Goal: Task Accomplishment & Management: Complete application form

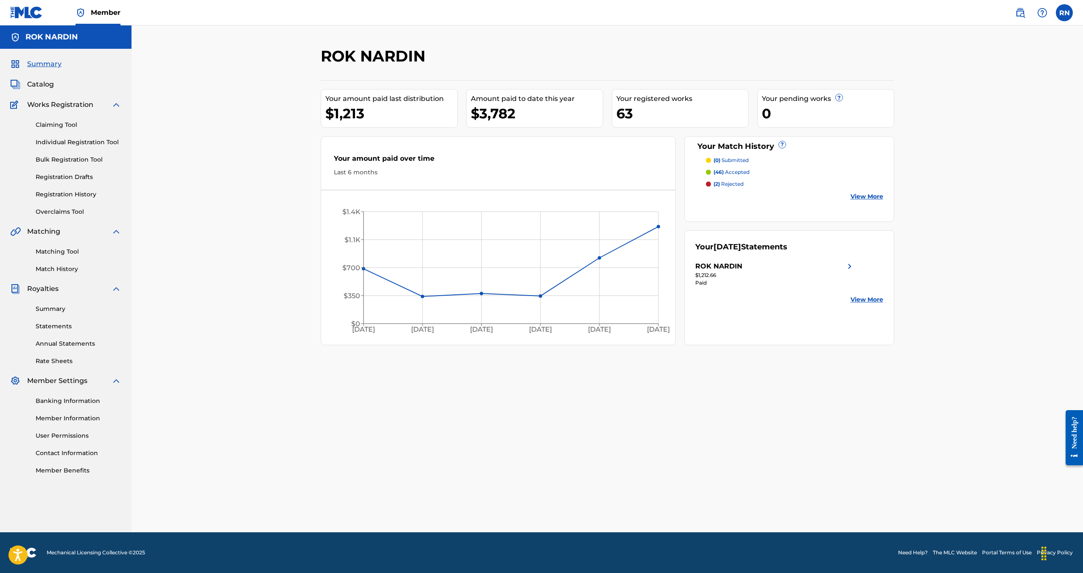
click at [64, 140] on link "Individual Registration Tool" at bounding box center [79, 142] width 86 height 9
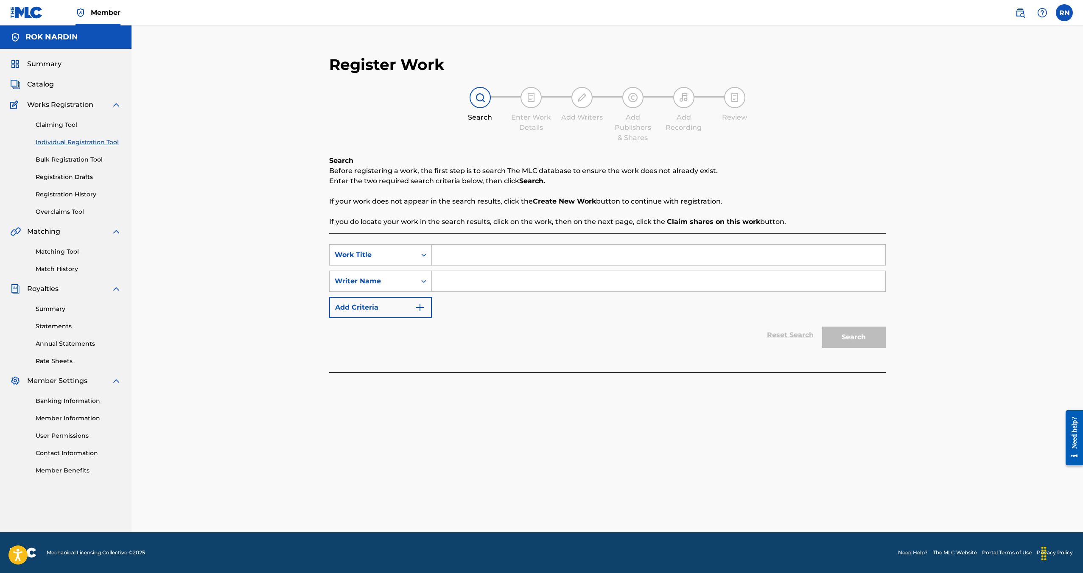
click at [473, 252] on input "Search Form" at bounding box center [658, 255] width 453 height 20
type input "rdgf"
click at [455, 284] on input "Search Form" at bounding box center [658, 281] width 453 height 20
type input "dsfgdgf"
click at [396, 304] on button "Add Criteria" at bounding box center [380, 307] width 103 height 21
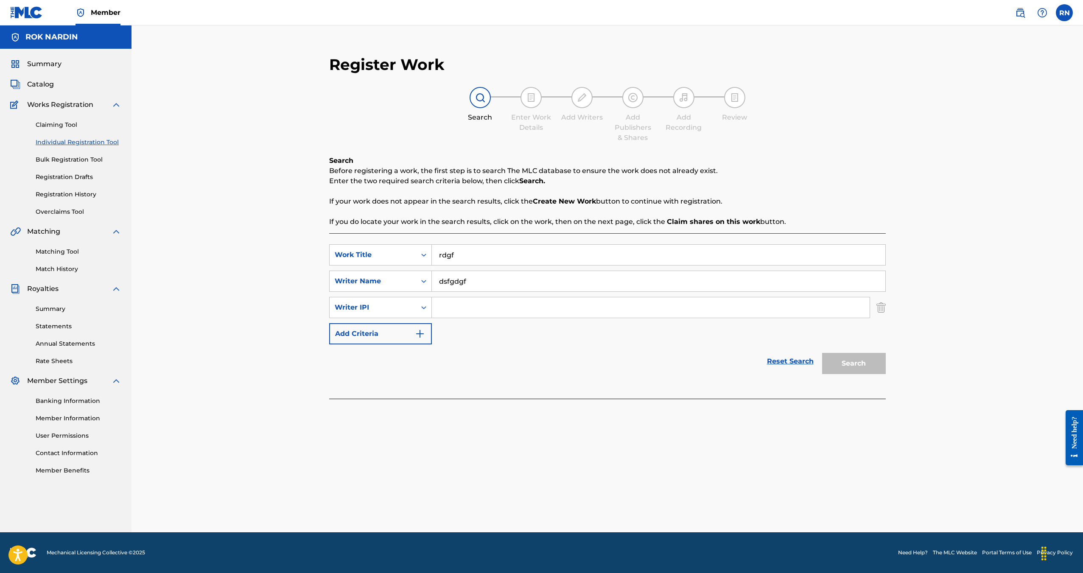
click at [479, 293] on div "SearchWithCriteriaebb38827-0fcb-483c-a5db-b9df9f7ee73f Work Title rdgf SearchWi…" at bounding box center [607, 294] width 556 height 100
click at [845, 356] on div "Search" at bounding box center [852, 361] width 68 height 34
click at [784, 363] on link "Reset Search" at bounding box center [789, 361] width 55 height 19
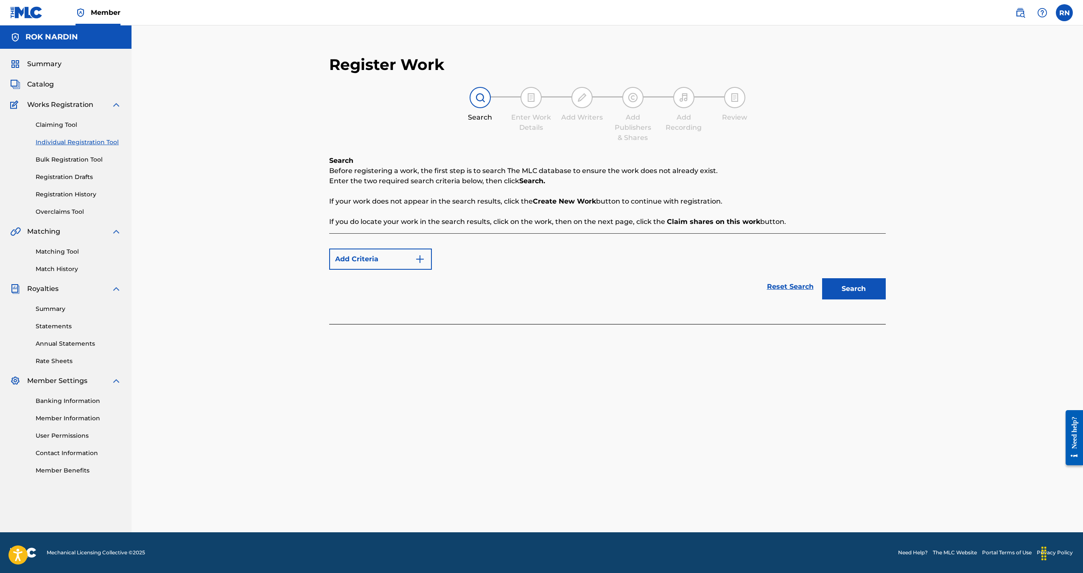
click at [839, 293] on button "Search" at bounding box center [854, 288] width 64 height 21
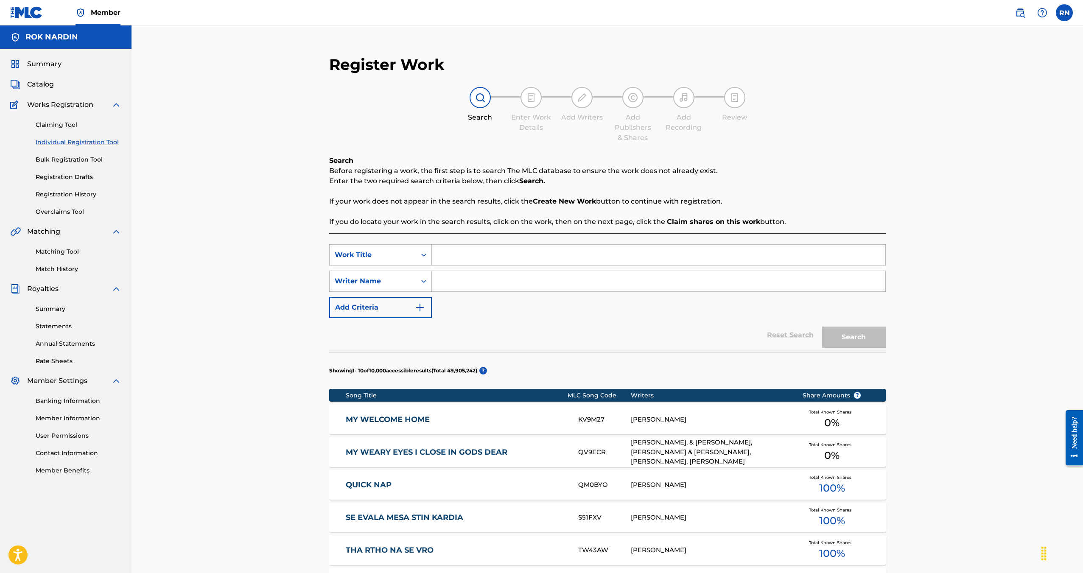
scroll to position [297, 0]
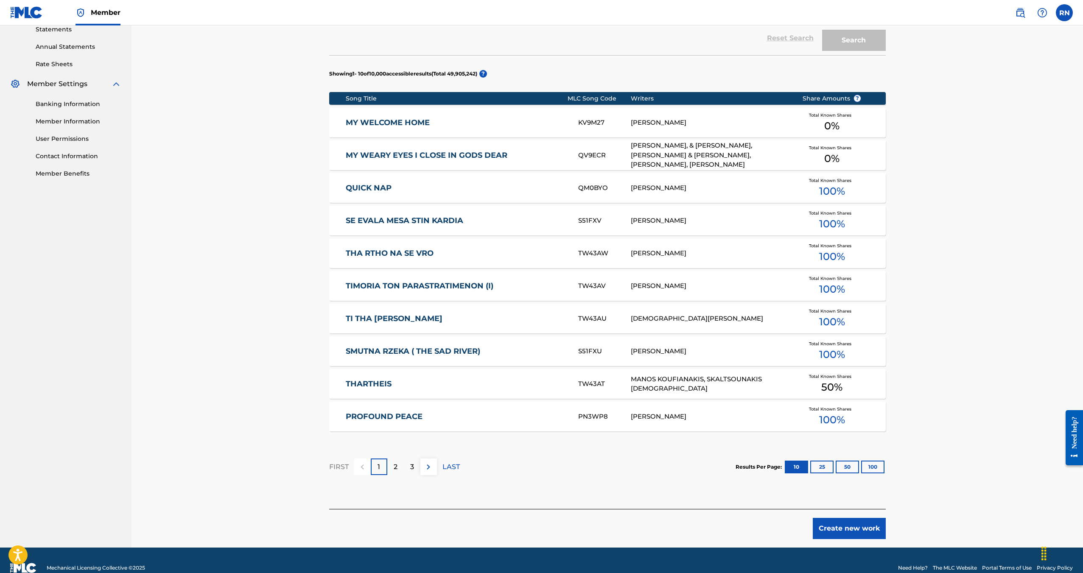
click at [855, 525] on button "Create new work" at bounding box center [848, 528] width 73 height 21
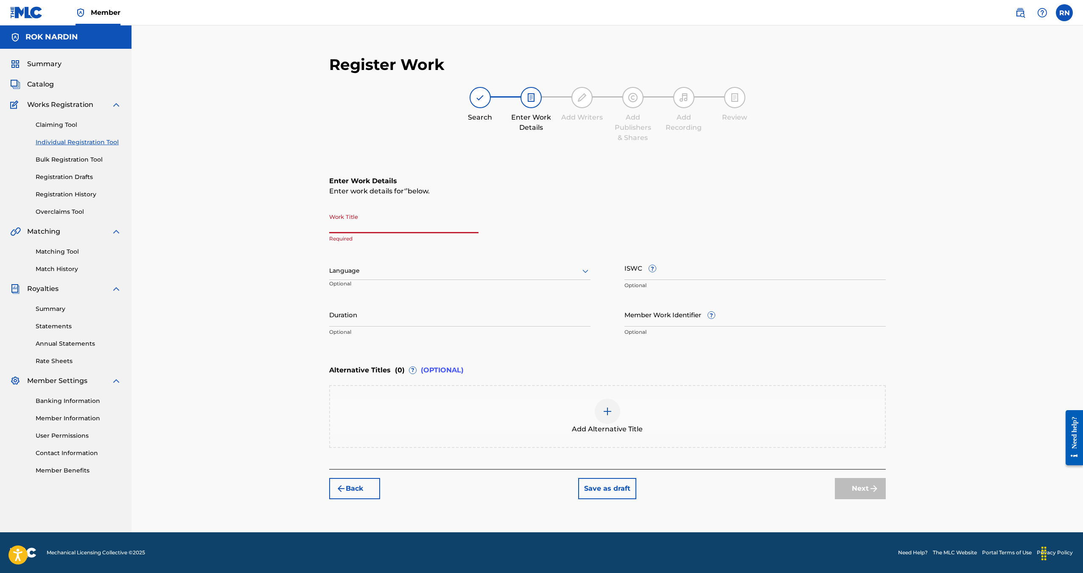
click at [405, 223] on input "Work Title" at bounding box center [403, 221] width 149 height 24
type input "Vector"
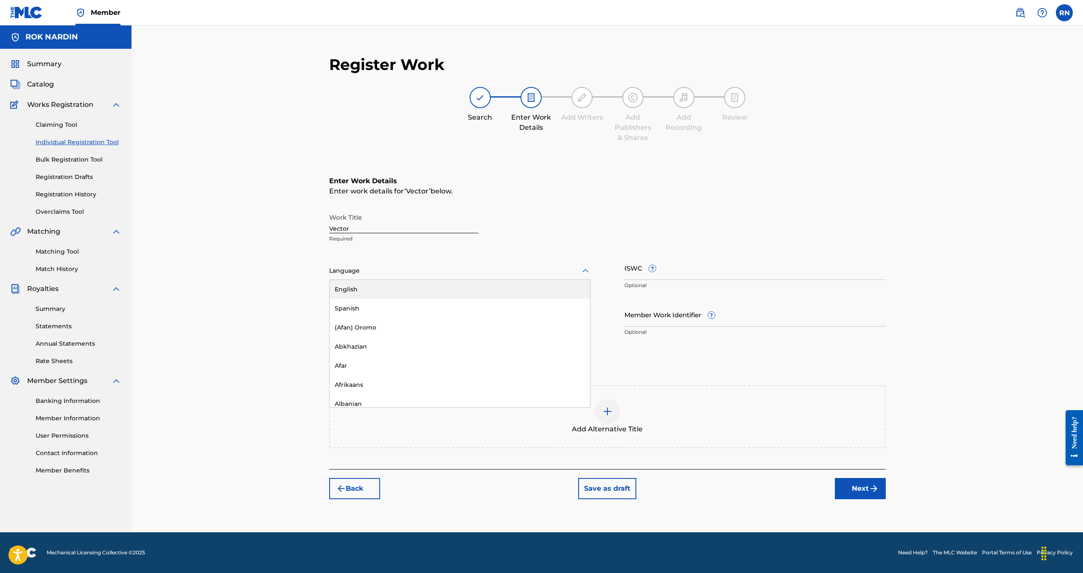
click at [449, 268] on div at bounding box center [459, 270] width 261 height 11
click at [440, 283] on div "English" at bounding box center [459, 289] width 260 height 19
click at [664, 271] on input "ISWC ?" at bounding box center [754, 268] width 261 height 24
click at [681, 277] on input "ISWC ?" at bounding box center [754, 268] width 261 height 24
paste input "T3340043570"
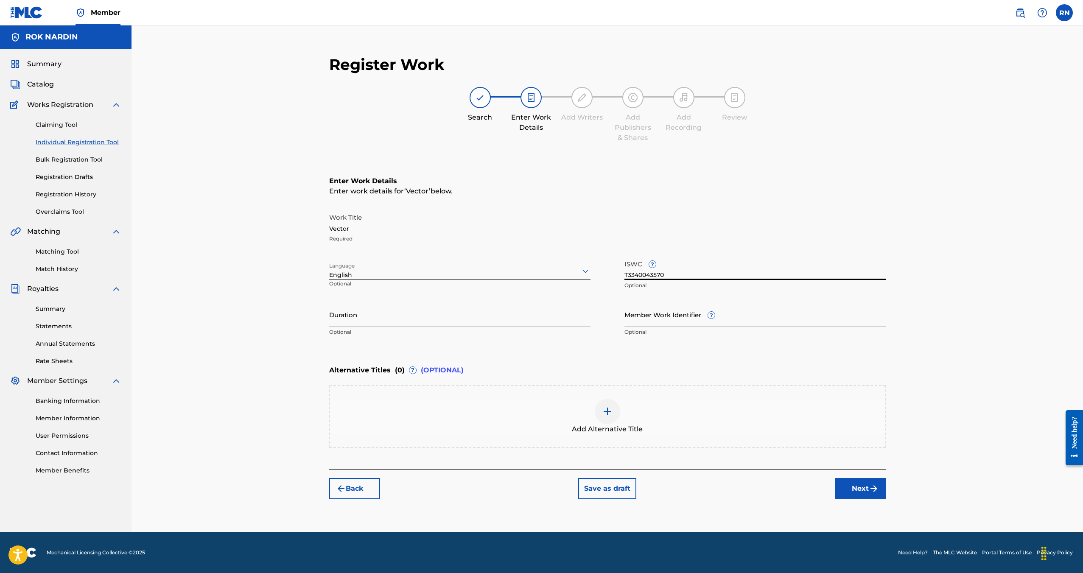
type input "T3340043570"
click at [378, 315] on input "Duration" at bounding box center [459, 314] width 261 height 24
click at [448, 324] on input "Duration" at bounding box center [459, 314] width 261 height 24
type input "02:33"
click at [855, 484] on button "Next" at bounding box center [859, 488] width 51 height 21
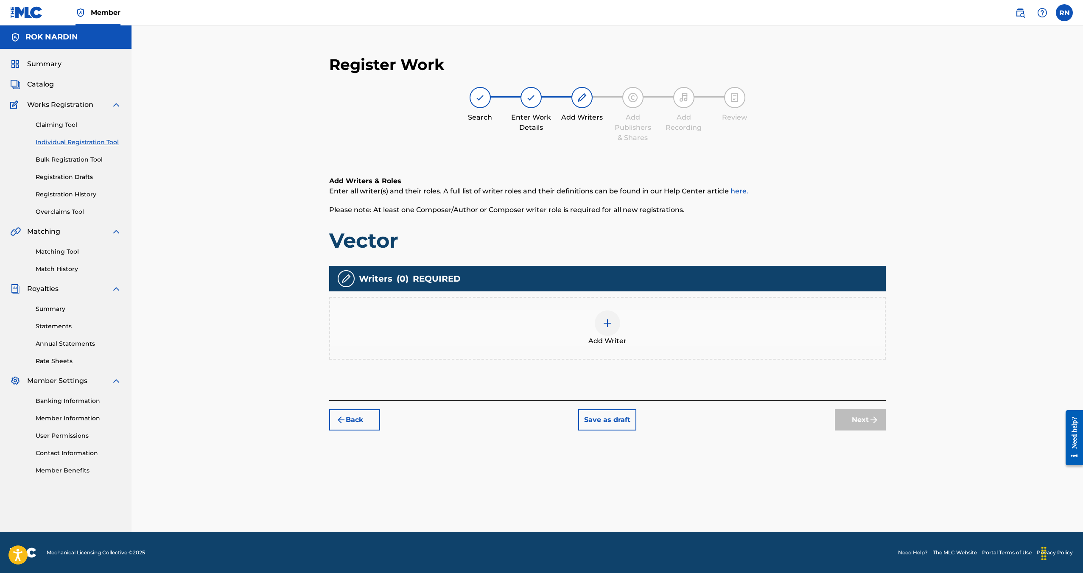
click at [611, 320] on img at bounding box center [607, 323] width 10 height 10
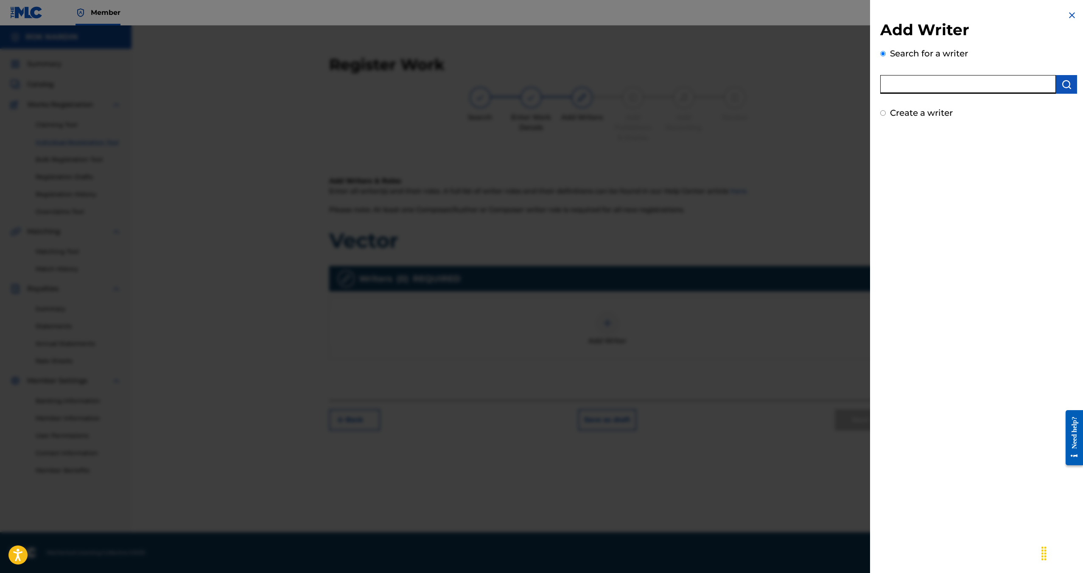
click at [953, 91] on input "text" at bounding box center [968, 84] width 176 height 19
type input "rok nardin"
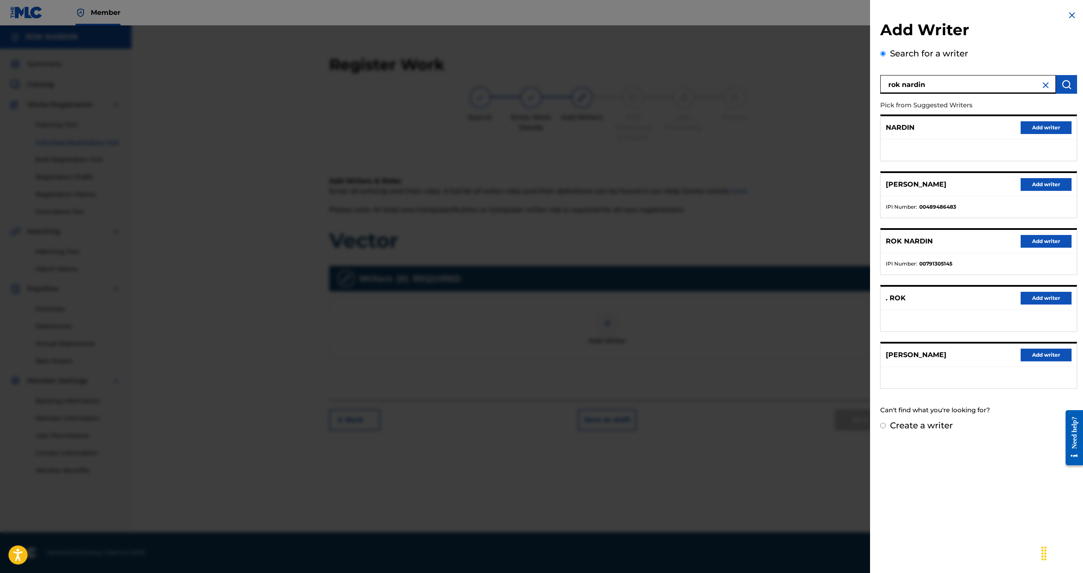
click at [976, 147] on ul at bounding box center [978, 150] width 196 height 21
click at [1047, 242] on button "Add writer" at bounding box center [1045, 241] width 51 height 13
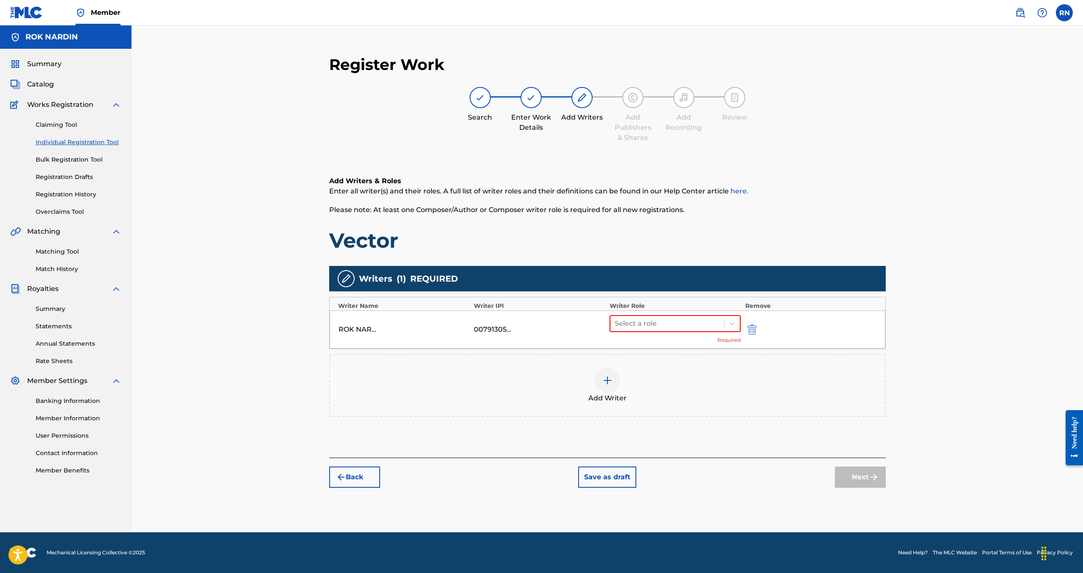
click at [755, 330] on img "submit" at bounding box center [751, 329] width 9 height 10
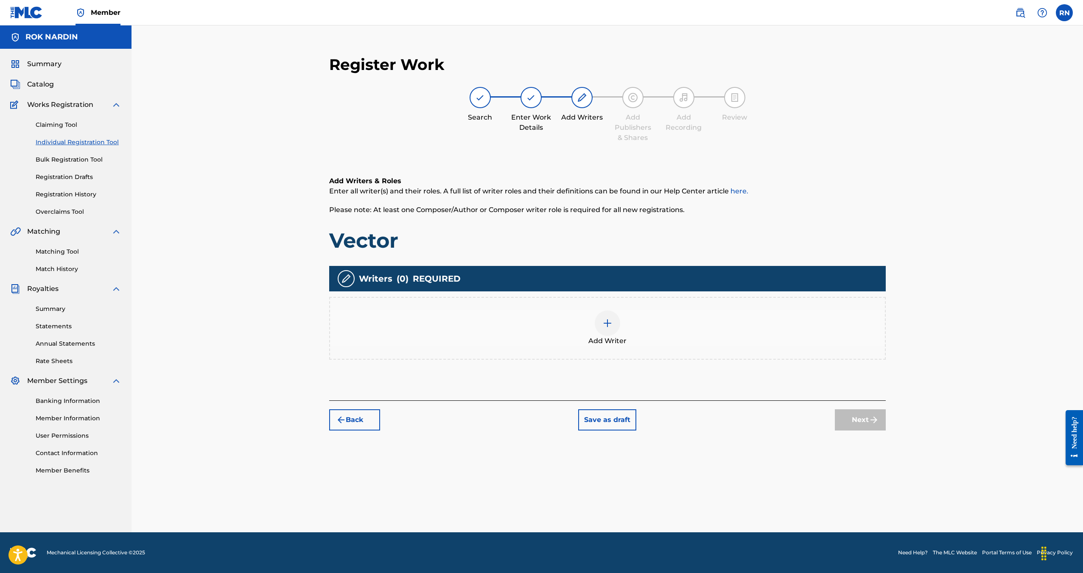
click at [691, 331] on div "Add Writer" at bounding box center [607, 328] width 555 height 36
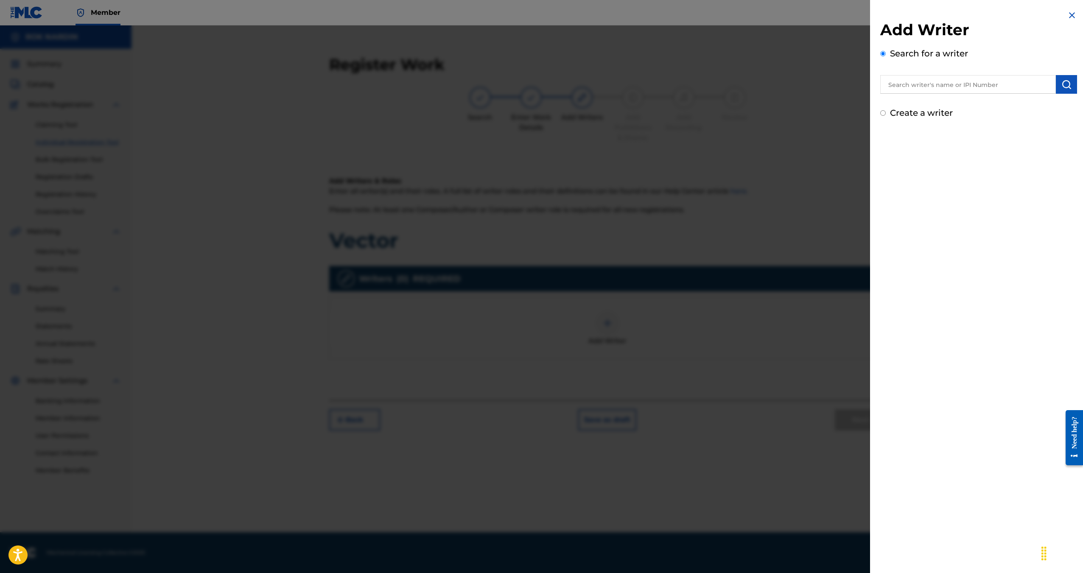
drag, startPoint x: 953, startPoint y: 99, endPoint x: 954, endPoint y: 91, distance: 8.6
click at [954, 98] on div "Add Writer Search for a writer Create a writer" at bounding box center [978, 69] width 197 height 99
click at [955, 86] on input "text" at bounding box center [968, 84] width 176 height 19
type input "rok nardin"
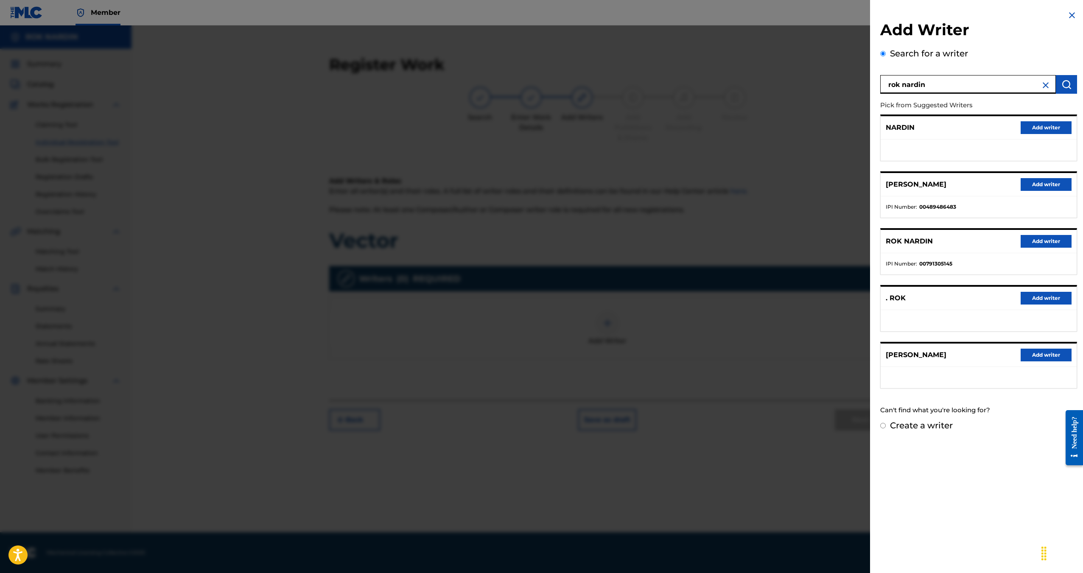
click at [1019, 368] on ul at bounding box center [978, 377] width 196 height 21
click at [908, 355] on p "[PERSON_NAME]" at bounding box center [915, 355] width 61 height 10
drag, startPoint x: 892, startPoint y: 354, endPoint x: 949, endPoint y: 357, distance: 56.9
click at [949, 356] on div "NARDIN ROK Add writer" at bounding box center [978, 354] width 196 height 23
click at [949, 357] on div "NARDIN ROK Add writer" at bounding box center [978, 354] width 196 height 23
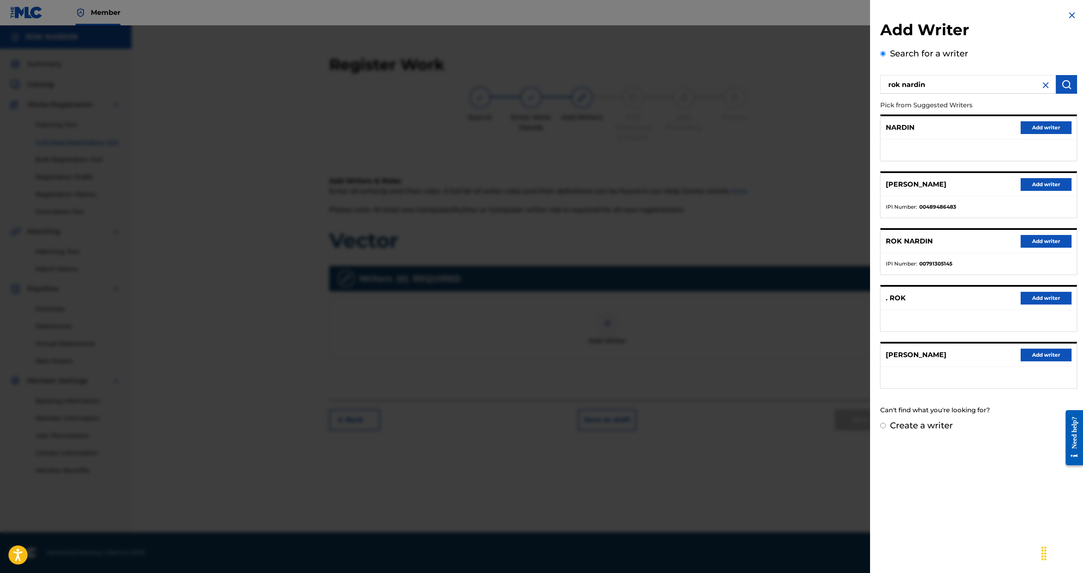
click at [1043, 240] on button "Add writer" at bounding box center [1045, 241] width 51 height 13
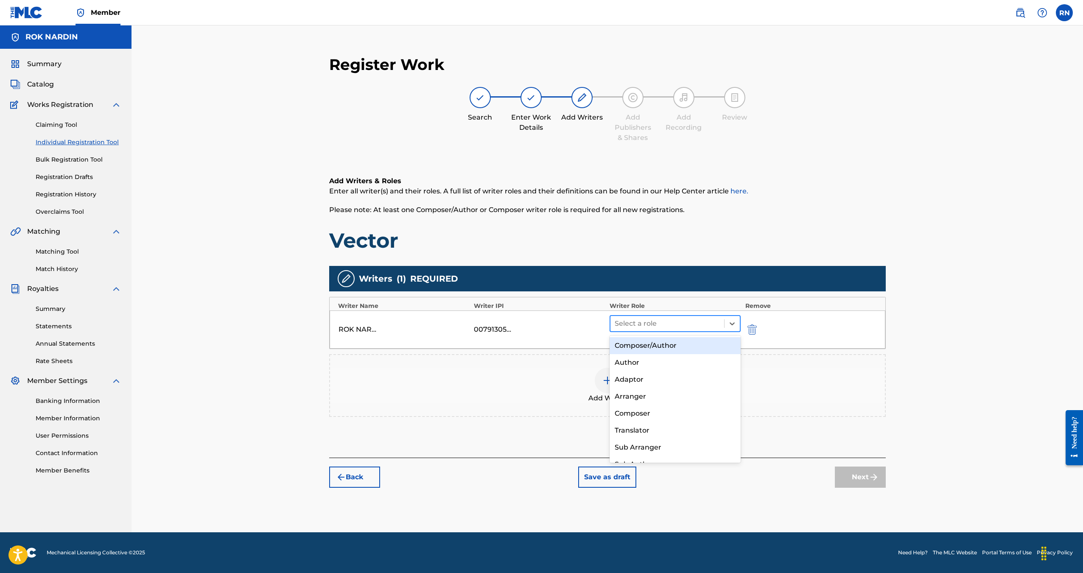
click at [680, 329] on div at bounding box center [667, 324] width 106 height 12
click at [655, 346] on div "Composer/Author" at bounding box center [674, 345] width 131 height 17
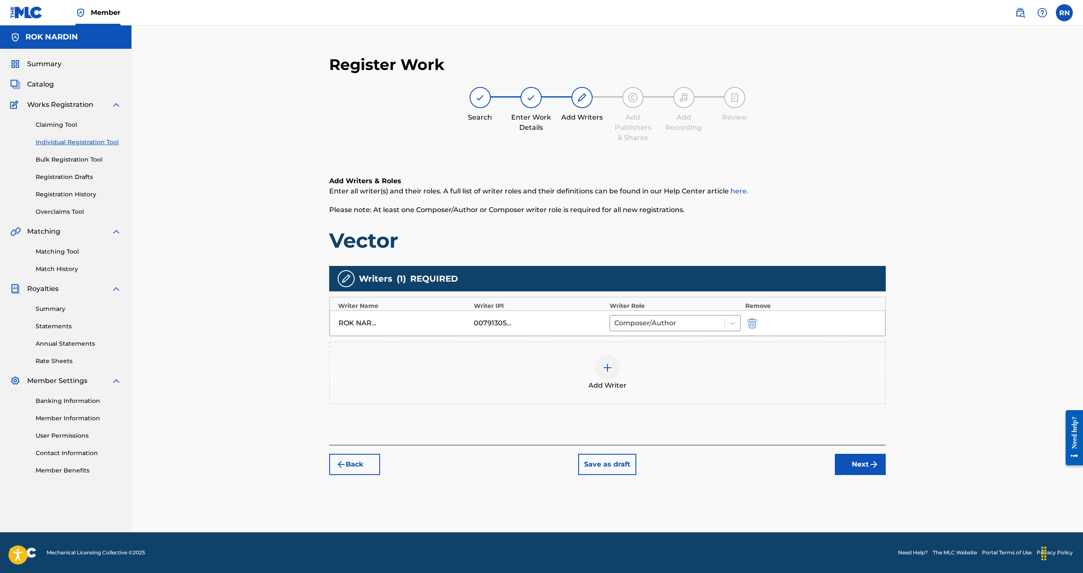
click at [865, 466] on button "Next" at bounding box center [859, 464] width 51 height 21
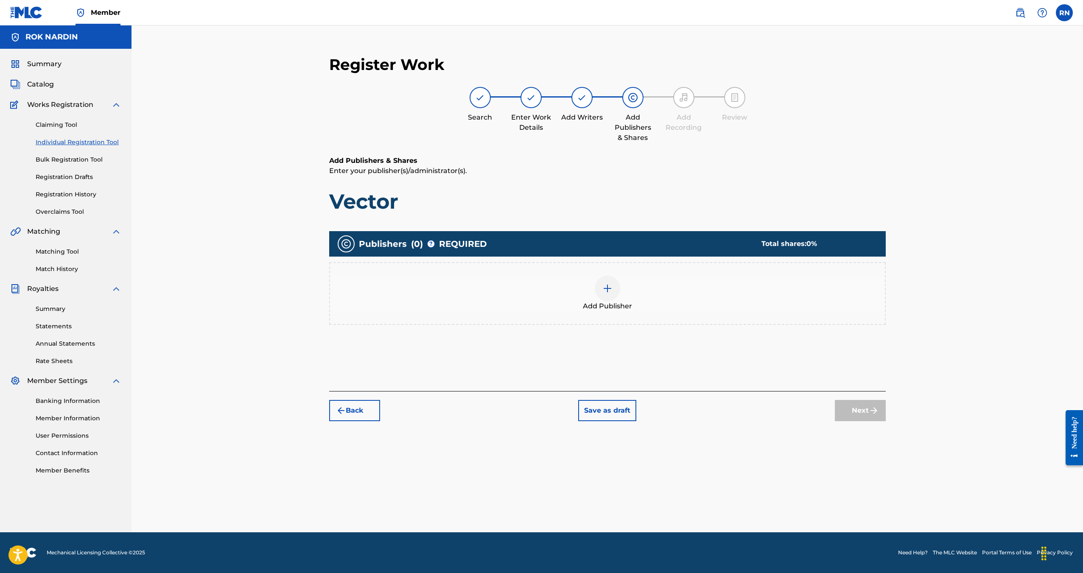
click at [602, 307] on span "Add Publisher" at bounding box center [607, 306] width 49 height 10
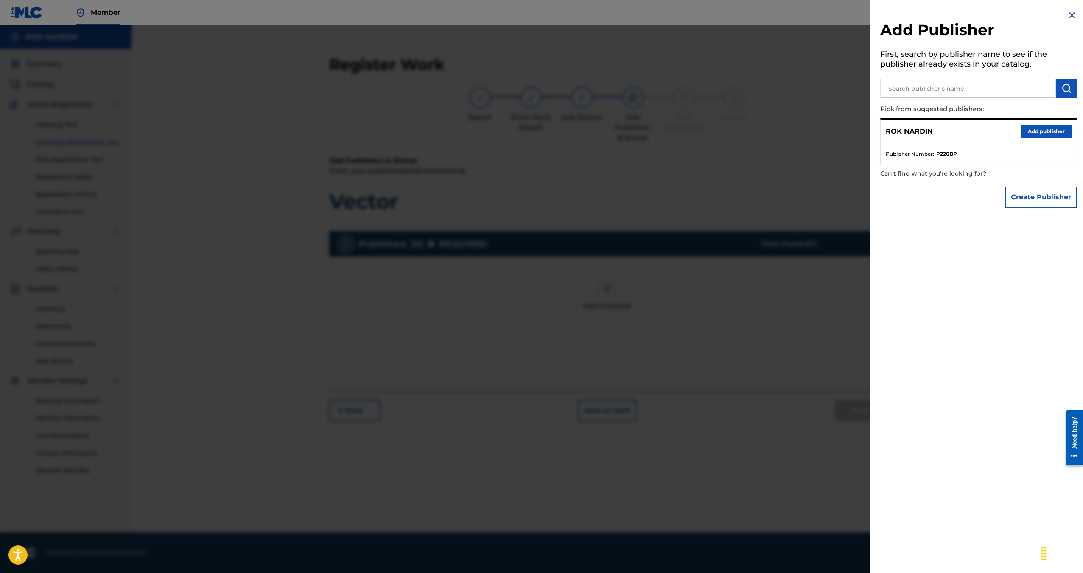
click at [1039, 128] on button "Add publisher" at bounding box center [1045, 131] width 51 height 13
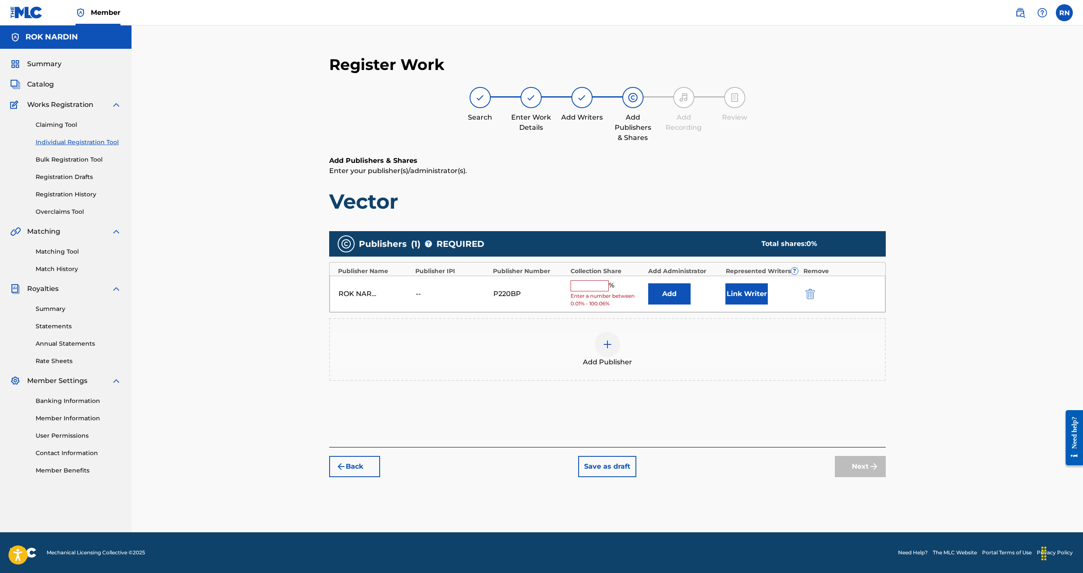
click at [601, 286] on input "text" at bounding box center [589, 285] width 38 height 11
type input "100"
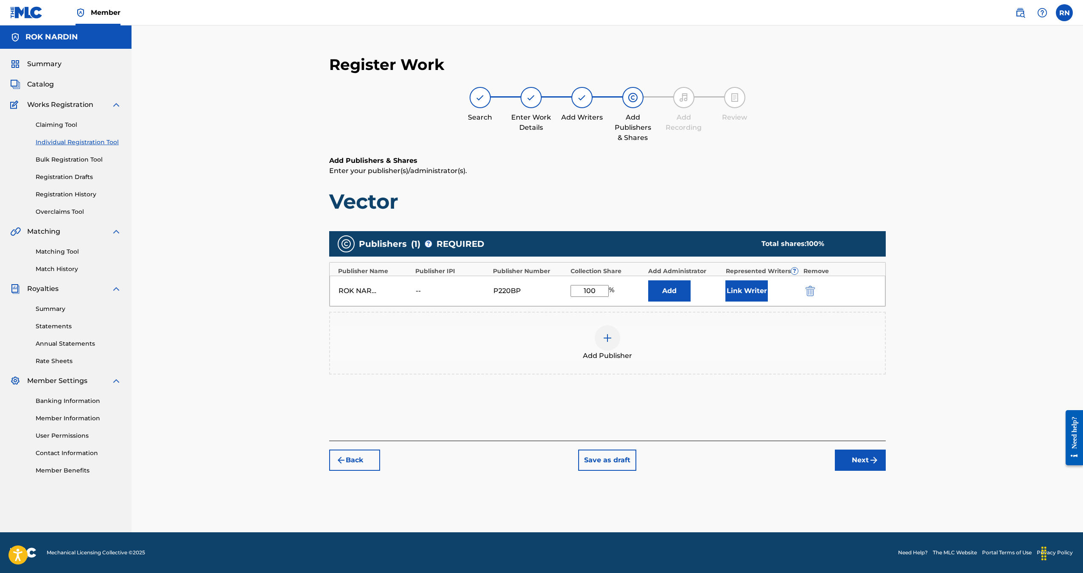
drag, startPoint x: 678, startPoint y: 294, endPoint x: 754, endPoint y: 300, distance: 75.7
click at [753, 311] on div "Publishers ( 1 ) ? REQUIRED Total shares: 100 % Publisher Name Publisher IPI Pu…" at bounding box center [607, 302] width 556 height 143
click at [751, 295] on button "Link Writer" at bounding box center [746, 290] width 42 height 21
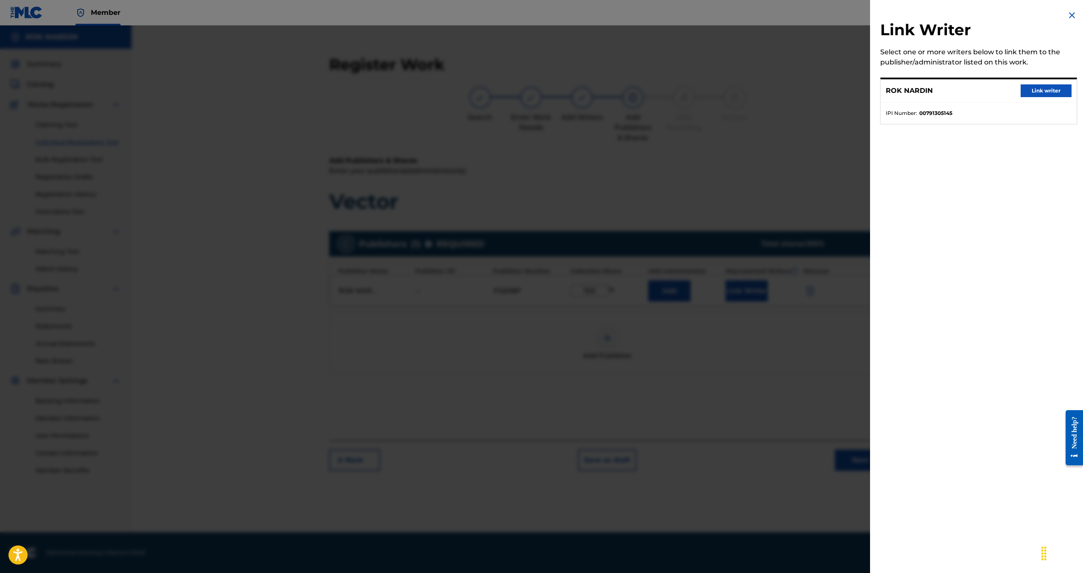
click at [1050, 86] on button "Link writer" at bounding box center [1045, 90] width 51 height 13
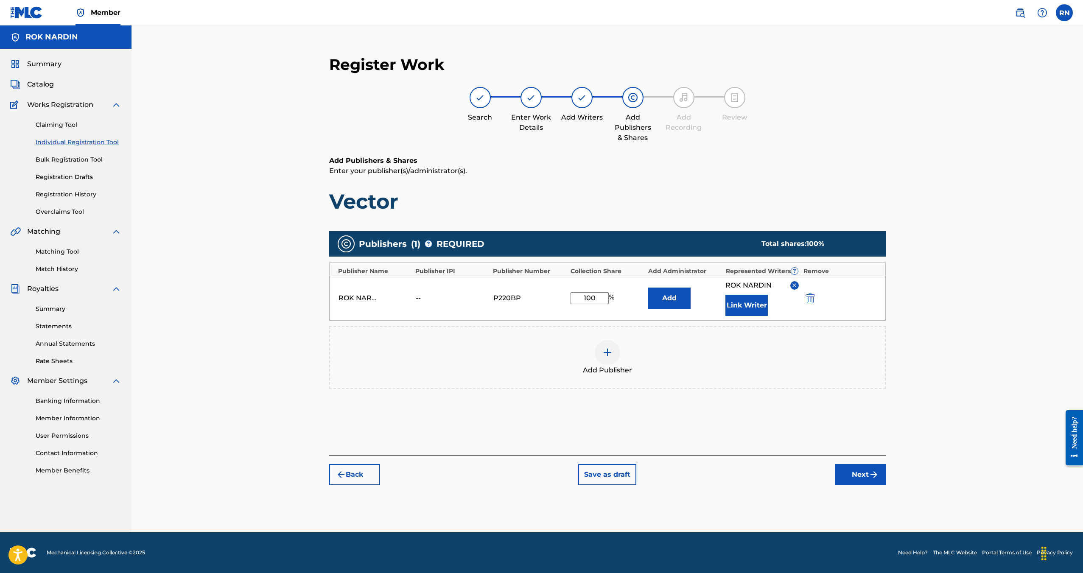
click at [685, 294] on button "Add" at bounding box center [669, 297] width 42 height 21
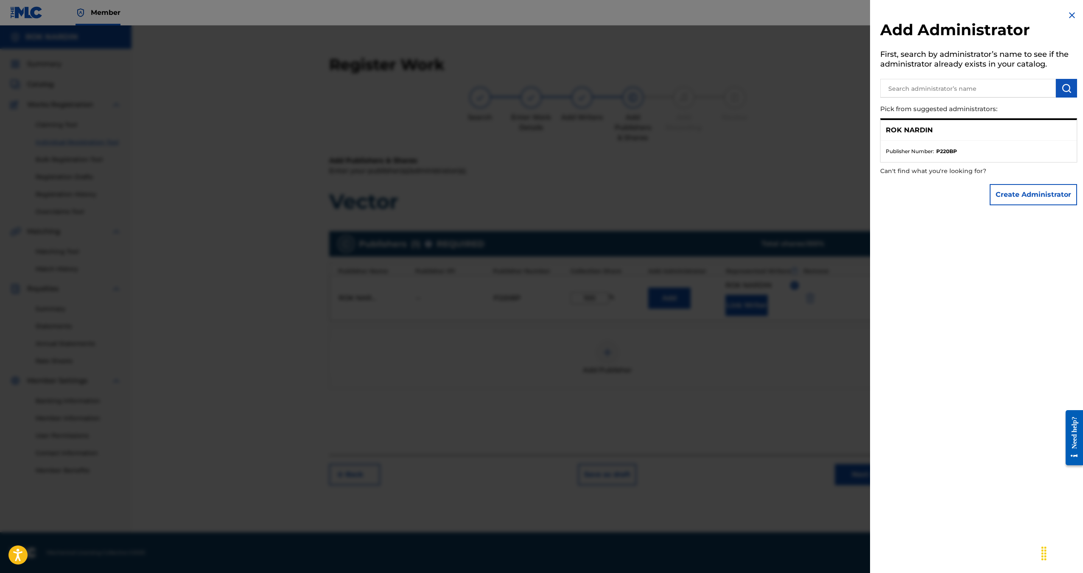
click at [794, 155] on div at bounding box center [541, 311] width 1083 height 573
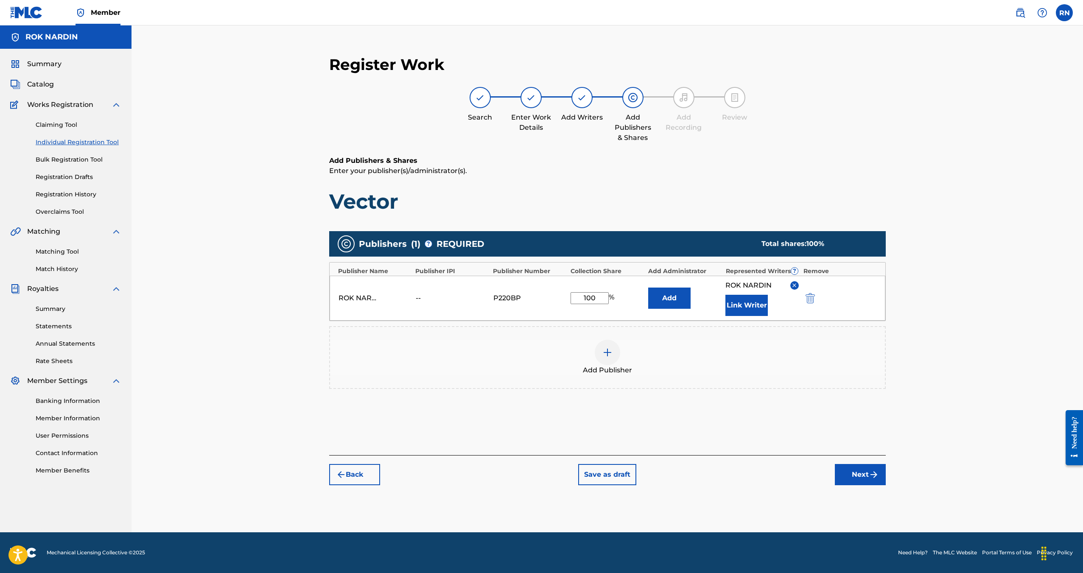
click at [860, 476] on button "Next" at bounding box center [859, 474] width 51 height 21
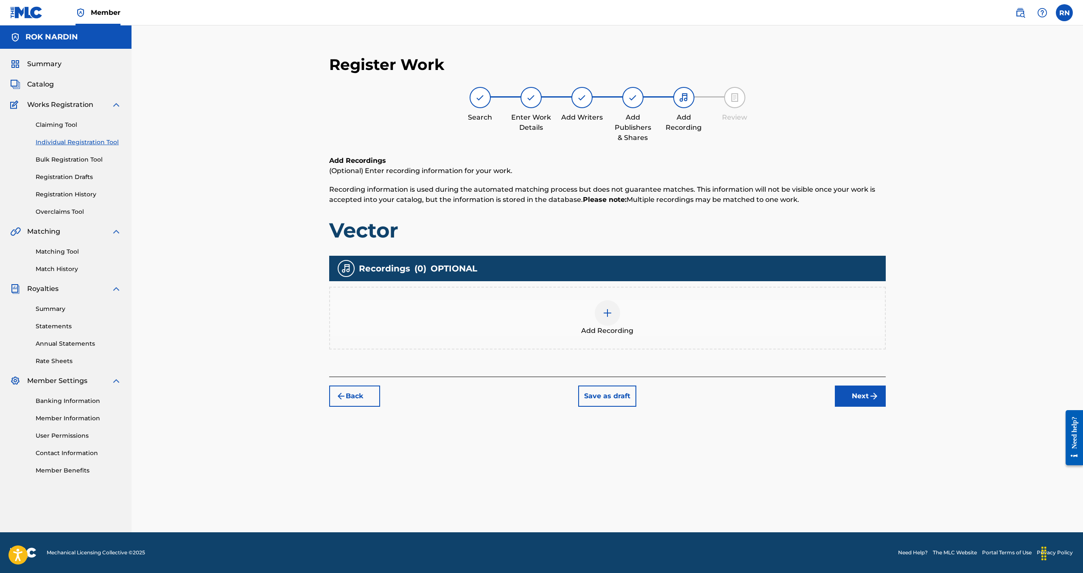
click at [656, 325] on div "Add Recording" at bounding box center [607, 318] width 555 height 36
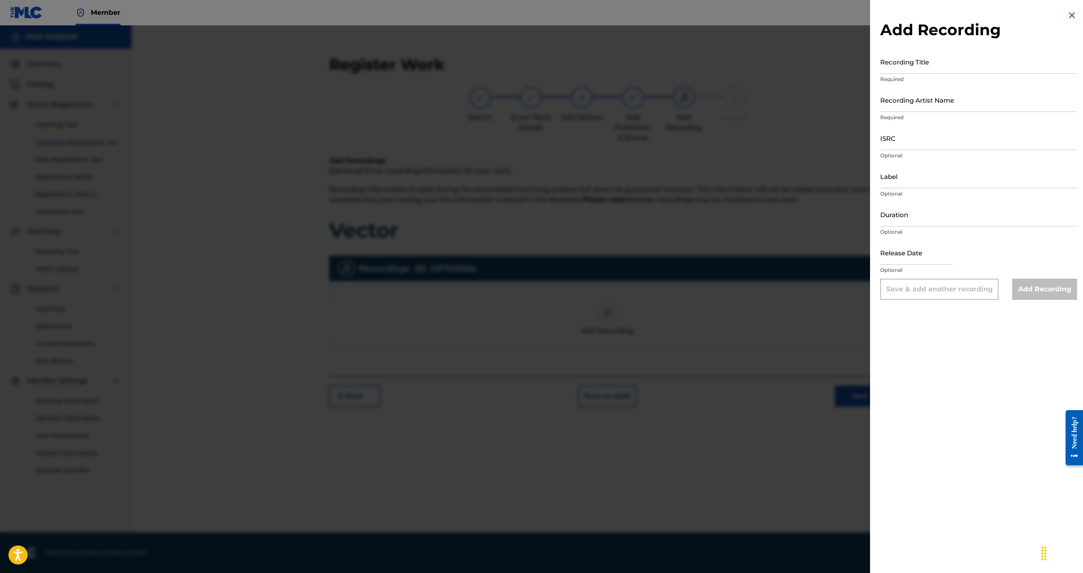
click at [929, 64] on input "Recording Title" at bounding box center [978, 62] width 197 height 24
type input "Vector"
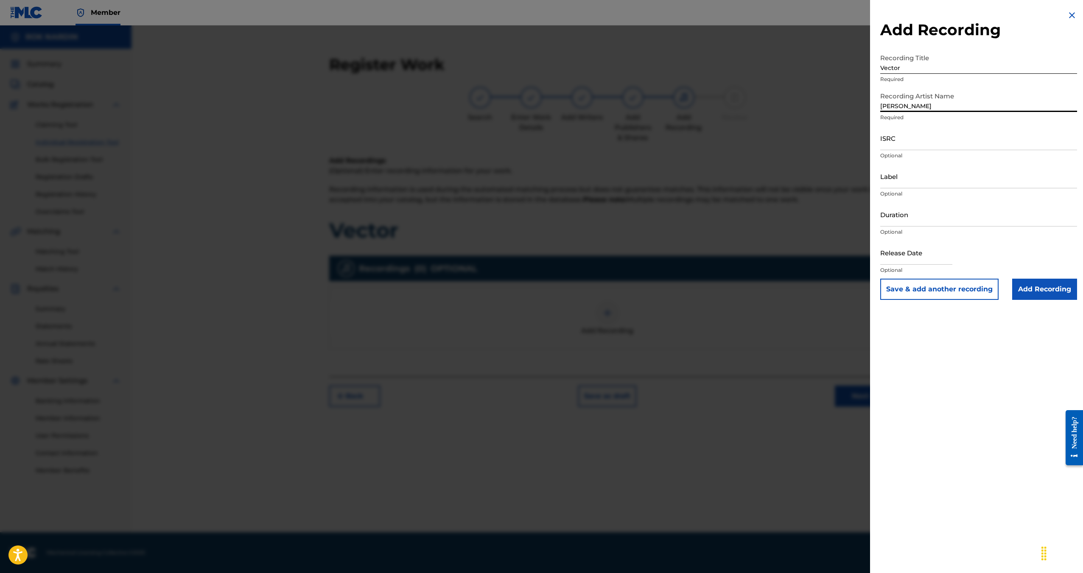
type input "[PERSON_NAME]"
click at [906, 142] on input "ISRC" at bounding box center [978, 138] width 197 height 24
paste input "QZWFF2521518"
type input "QZWFF2521518"
click at [916, 215] on input "Duration" at bounding box center [978, 214] width 197 height 24
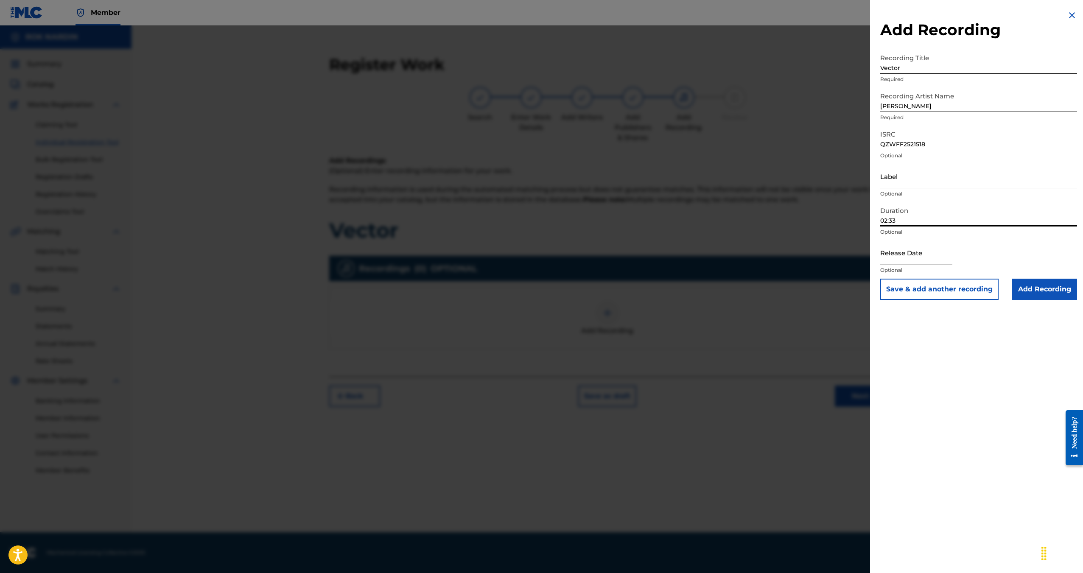
type input "02:33"
click at [926, 259] on input "text" at bounding box center [916, 252] width 72 height 24
select select "7"
select select "2025"
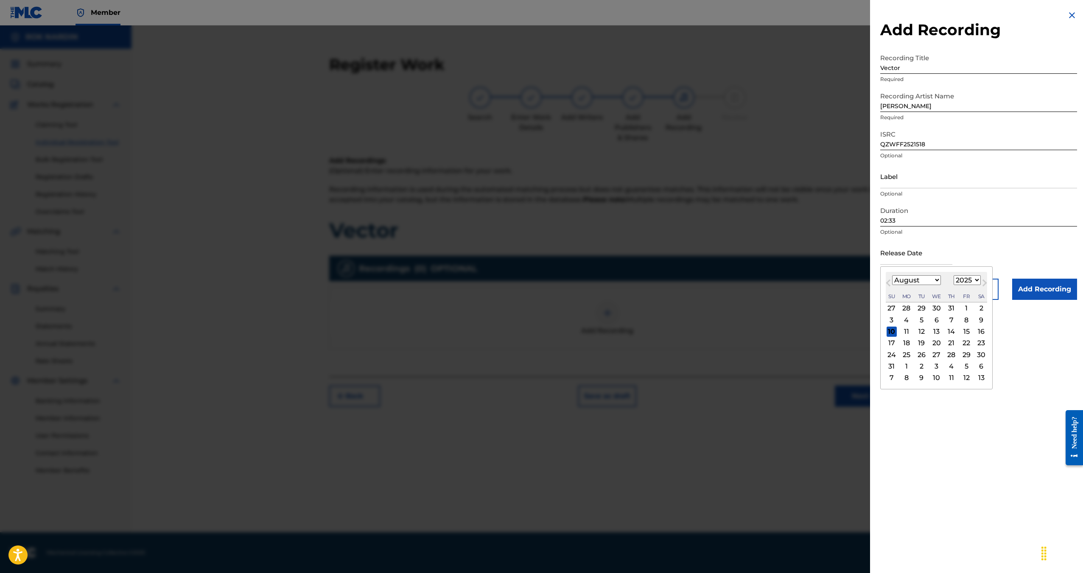
click at [889, 283] on span "Previous Month" at bounding box center [889, 284] width 0 height 13
select select "6"
click at [910, 342] on div "21" at bounding box center [906, 343] width 10 height 10
type input "[DATE]"
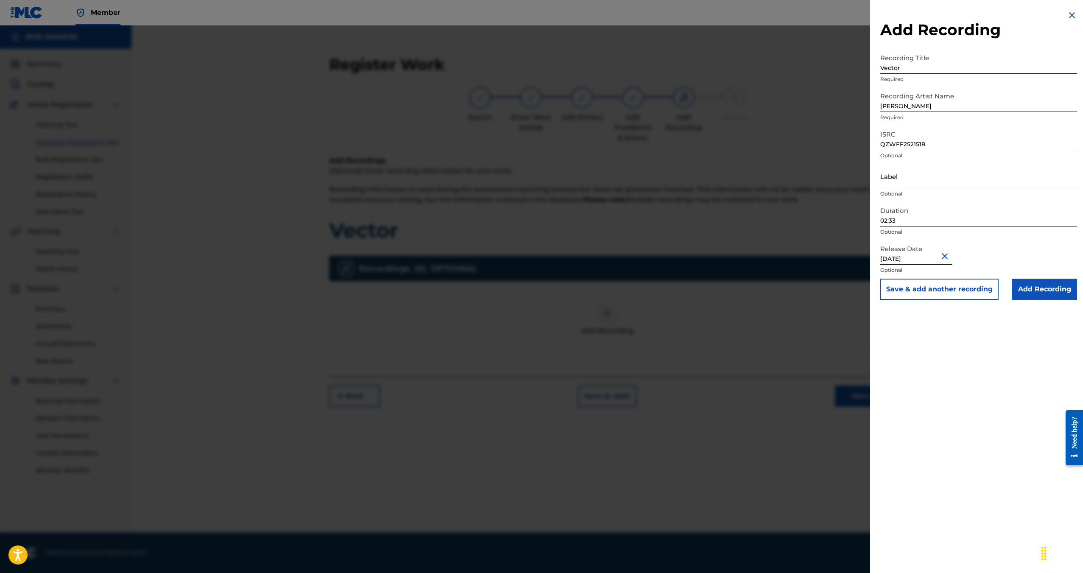
click at [1042, 290] on input "Add Recording" at bounding box center [1044, 289] width 65 height 21
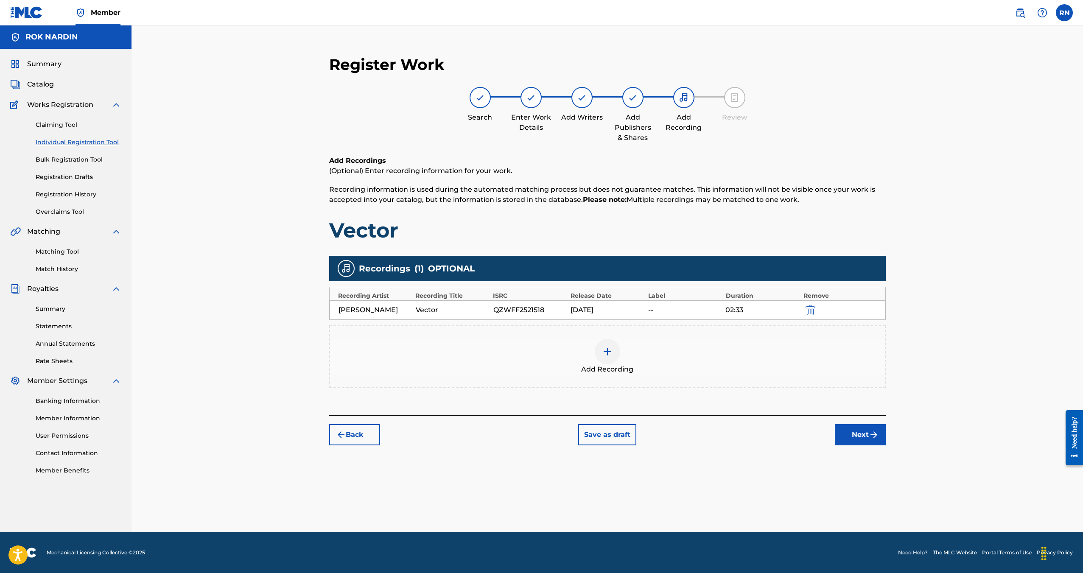
click at [866, 430] on button "Next" at bounding box center [859, 434] width 51 height 21
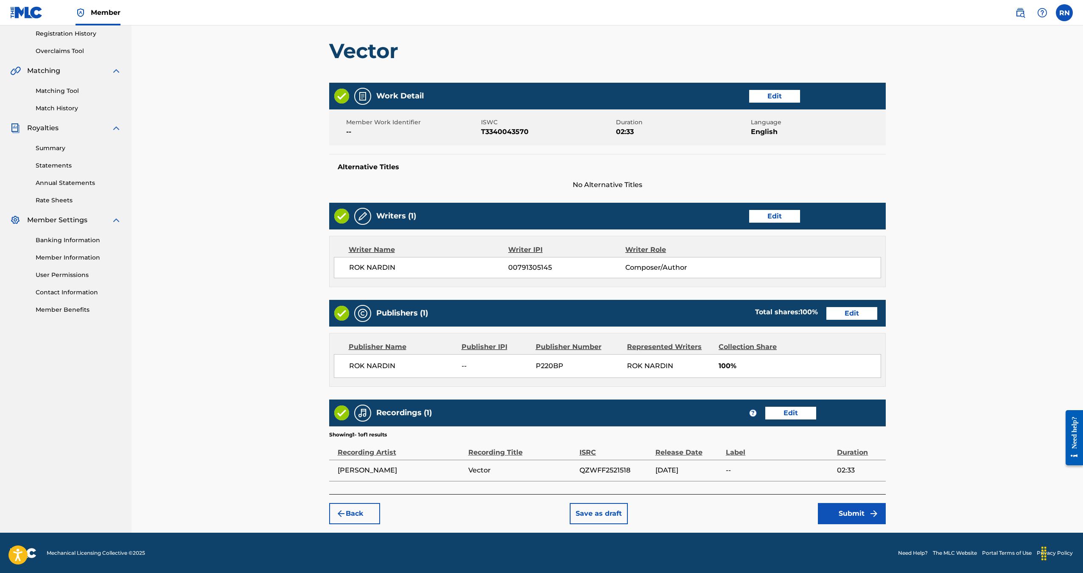
scroll to position [161, 0]
click at [857, 516] on button "Submit" at bounding box center [852, 512] width 68 height 21
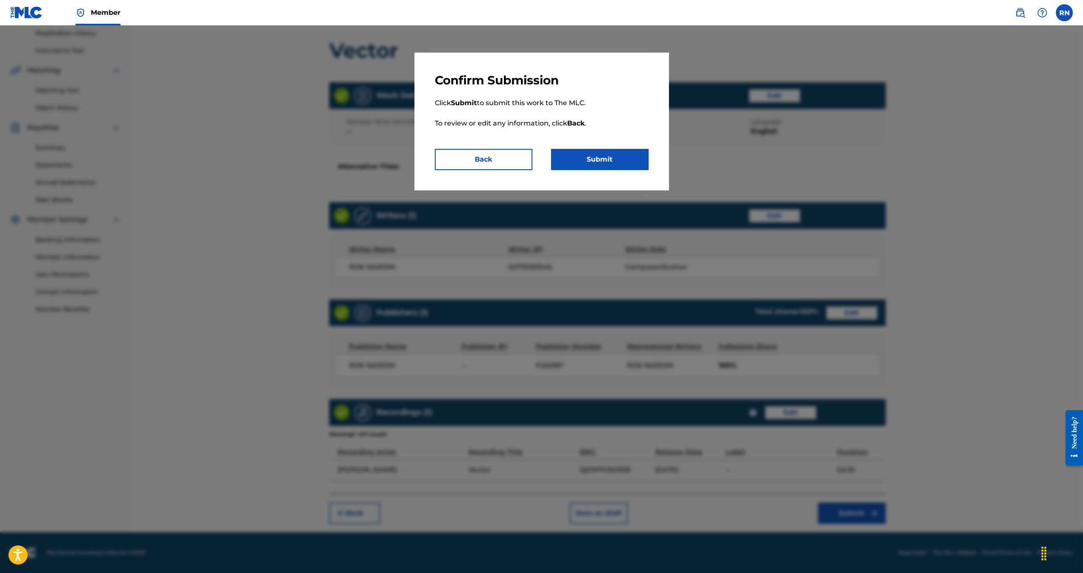
click at [501, 157] on button "Back" at bounding box center [484, 159] width 98 height 21
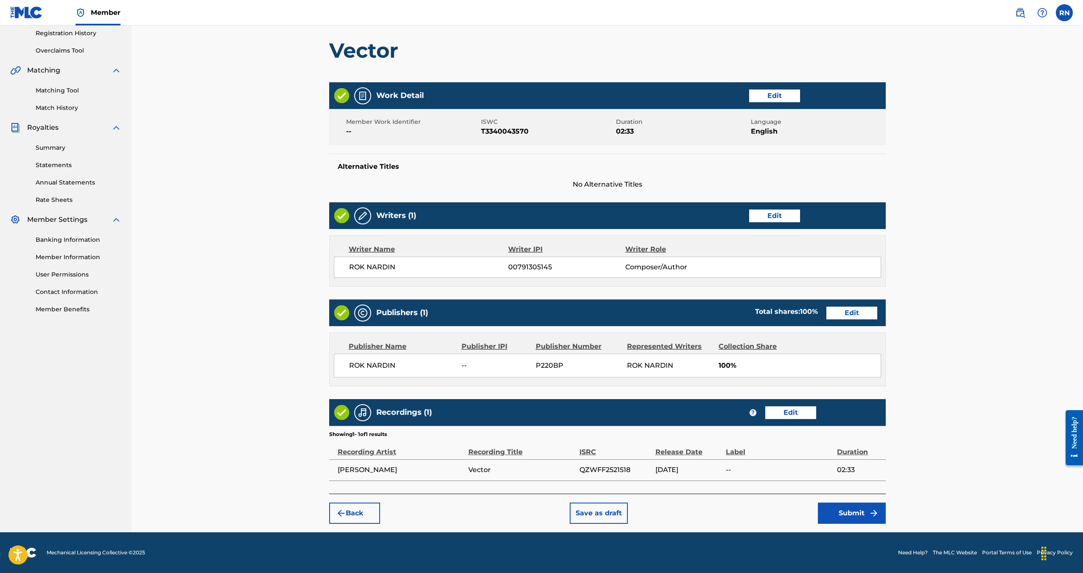
click at [843, 518] on button "Submit" at bounding box center [852, 512] width 68 height 21
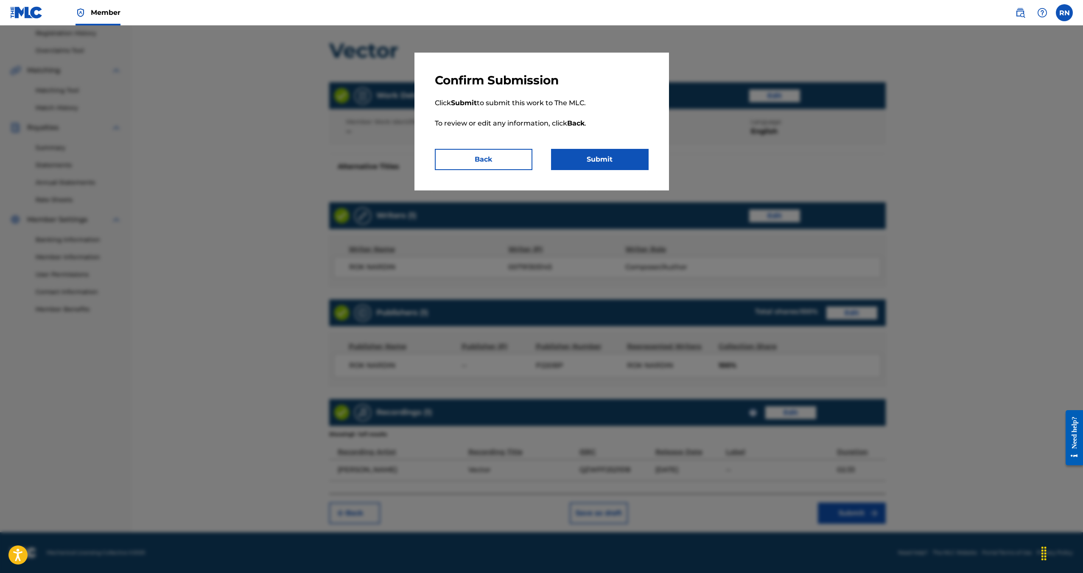
click at [576, 147] on p "Click Submit to submit this work to The MLC. To review or edit any information,…" at bounding box center [542, 118] width 214 height 61
click at [577, 154] on button "Submit" at bounding box center [600, 159] width 98 height 21
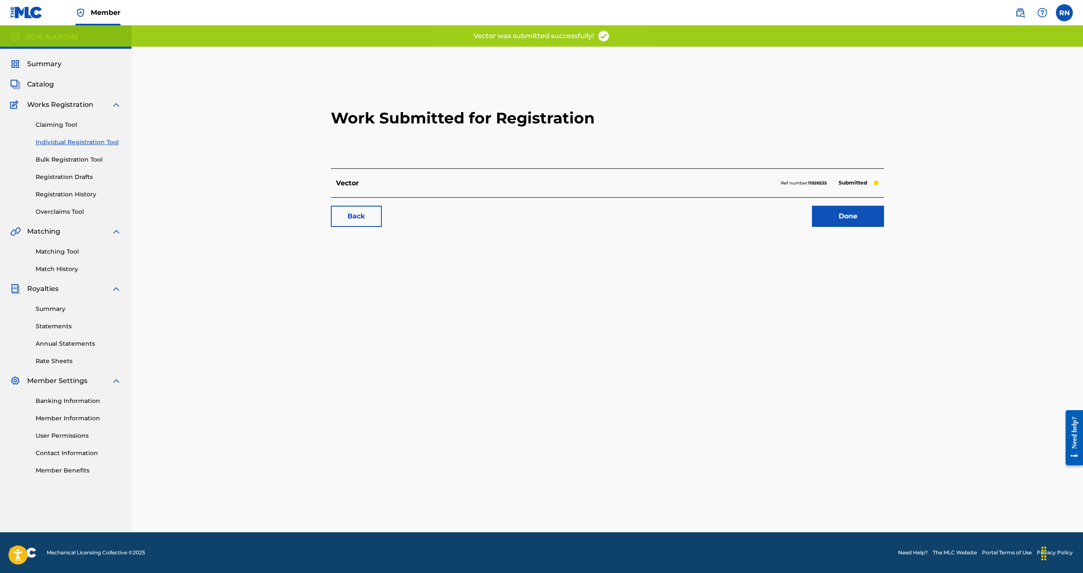
click at [853, 222] on link "Done" at bounding box center [848, 216] width 72 height 21
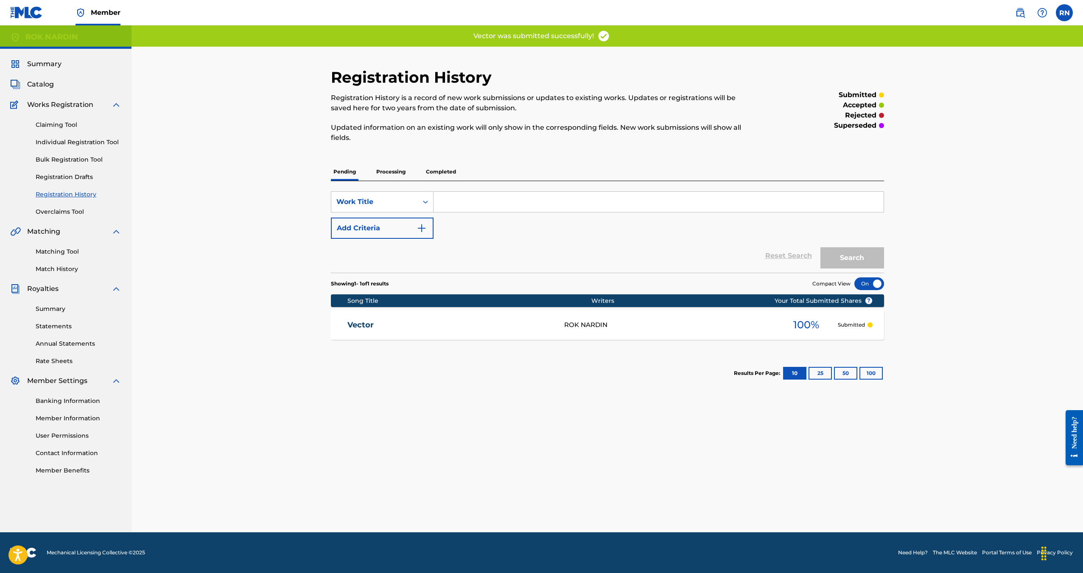
click at [62, 115] on div "Claiming Tool Individual Registration Tool Bulk Registration Tool Registration …" at bounding box center [65, 163] width 111 height 106
click at [61, 121] on link "Claiming Tool" at bounding box center [79, 124] width 86 height 9
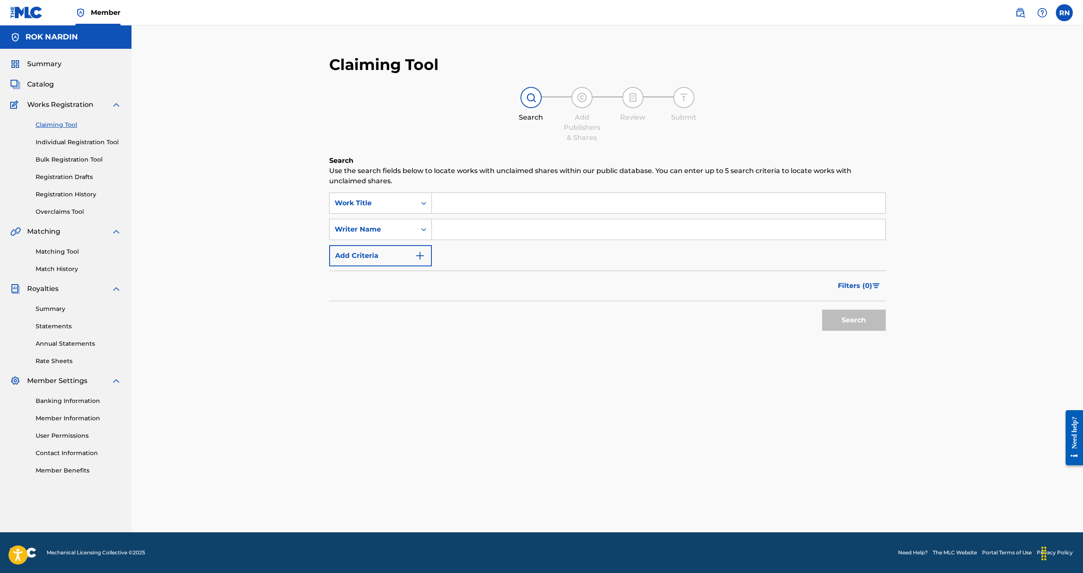
click at [463, 195] on input "Search Form" at bounding box center [658, 203] width 453 height 20
click at [483, 227] on input "Search Form" at bounding box center [658, 229] width 453 height 20
click at [822, 310] on button "Search" at bounding box center [854, 320] width 64 height 21
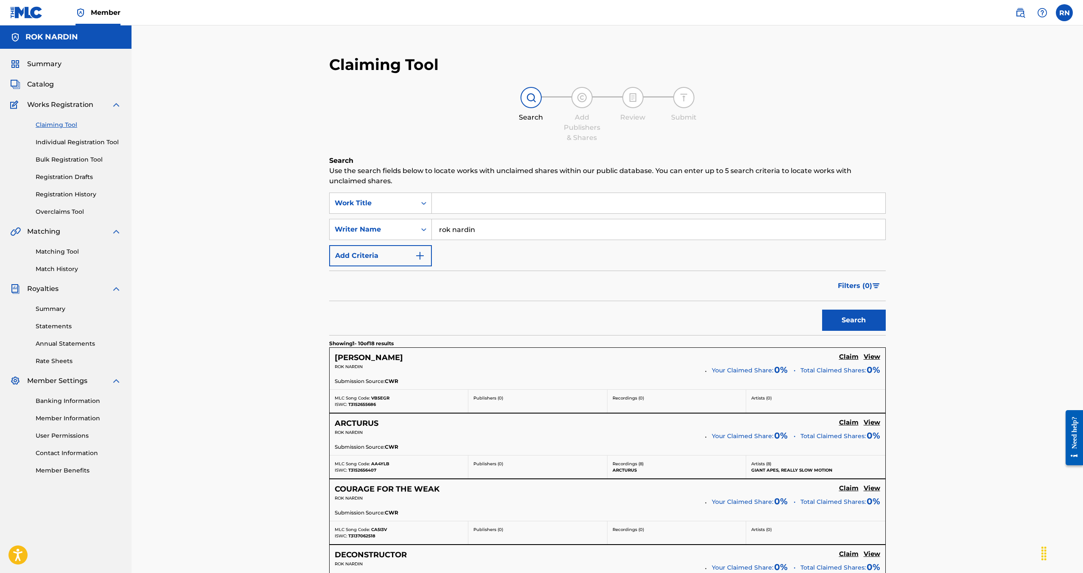
drag, startPoint x: 494, startPoint y: 227, endPoint x: 450, endPoint y: 223, distance: 43.8
click at [450, 223] on input "rok nardin" at bounding box center [658, 229] width 453 height 20
type input "nardin rok"
click at [822, 310] on button "Search" at bounding box center [854, 320] width 64 height 21
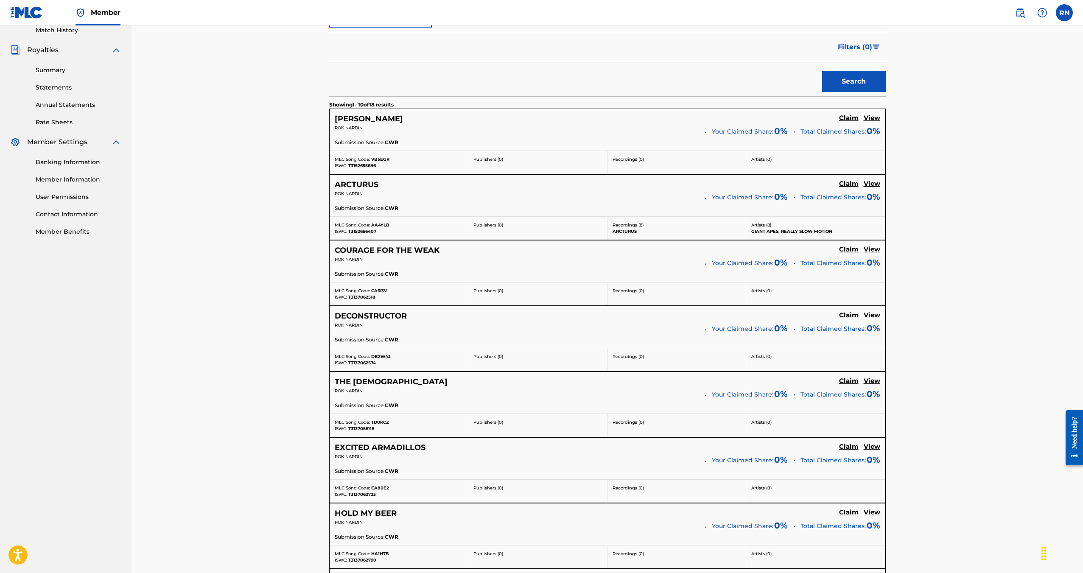
scroll to position [254, 0]
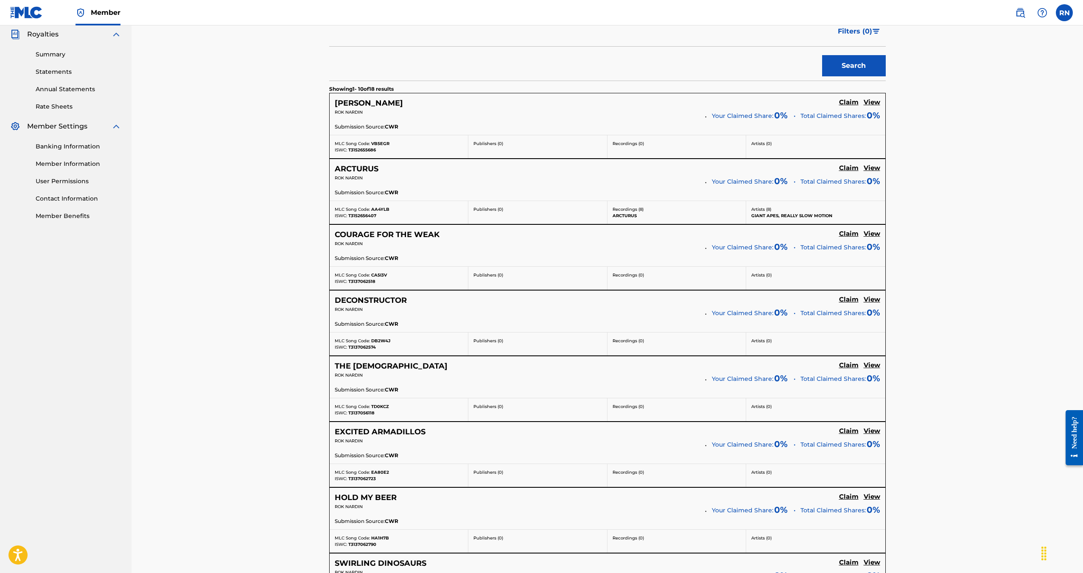
click at [237, 284] on div "Claiming Tool Search Add Publishers & Shares Review Submit Search Use the searc…" at bounding box center [606, 304] width 951 height 1067
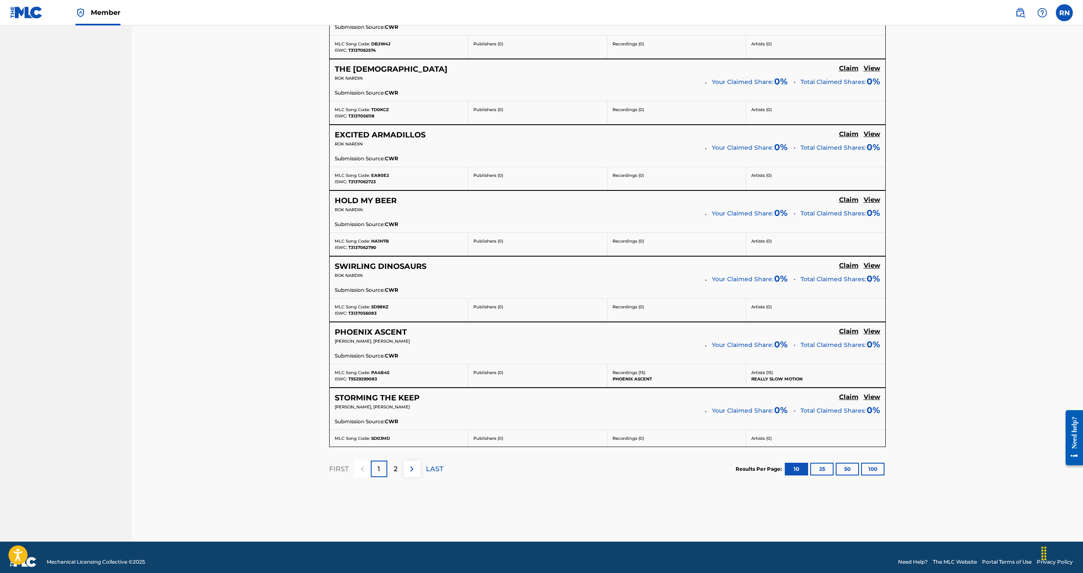
click at [210, 265] on div "Claiming Tool Search Add Publishers & Shares Review Submit Search Use the searc…" at bounding box center [606, 7] width 951 height 1067
click at [844, 273] on p "Total Claimed Shares: 0%" at bounding box center [840, 278] width 80 height 12
click at [847, 280] on span "Total Claimed Shares:" at bounding box center [832, 279] width 65 height 9
click at [869, 266] on h5 "View" at bounding box center [871, 266] width 17 height 8
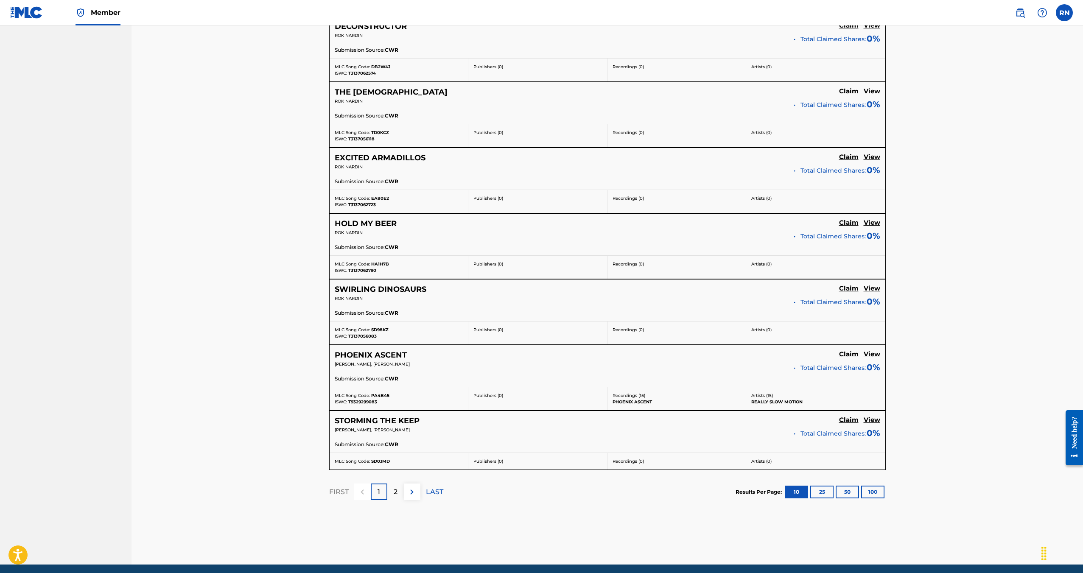
scroll to position [561, 0]
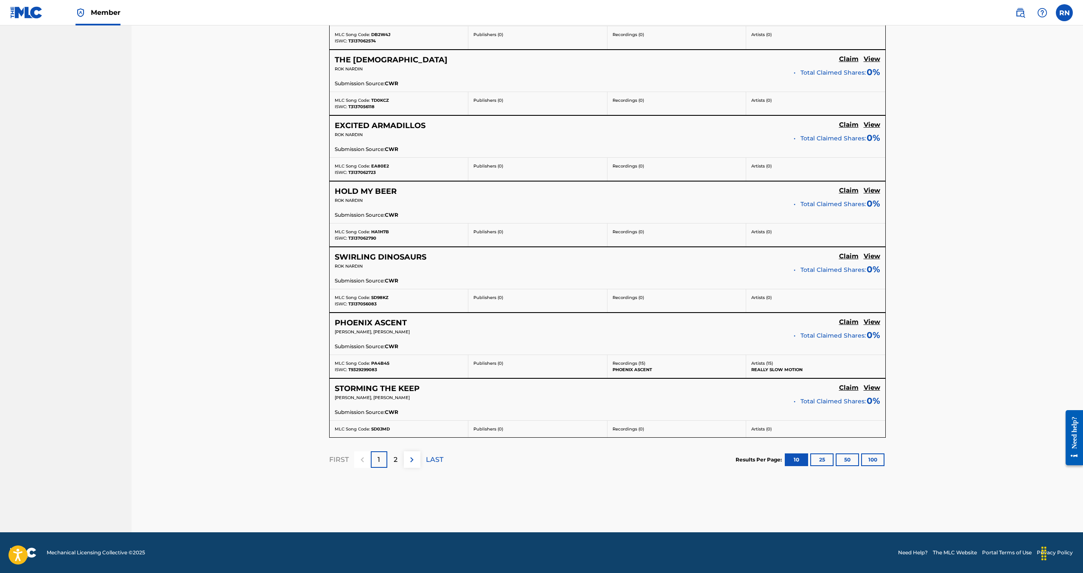
click at [873, 460] on button "100" at bounding box center [872, 459] width 23 height 13
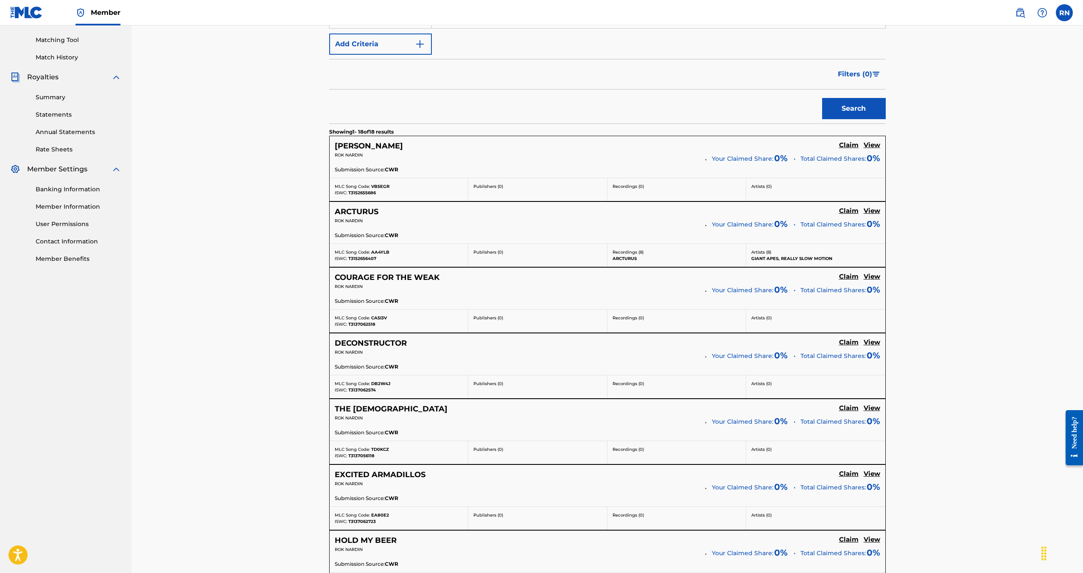
scroll to position [0, 0]
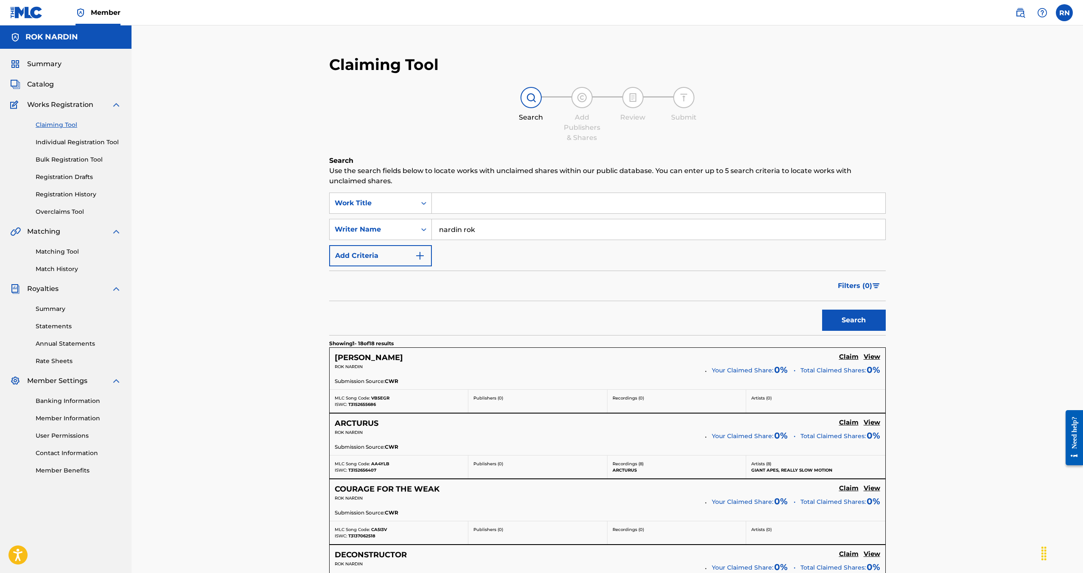
click at [64, 249] on link "Matching Tool" at bounding box center [79, 251] width 86 height 9
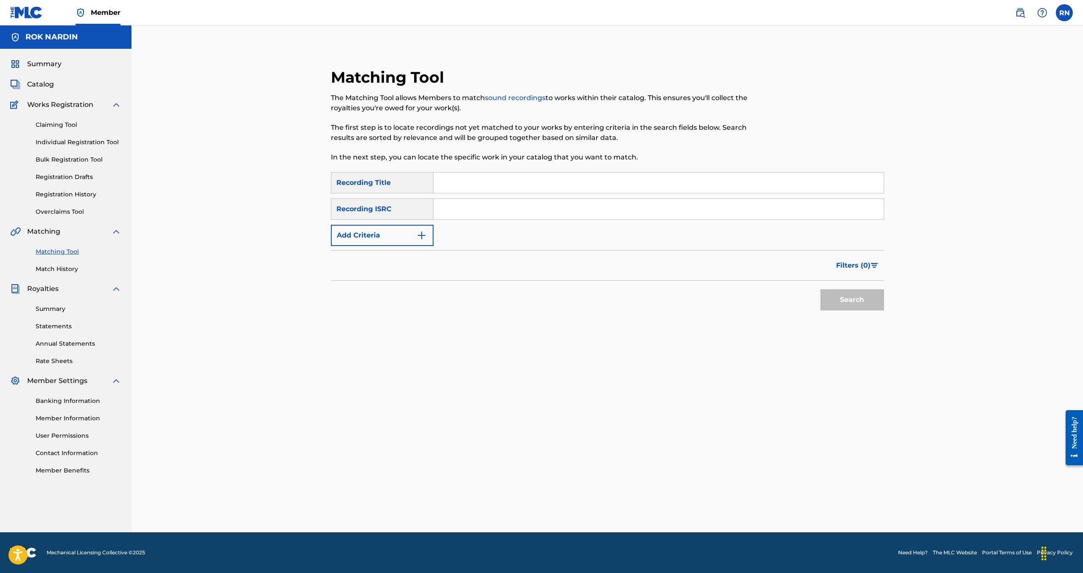
click at [58, 310] on link "Summary" at bounding box center [79, 308] width 86 height 9
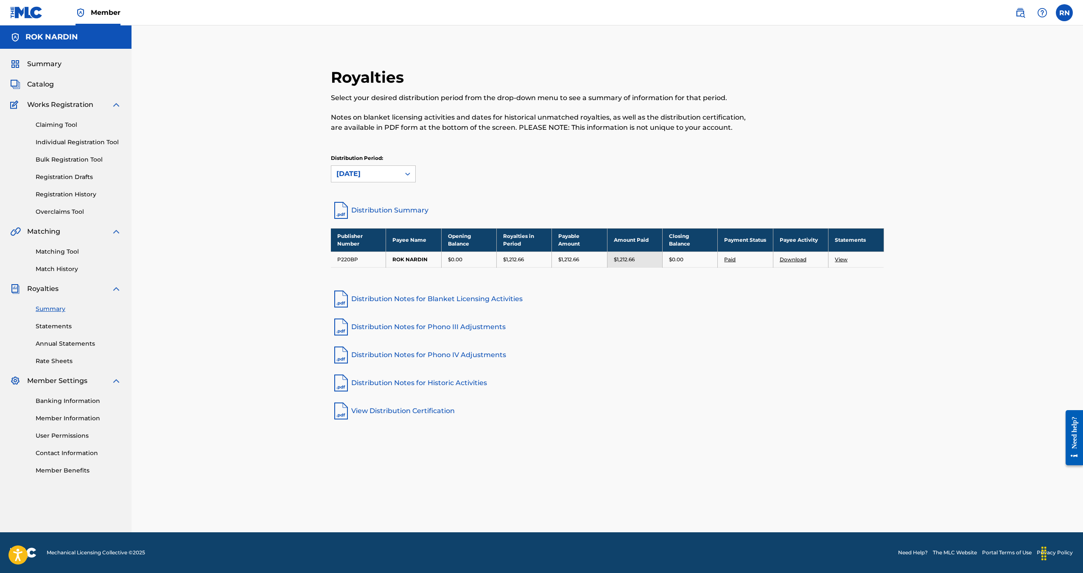
click at [840, 258] on link "View" at bounding box center [840, 259] width 13 height 6
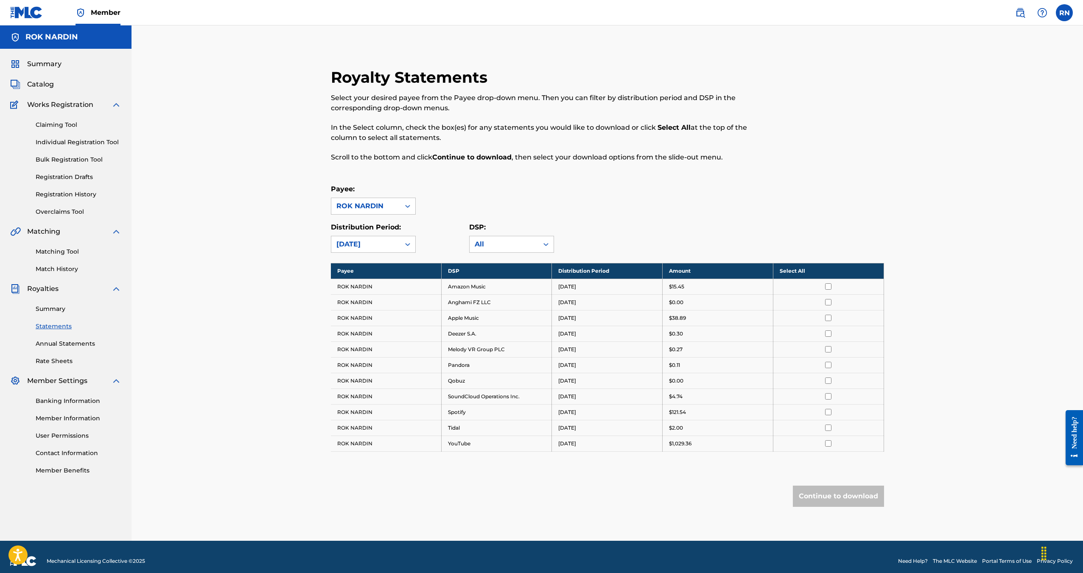
drag, startPoint x: 331, startPoint y: 324, endPoint x: 325, endPoint y: 322, distance: 6.3
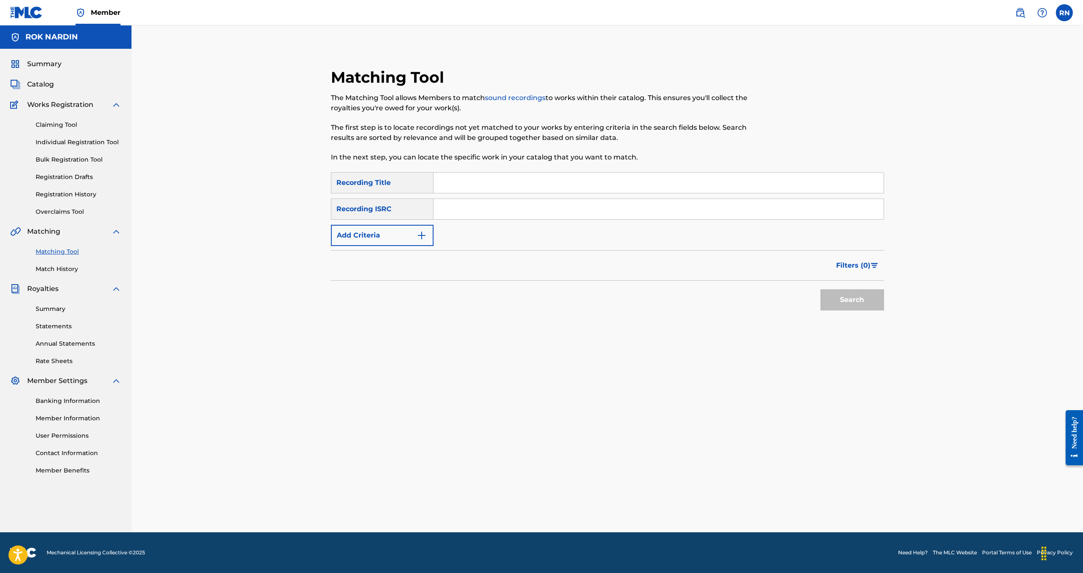
click at [452, 177] on input "Search Form" at bounding box center [658, 183] width 450 height 20
click at [455, 177] on input "Search Form" at bounding box center [658, 183] width 450 height 20
click at [416, 223] on div "SearchWithCriteriad12b90c1-81b2-40d9-9960-be2d3b187625 Recording Title SearchWi…" at bounding box center [607, 209] width 553 height 74
click at [412, 237] on button "Add Criteria" at bounding box center [382, 235] width 103 height 21
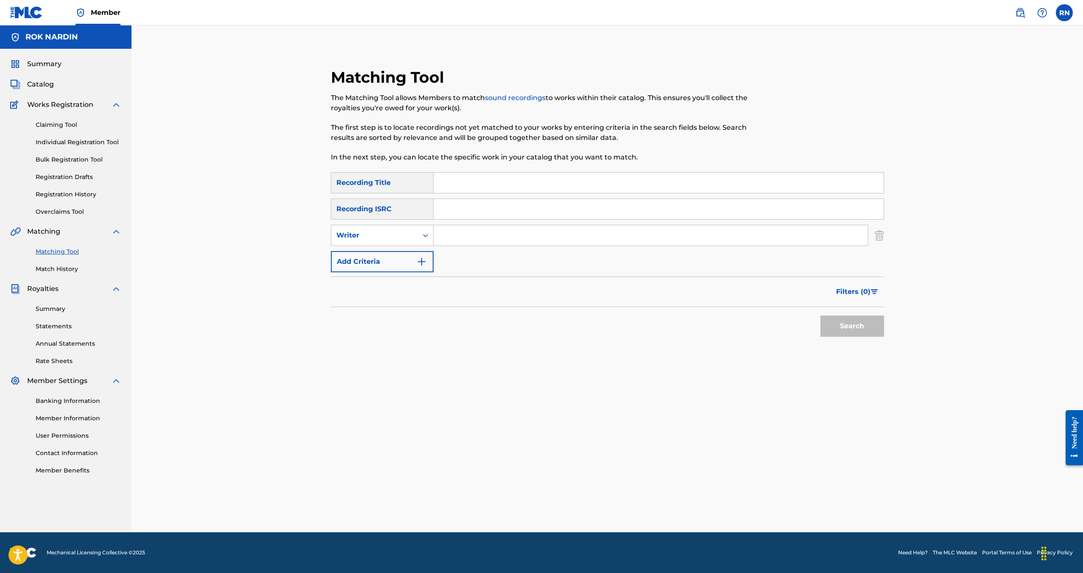
click at [468, 235] on input "Search Form" at bounding box center [650, 235] width 434 height 20
type input "rok nardin"
click at [820, 315] on button "Search" at bounding box center [852, 325] width 64 height 21
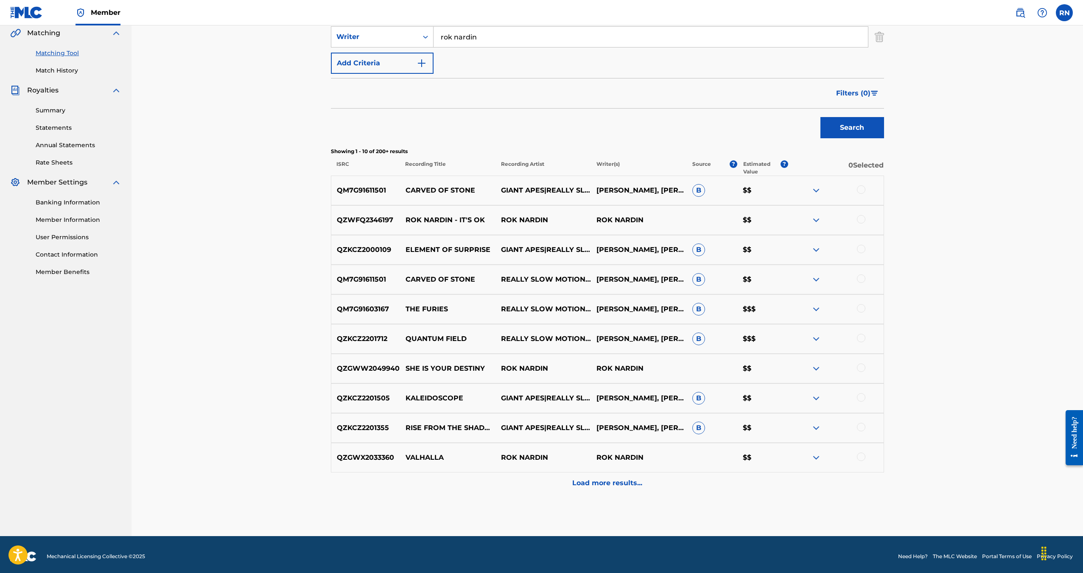
scroll to position [202, 0]
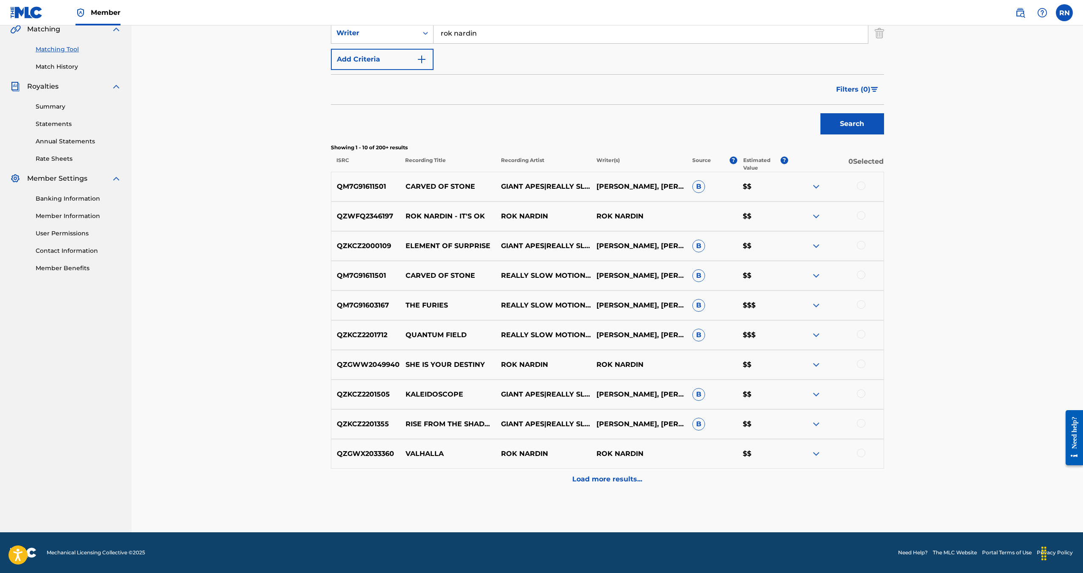
click at [592, 479] on p "Load more results..." at bounding box center [607, 479] width 70 height 10
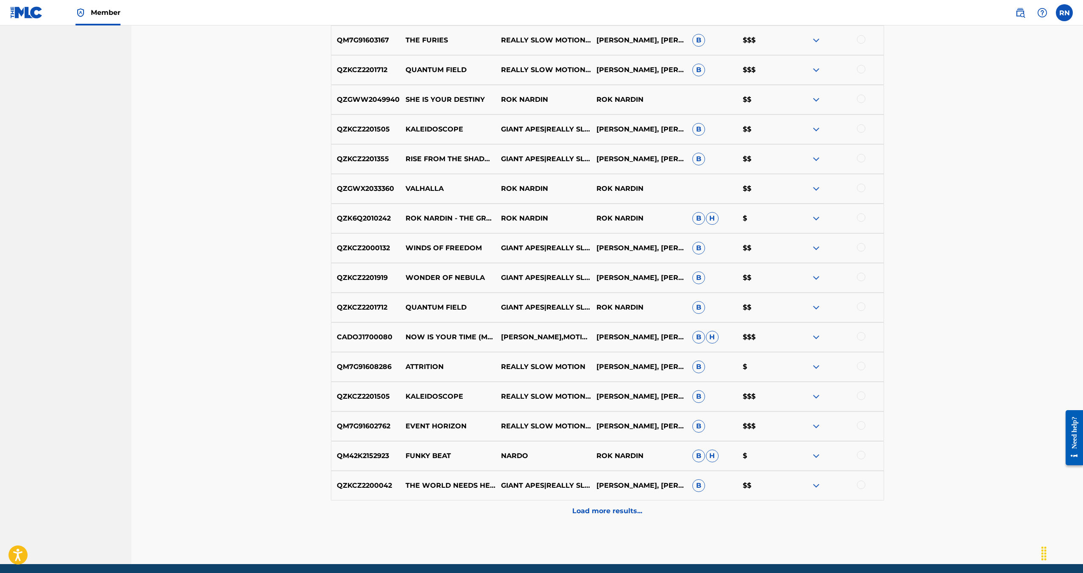
scroll to position [499, 0]
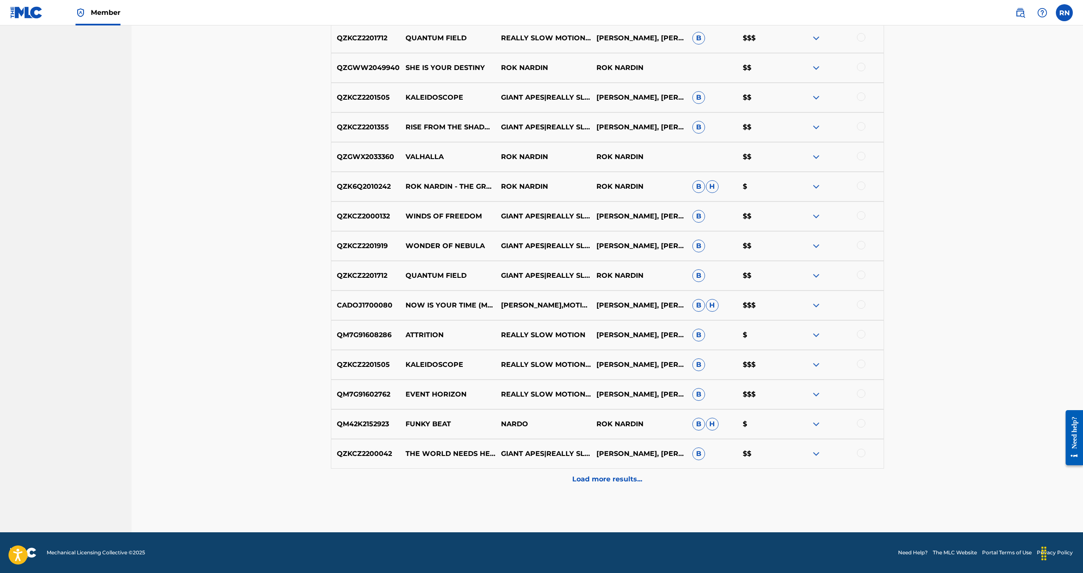
click at [608, 483] on p "Load more results..." at bounding box center [607, 479] width 70 height 10
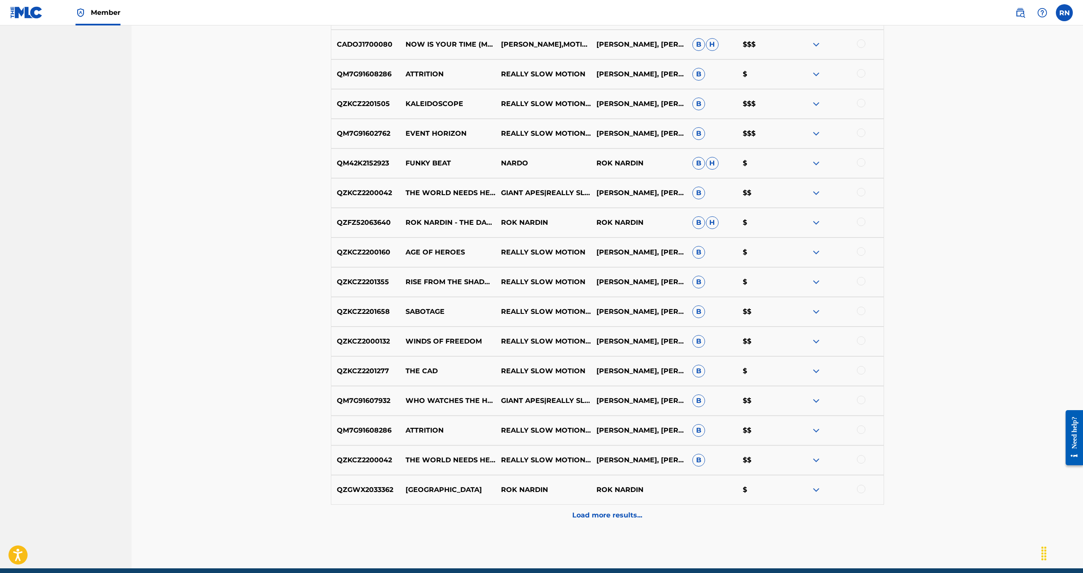
scroll to position [796, 0]
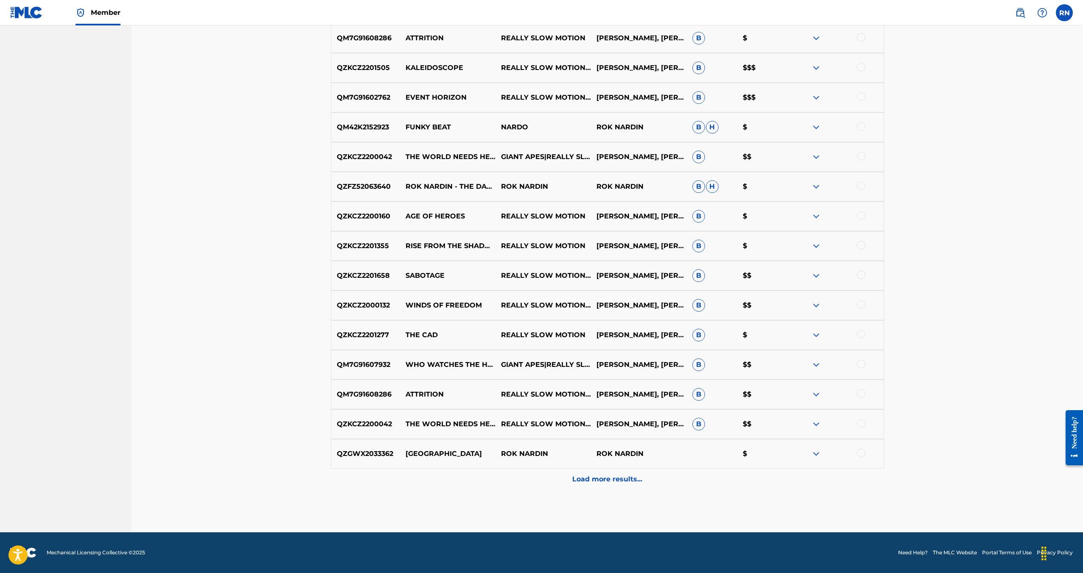
click at [611, 486] on div "Load more results..." at bounding box center [607, 479] width 553 height 21
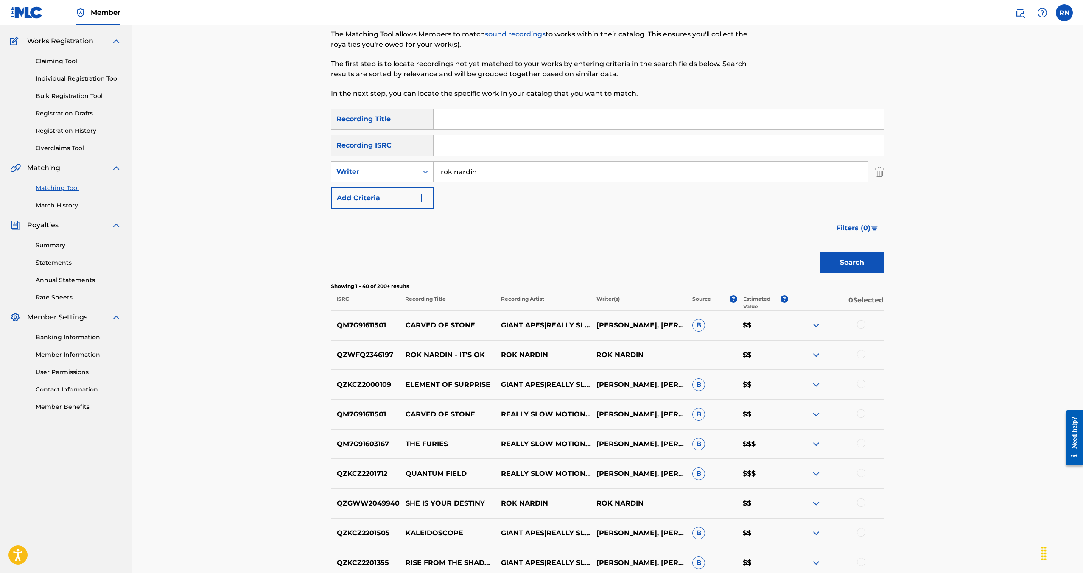
scroll to position [170, 0]
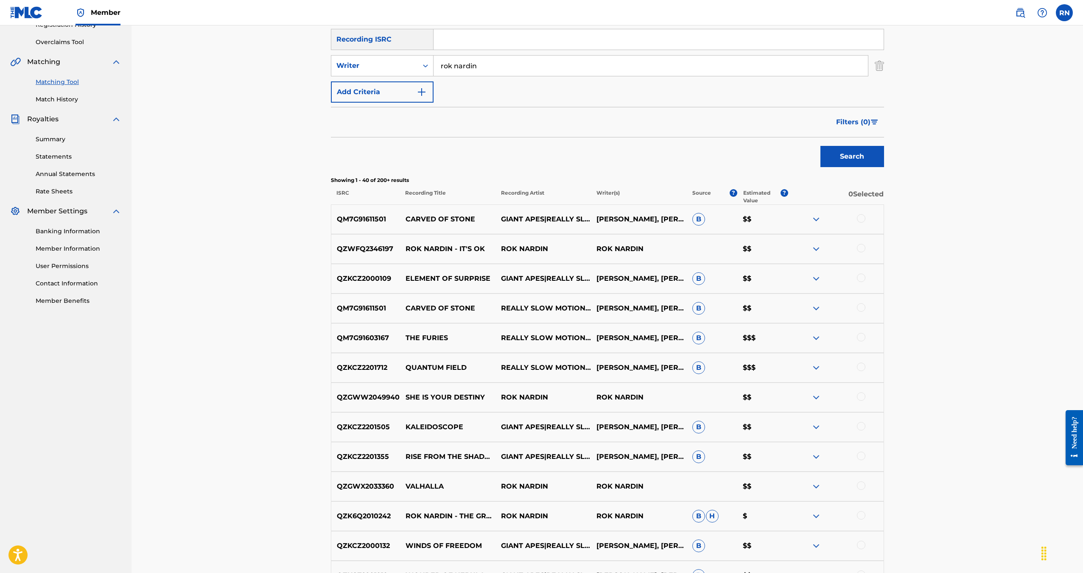
click at [864, 247] on div at bounding box center [861, 248] width 8 height 8
click at [613, 502] on button "Match 1 Group" at bounding box center [596, 503] width 94 height 21
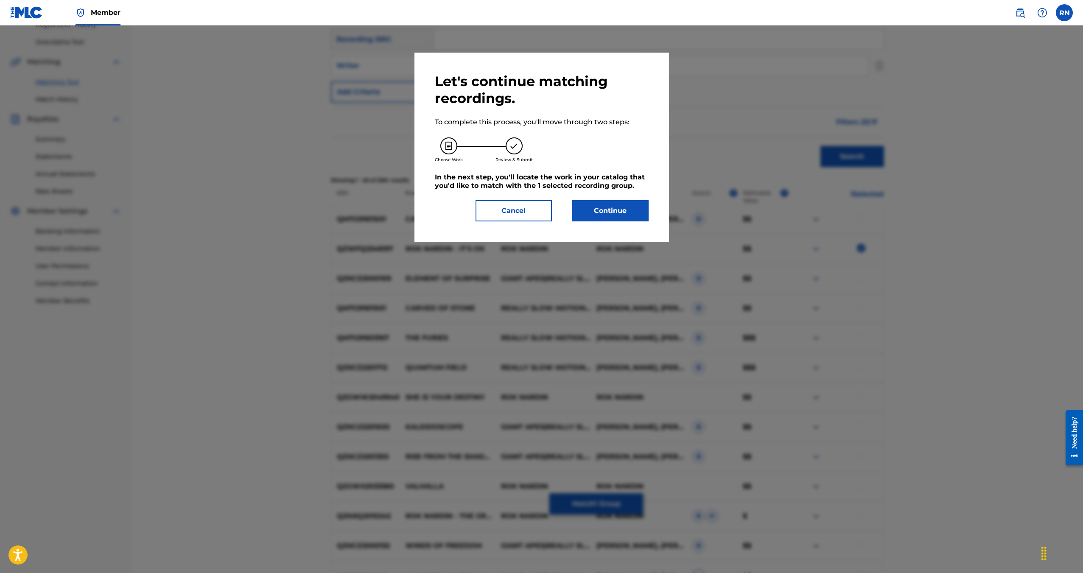
click at [596, 206] on button "Continue" at bounding box center [610, 210] width 76 height 21
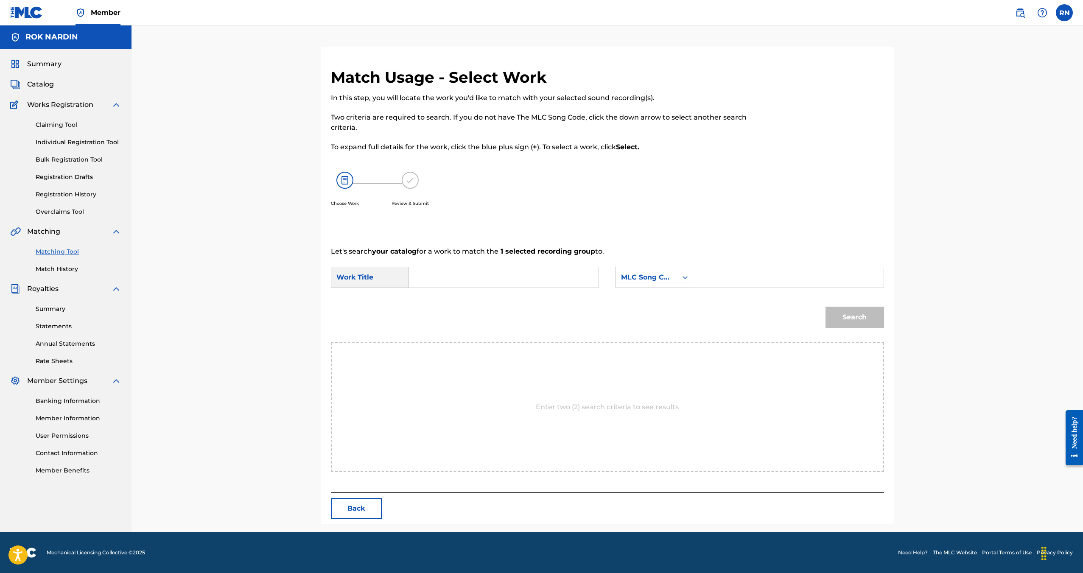
click at [524, 268] on input "Search Form" at bounding box center [504, 277] width 176 height 20
type input "its ok"
drag, startPoint x: 488, startPoint y: 279, endPoint x: 387, endPoint y: 279, distance: 100.9
click at [390, 281] on div "SearchWithCriteriaebb38827-0fcb-483c-a5db-b9df9f7ee73f Work Title its ok" at bounding box center [465, 277] width 268 height 21
click at [374, 274] on div "Work Title" at bounding box center [370, 277] width 78 height 21
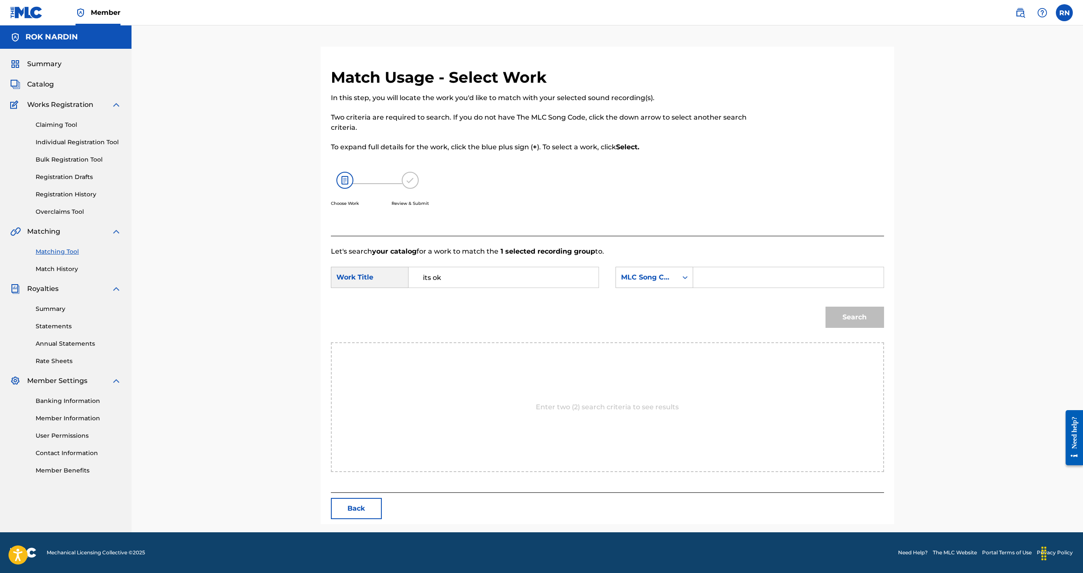
click at [712, 276] on input "Search Form" at bounding box center [788, 277] width 176 height 20
click at [674, 275] on div "MLC Song Code" at bounding box center [654, 277] width 78 height 21
click at [652, 303] on div "Writer Name" at bounding box center [654, 298] width 77 height 21
click at [717, 277] on input "Search Form" at bounding box center [788, 277] width 176 height 20
type input "nardin"
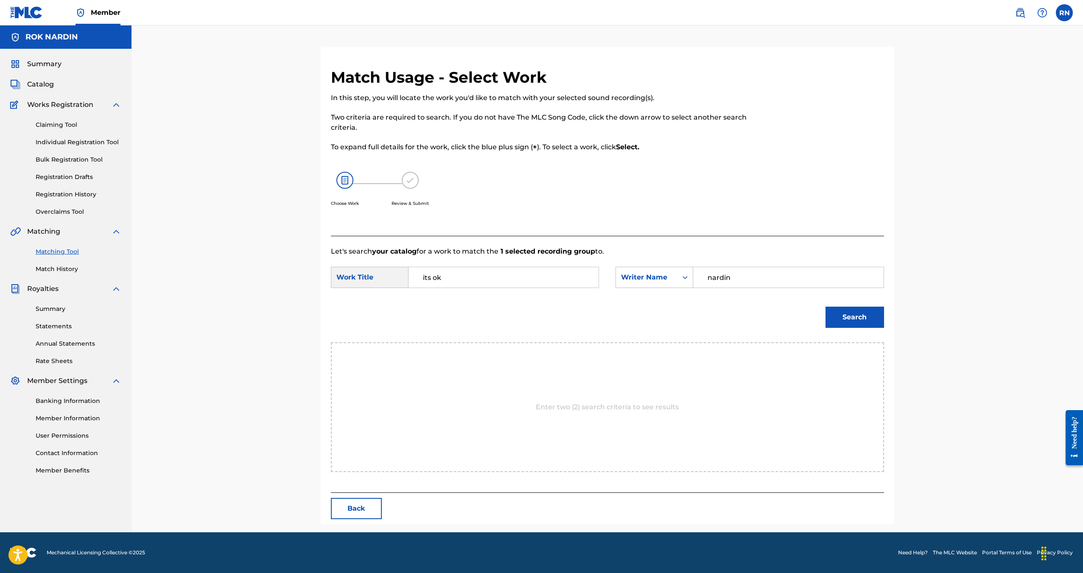
click at [825, 307] on button "Search" at bounding box center [854, 317] width 59 height 21
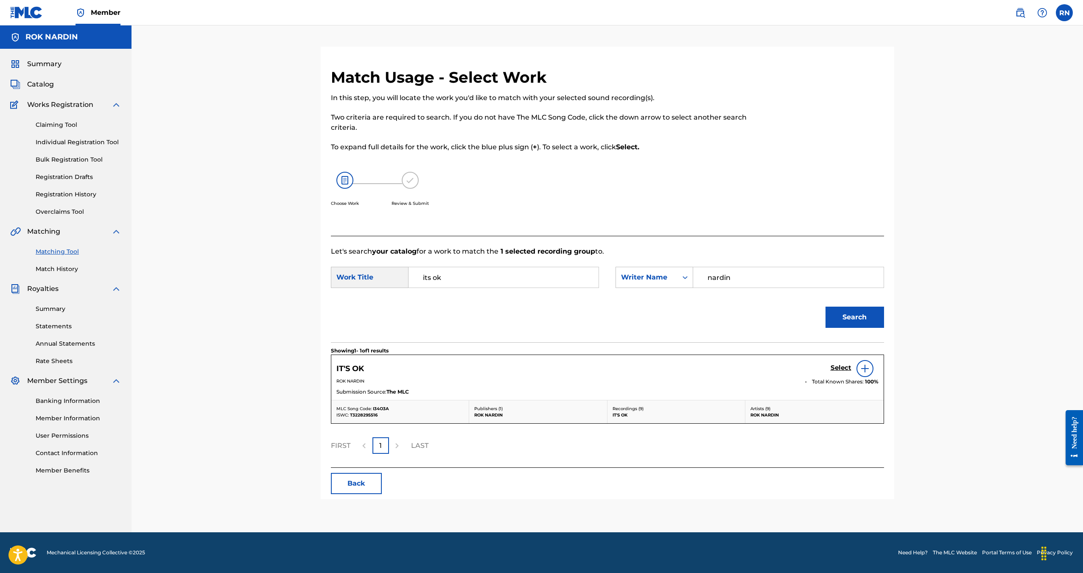
click at [840, 366] on h5 "Select" at bounding box center [840, 368] width 21 height 8
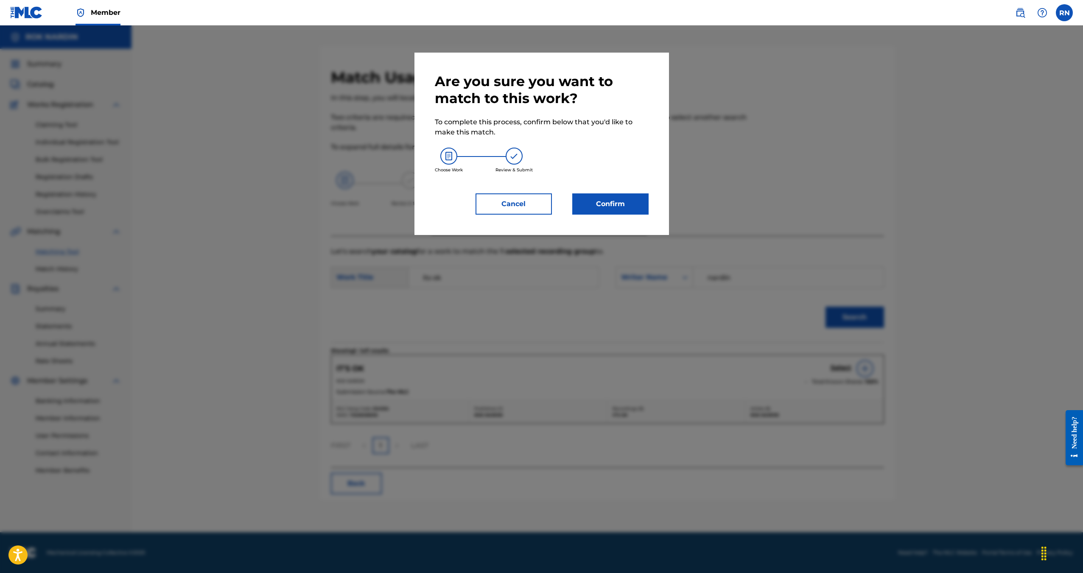
click at [634, 195] on button "Confirm" at bounding box center [610, 203] width 76 height 21
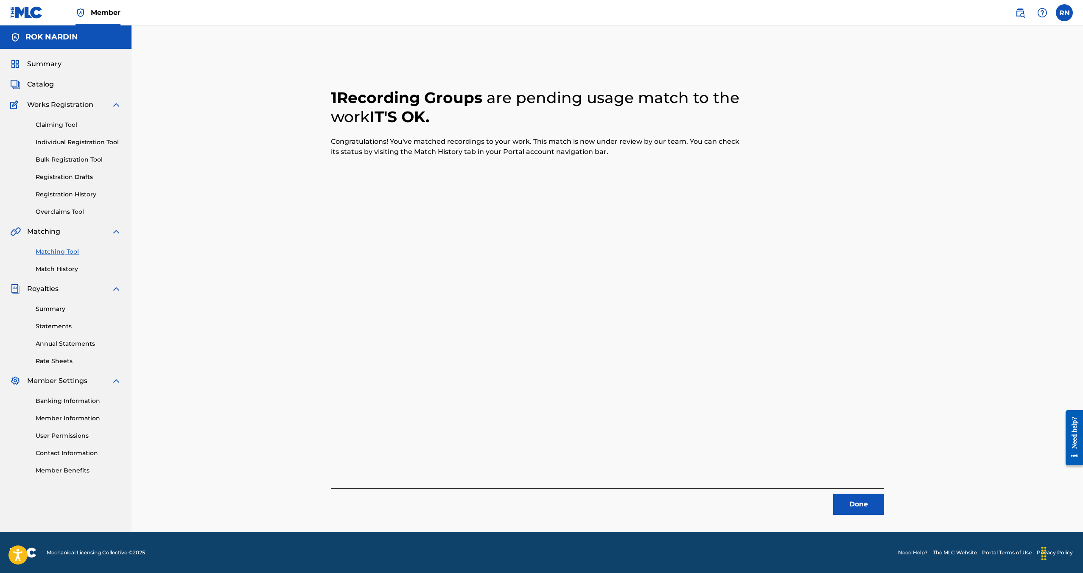
click at [849, 499] on button "Done" at bounding box center [858, 504] width 51 height 21
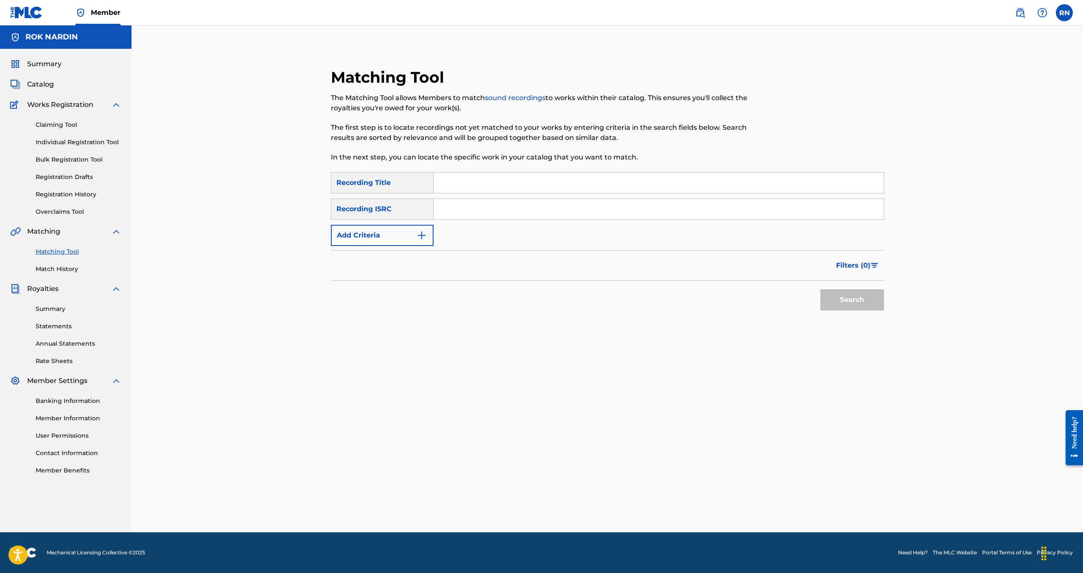
click at [72, 252] on link "Matching Tool" at bounding box center [79, 251] width 86 height 9
click at [414, 234] on button "Add Criteria" at bounding box center [382, 235] width 103 height 21
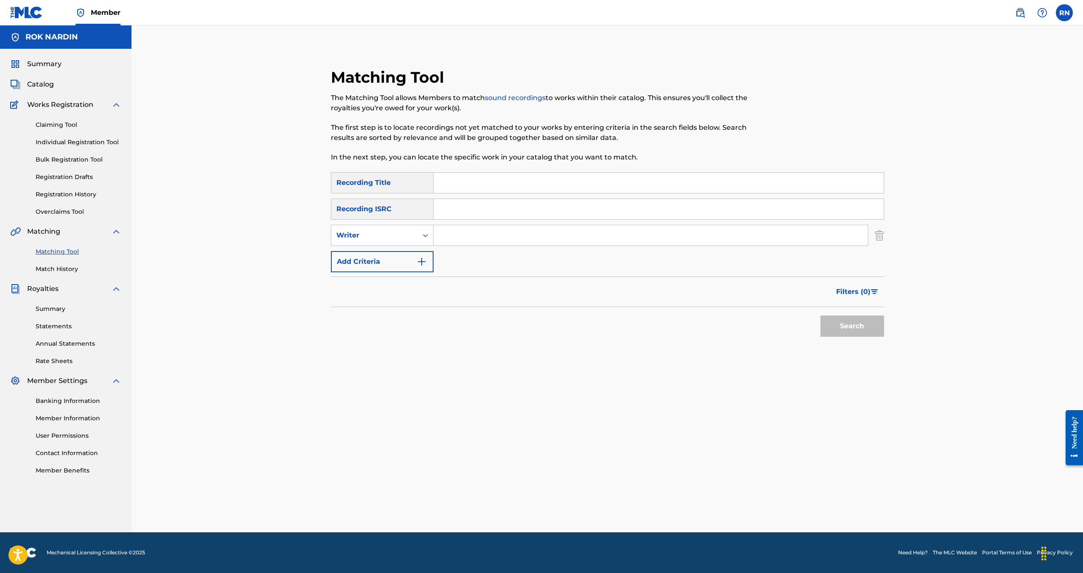
click at [491, 242] on input "Search Form" at bounding box center [650, 235] width 434 height 20
type input "rok nardin"
click at [820, 315] on button "Search" at bounding box center [852, 325] width 64 height 21
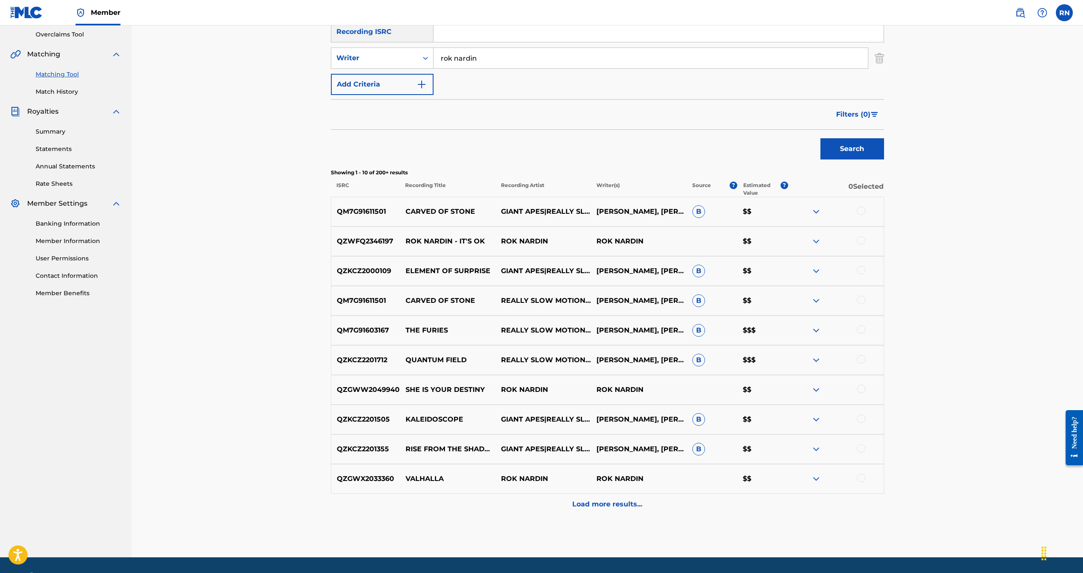
scroll to position [202, 0]
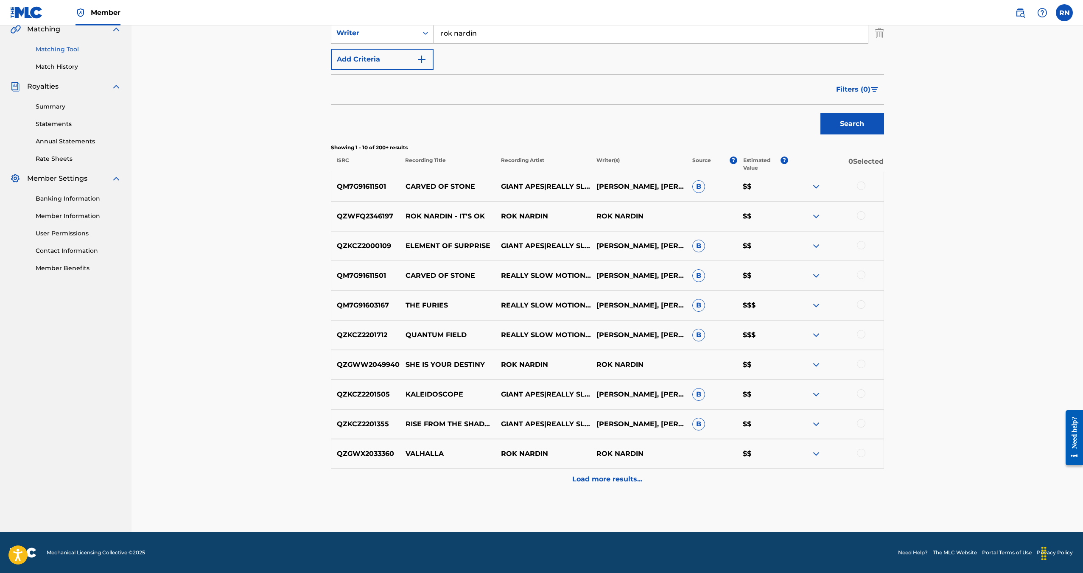
click at [620, 479] on p "Load more results..." at bounding box center [607, 479] width 70 height 10
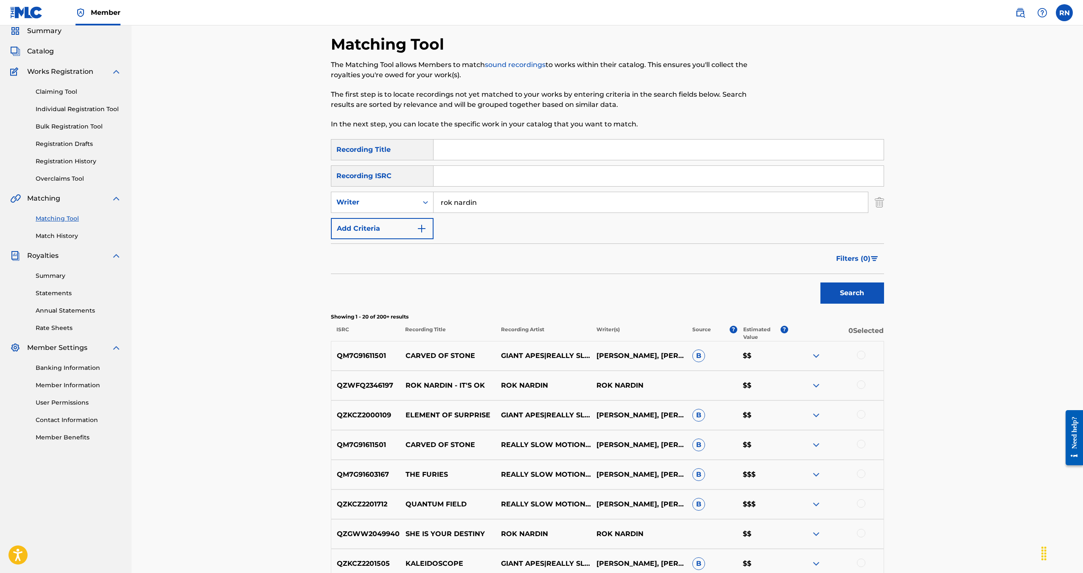
scroll to position [212, 0]
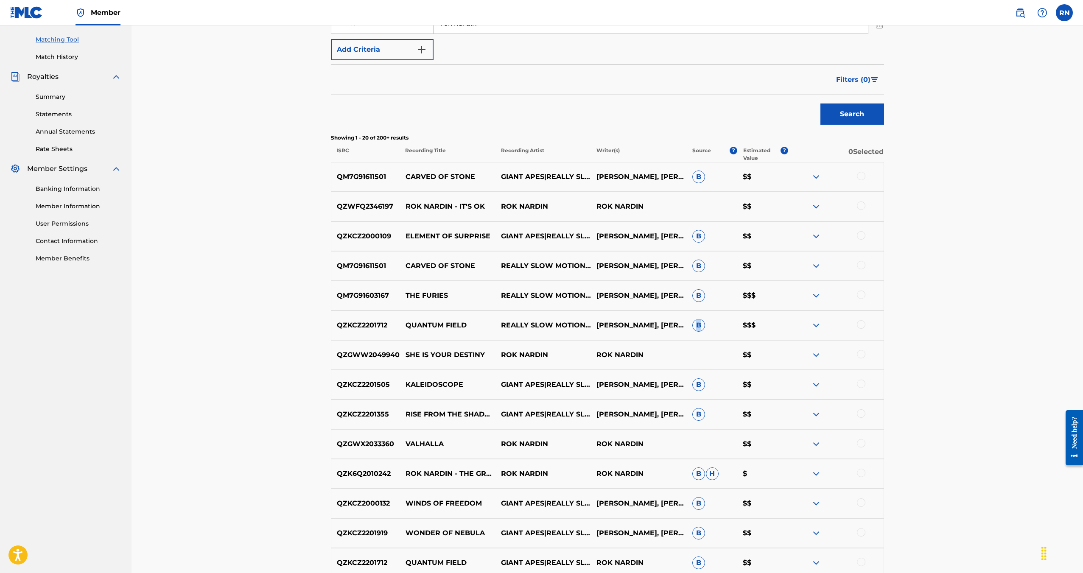
click at [700, 326] on span "B" at bounding box center [698, 325] width 13 height 13
click at [703, 324] on span "B" at bounding box center [698, 325] width 13 height 13
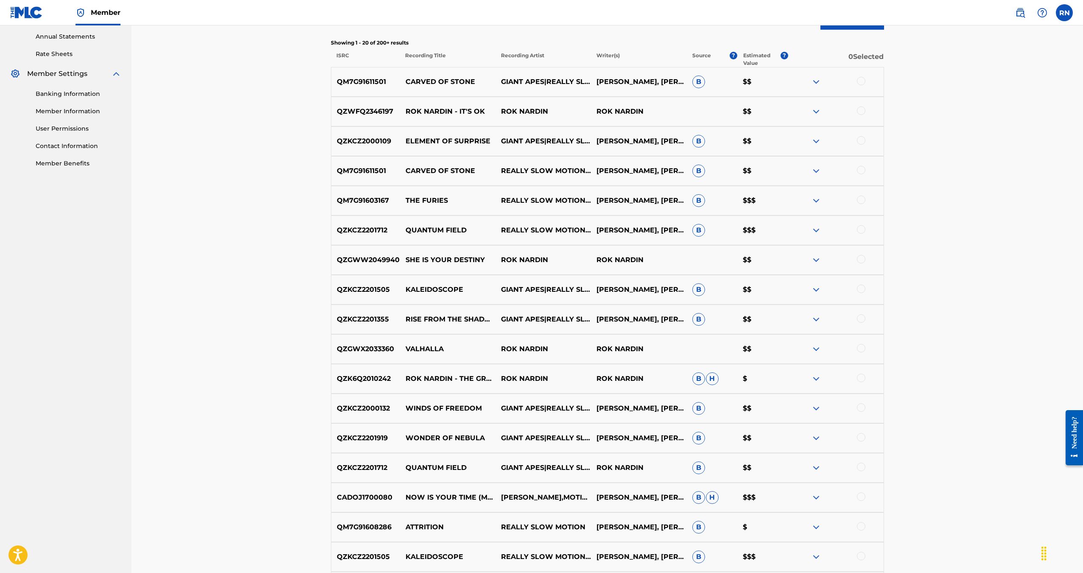
scroll to position [339, 0]
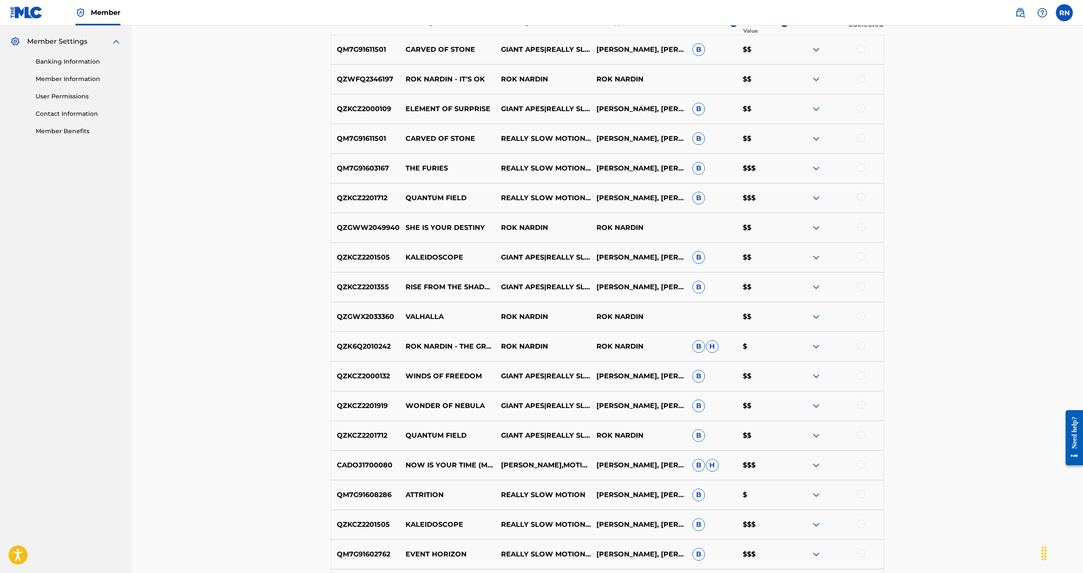
click at [860, 313] on div at bounding box center [861, 316] width 8 height 8
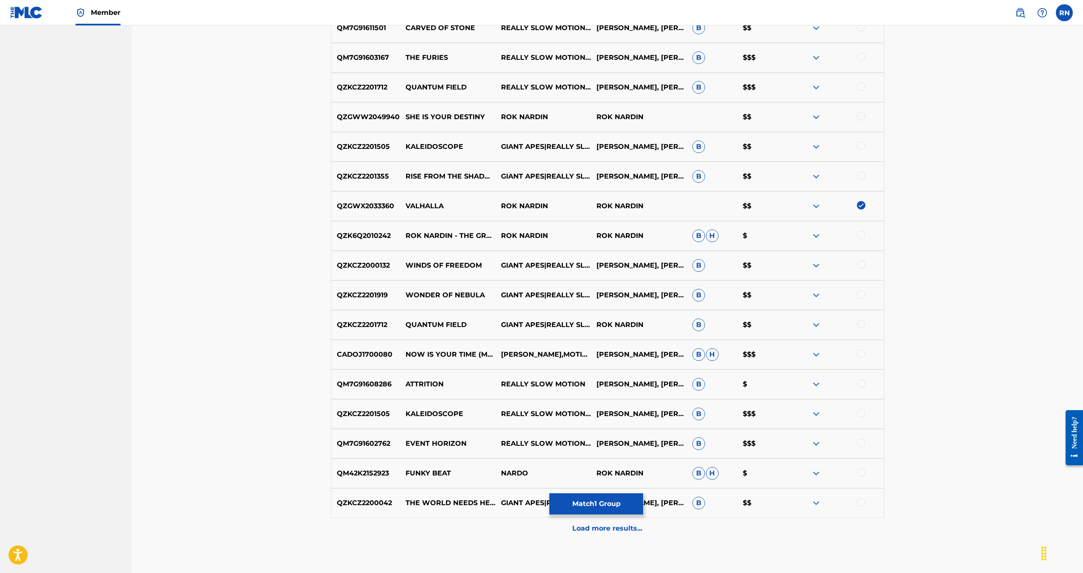
scroll to position [499, 0]
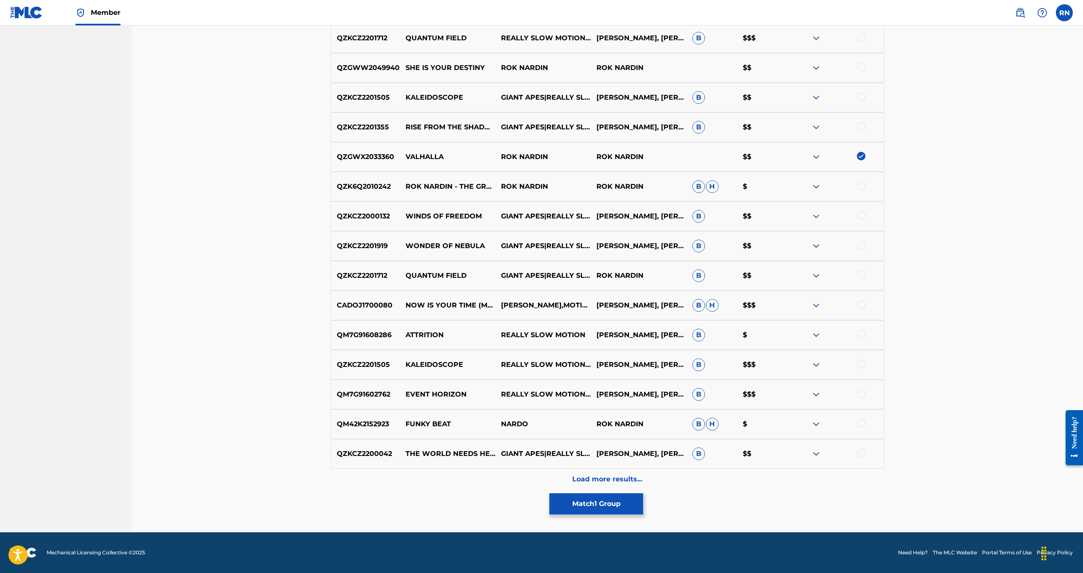
drag, startPoint x: 615, startPoint y: 510, endPoint x: 775, endPoint y: 524, distance: 160.5
click at [774, 529] on div "Matching Tool The Matching Tool allows Members to match sound recordings to wor…" at bounding box center [607, 50] width 553 height 963
click at [596, 504] on button "Match 1 Group" at bounding box center [596, 503] width 94 height 21
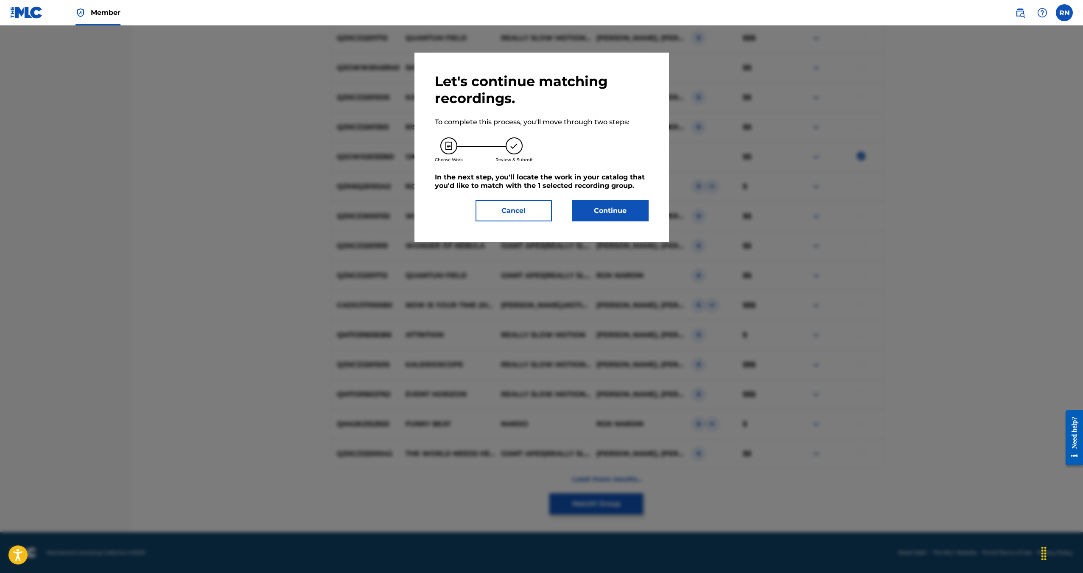
click at [608, 209] on button "Continue" at bounding box center [610, 210] width 76 height 21
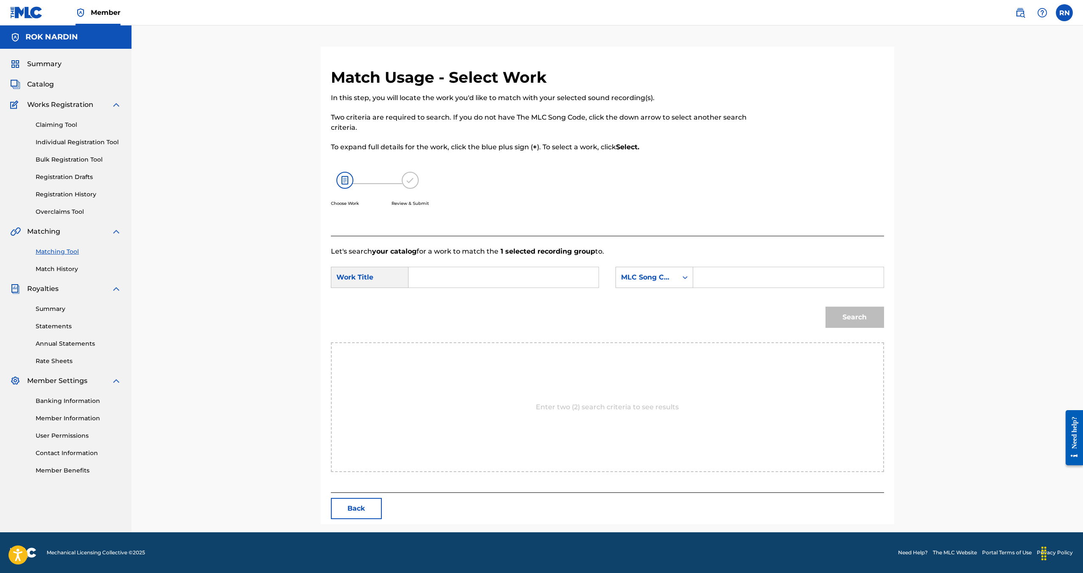
scroll to position [0, 0]
click at [424, 274] on input "Search Form" at bounding box center [504, 277] width 176 height 20
click at [692, 277] on div "SearchWithCriteriad5247ed5-749a-4d54-8a47-2b0db3e59cb2 MLC Song Code" at bounding box center [749, 277] width 268 height 21
click at [681, 282] on div "Search Form" at bounding box center [684, 277] width 15 height 15
click at [653, 302] on div "Writer Name" at bounding box center [654, 298] width 77 height 21
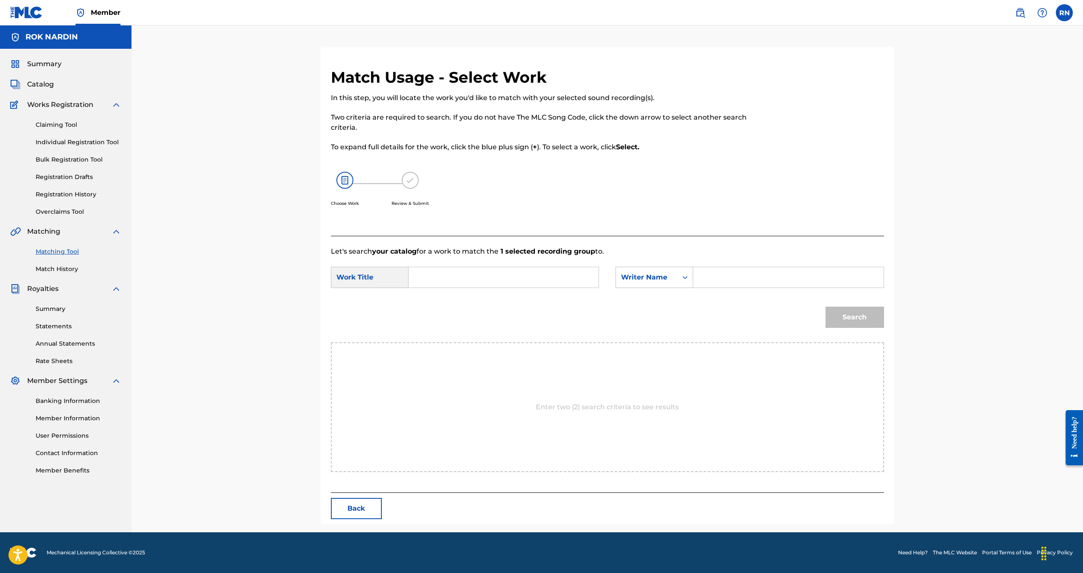
click at [702, 275] on input "Search Form" at bounding box center [788, 277] width 176 height 20
type input "nardin"
click at [568, 272] on input "Search Form" at bounding box center [504, 277] width 176 height 20
type input "valhalla"
click at [839, 319] on button "Search" at bounding box center [854, 317] width 59 height 21
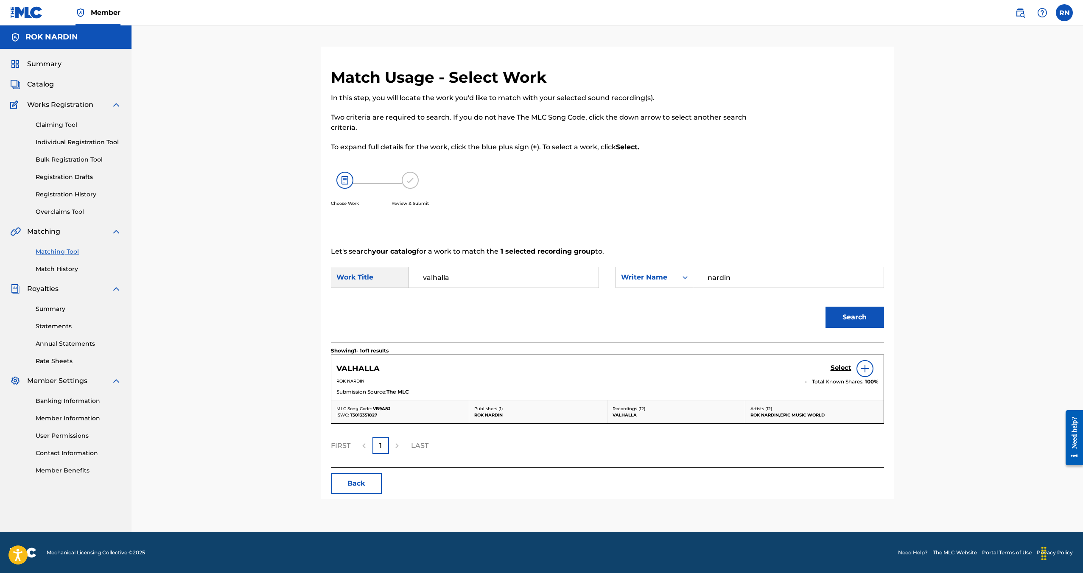
click at [843, 365] on h5 "Select" at bounding box center [840, 368] width 21 height 8
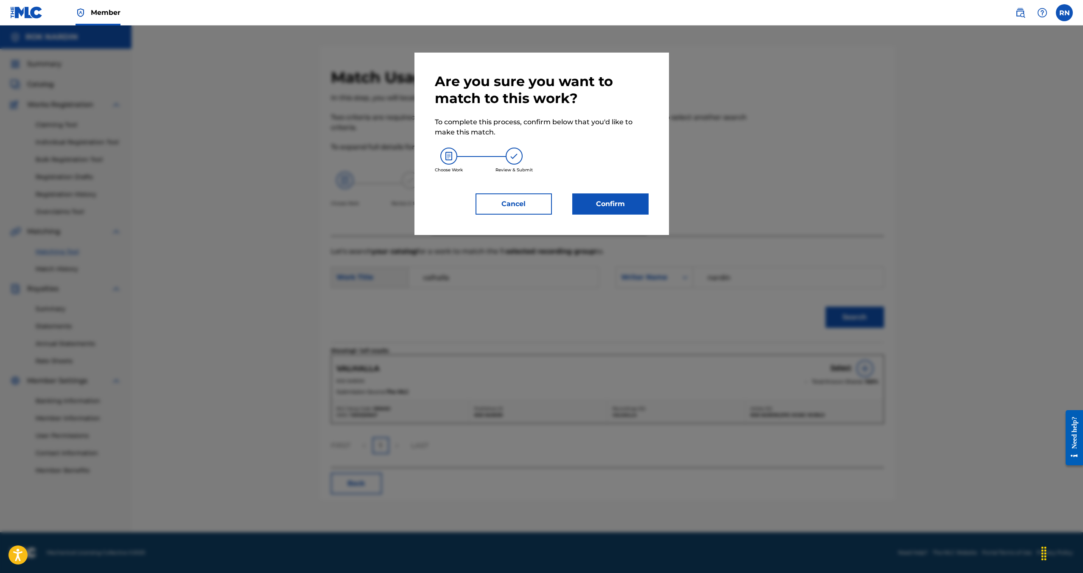
click at [615, 205] on button "Confirm" at bounding box center [610, 203] width 76 height 21
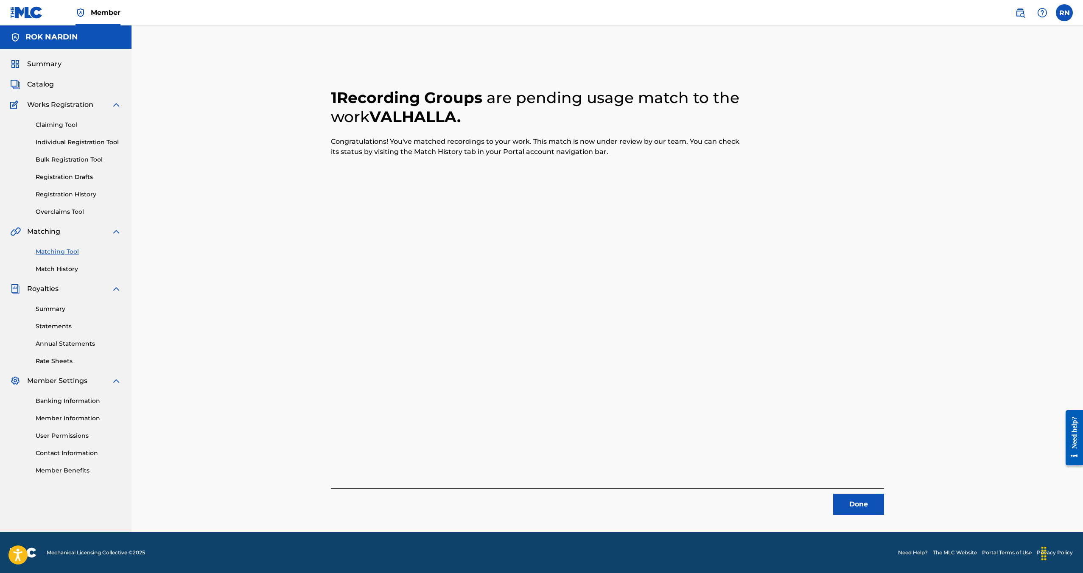
click at [856, 503] on button "Done" at bounding box center [858, 504] width 51 height 21
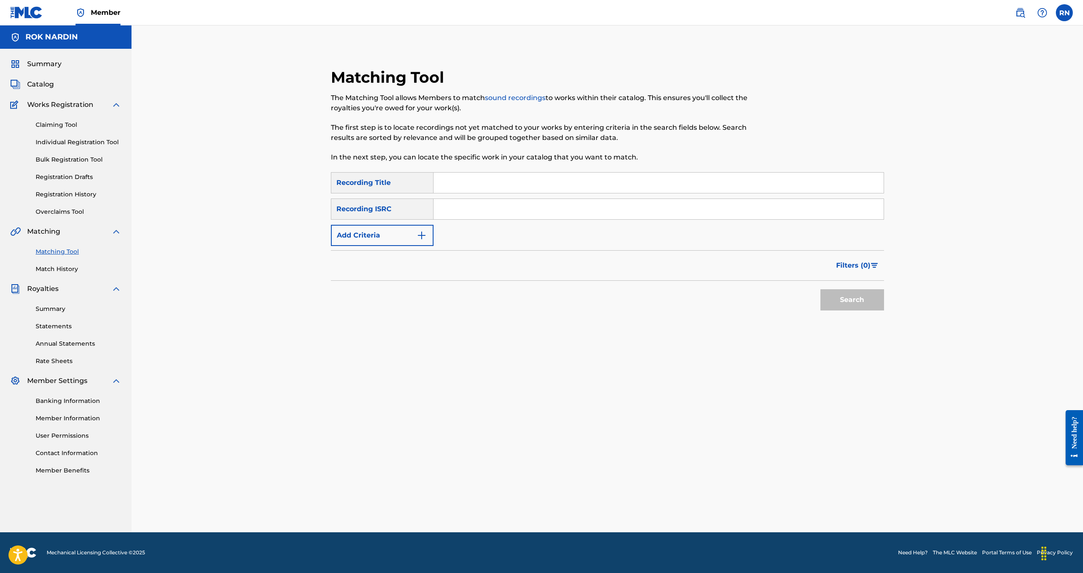
click at [421, 227] on button "Add Criteria" at bounding box center [382, 235] width 103 height 21
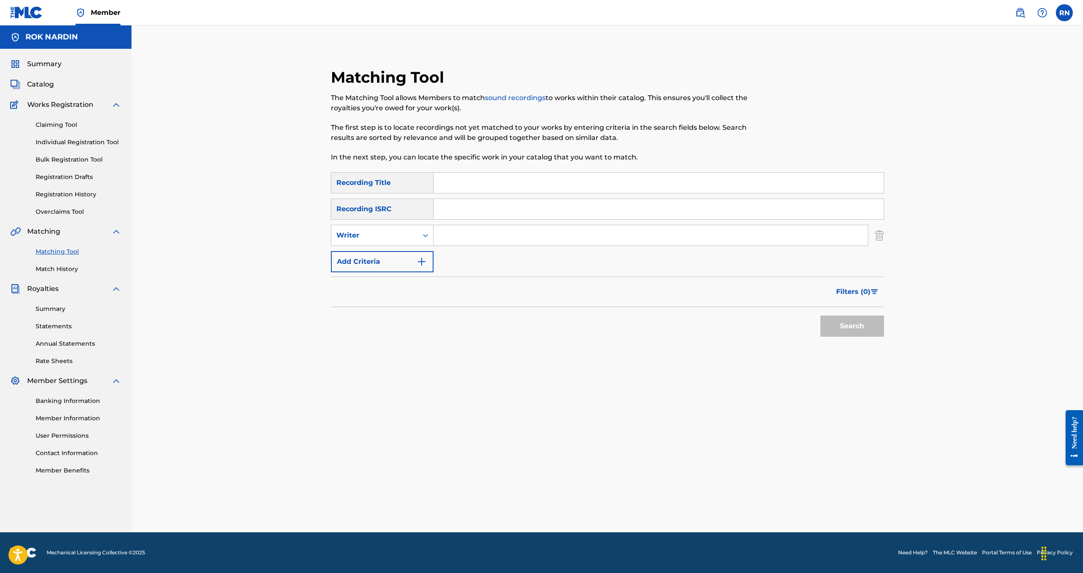
click at [470, 242] on input "Search Form" at bounding box center [650, 235] width 434 height 20
type input "rok nardin"
click at [820, 315] on button "Search" at bounding box center [852, 325] width 64 height 21
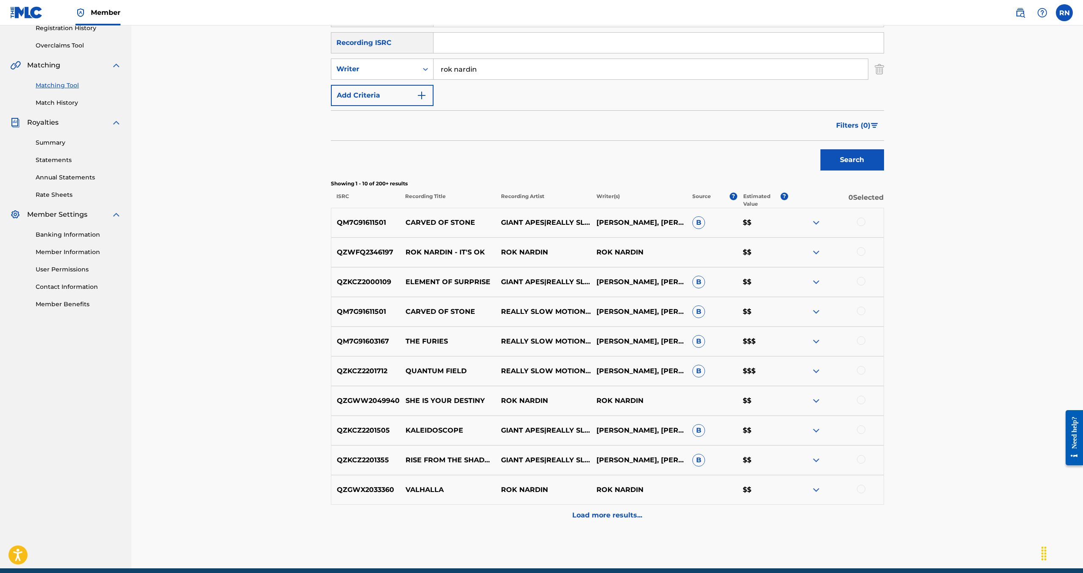
scroll to position [170, 0]
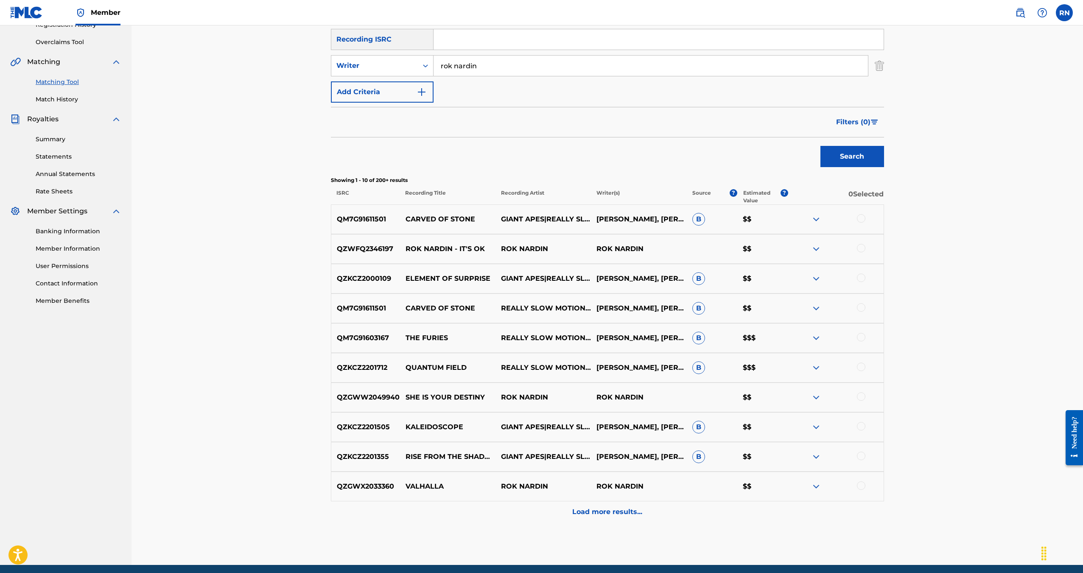
click at [855, 397] on div at bounding box center [834, 397] width 95 height 10
click at [858, 397] on div at bounding box center [861, 396] width 8 height 8
click at [599, 499] on button "Match 1 Group" at bounding box center [596, 503] width 94 height 21
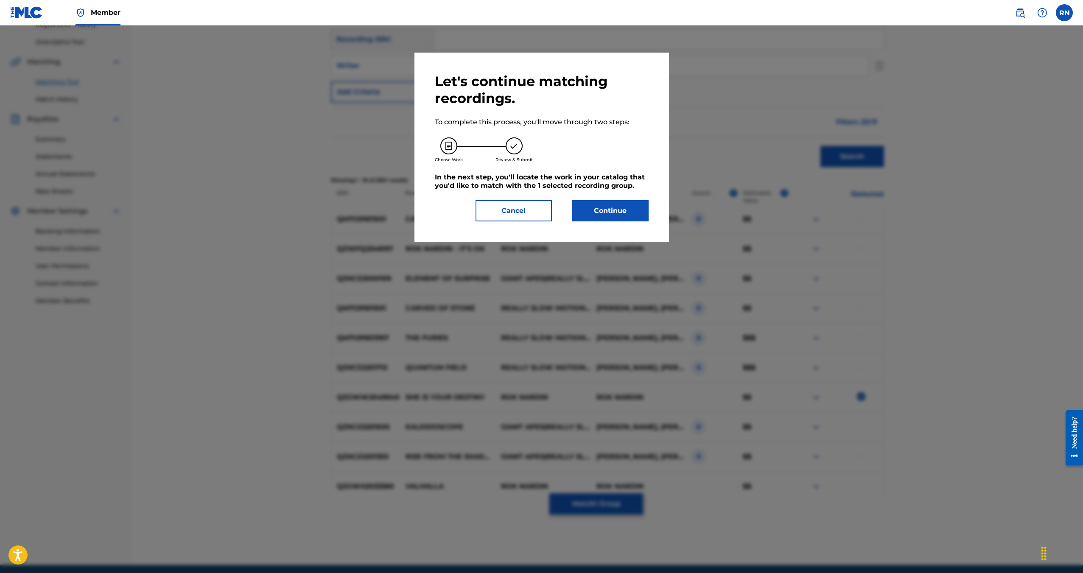
click at [617, 206] on button "Continue" at bounding box center [610, 210] width 76 height 21
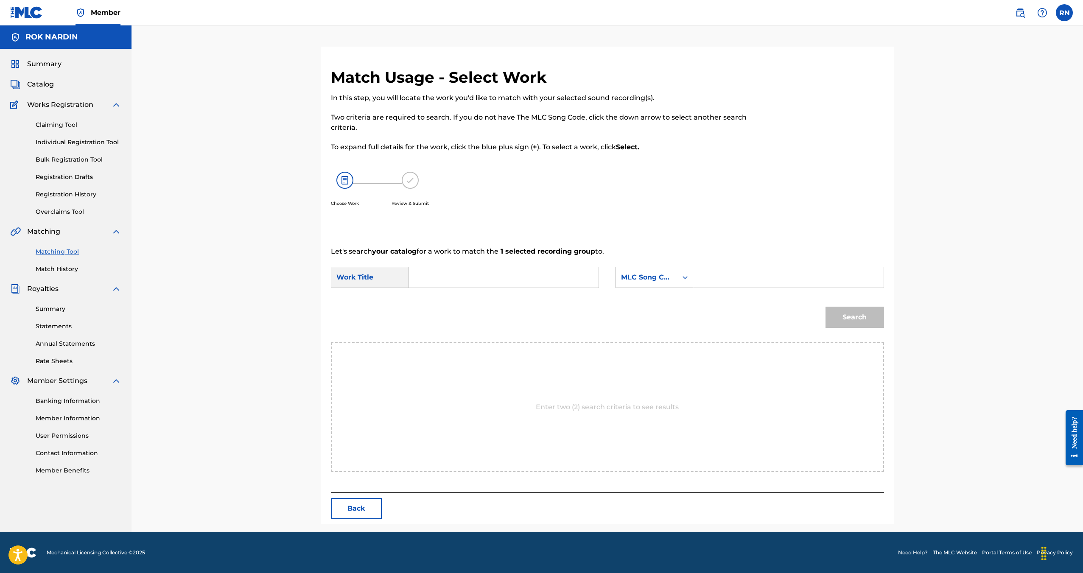
click at [684, 277] on icon "Search Form" at bounding box center [684, 277] width 5 height 3
drag, startPoint x: 654, startPoint y: 300, endPoint x: 659, endPoint y: 297, distance: 4.9
click at [654, 299] on div "Writer Name" at bounding box center [654, 298] width 77 height 21
drag, startPoint x: 723, startPoint y: 288, endPoint x: 742, endPoint y: 279, distance: 21.1
click at [742, 280] on input "Search Form" at bounding box center [788, 277] width 176 height 20
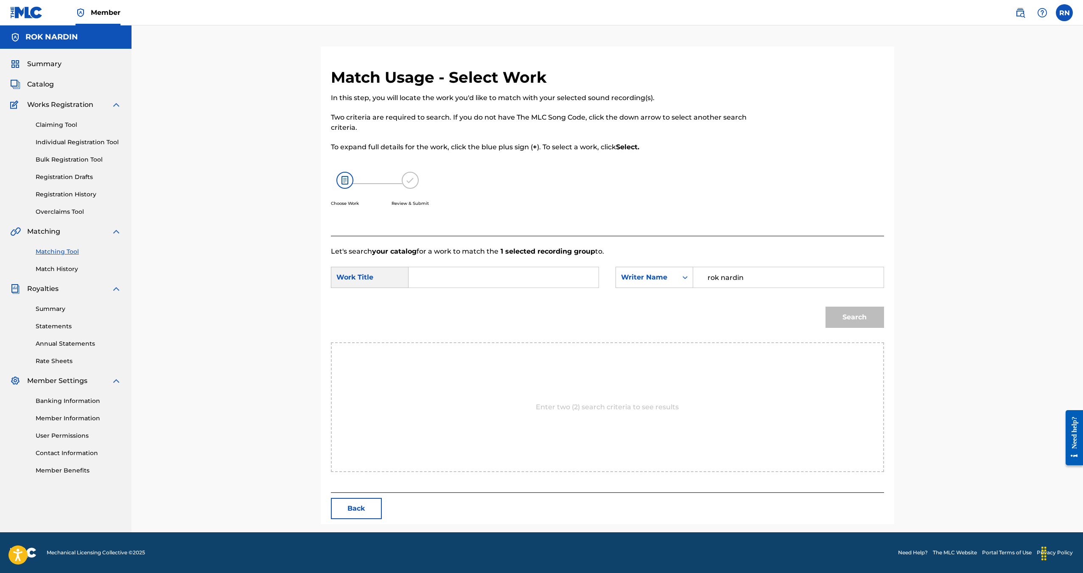
type input "rok nardin"
click at [493, 276] on input "Search Form" at bounding box center [504, 277] width 176 height 20
type input "she is your destiny"
click at [499, 294] on div "she is your destiny" at bounding box center [503, 296] width 175 height 15
click at [855, 312] on button "Search" at bounding box center [854, 317] width 59 height 21
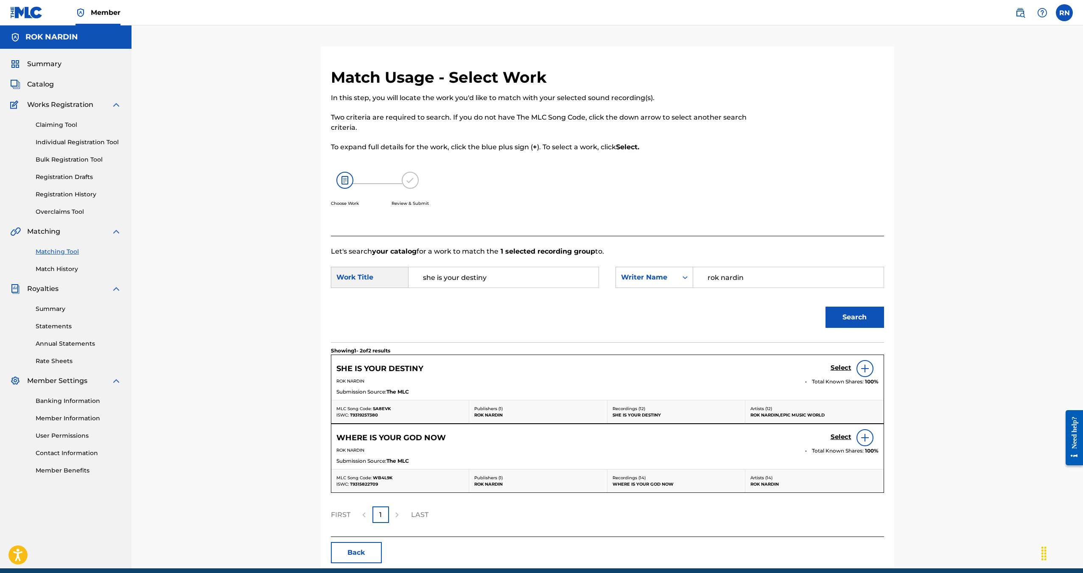
click at [838, 365] on h5 "Select" at bounding box center [840, 368] width 21 height 8
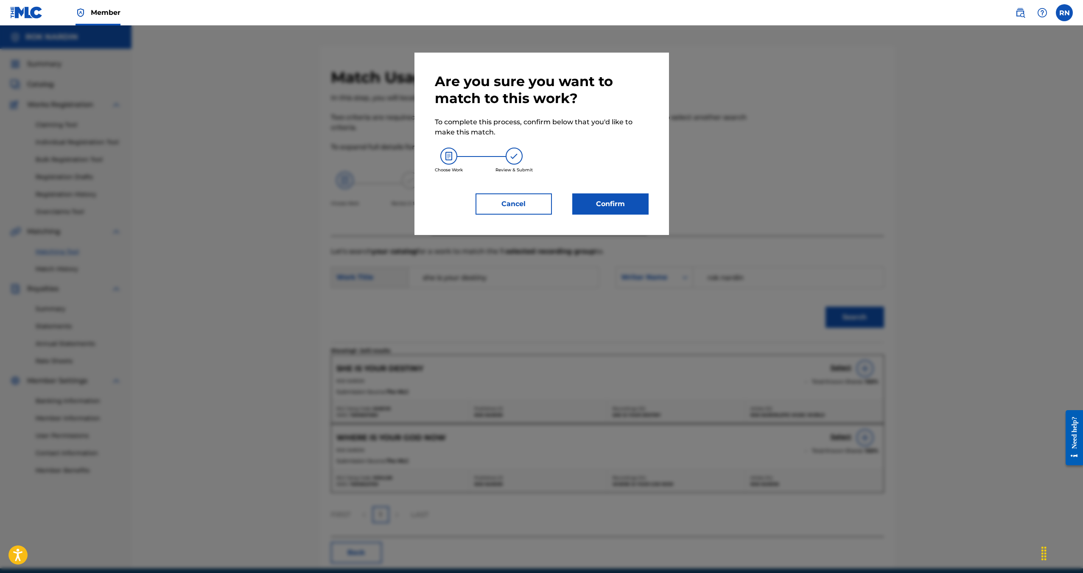
click at [608, 204] on button "Confirm" at bounding box center [610, 203] width 76 height 21
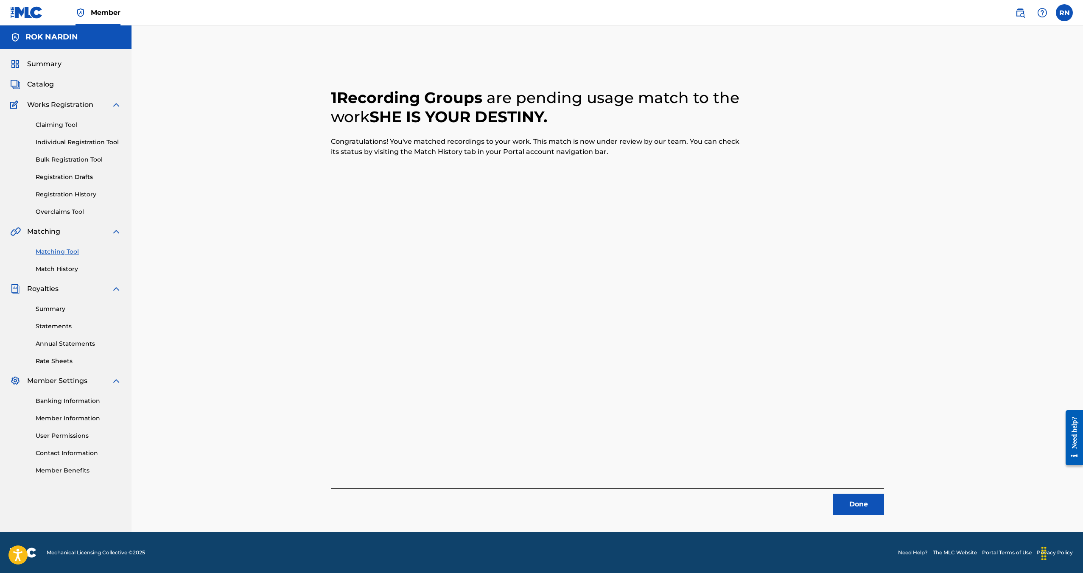
click at [855, 511] on button "Done" at bounding box center [858, 504] width 51 height 21
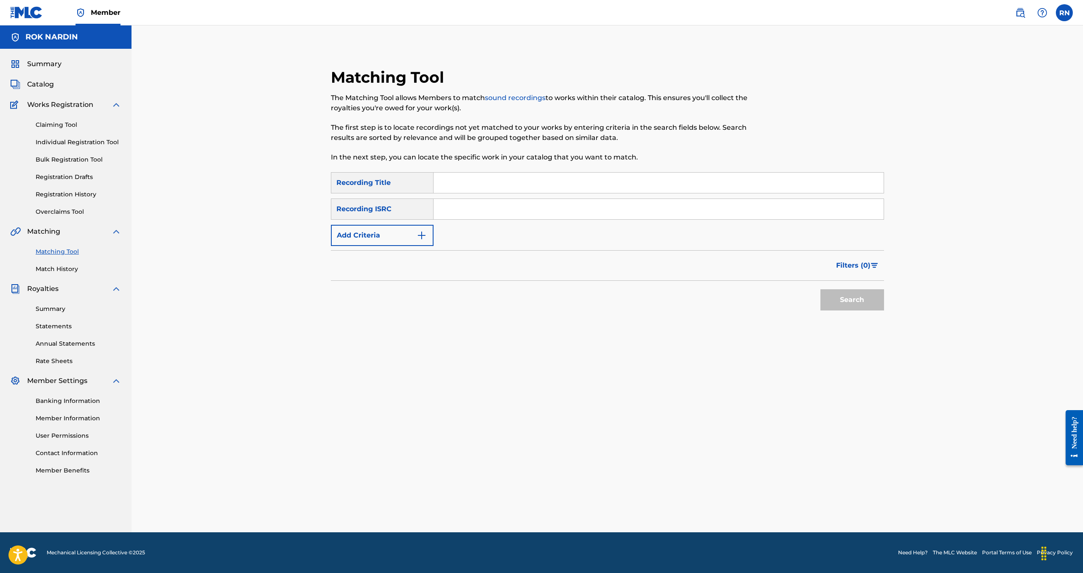
click at [73, 144] on link "Individual Registration Tool" at bounding box center [79, 142] width 86 height 9
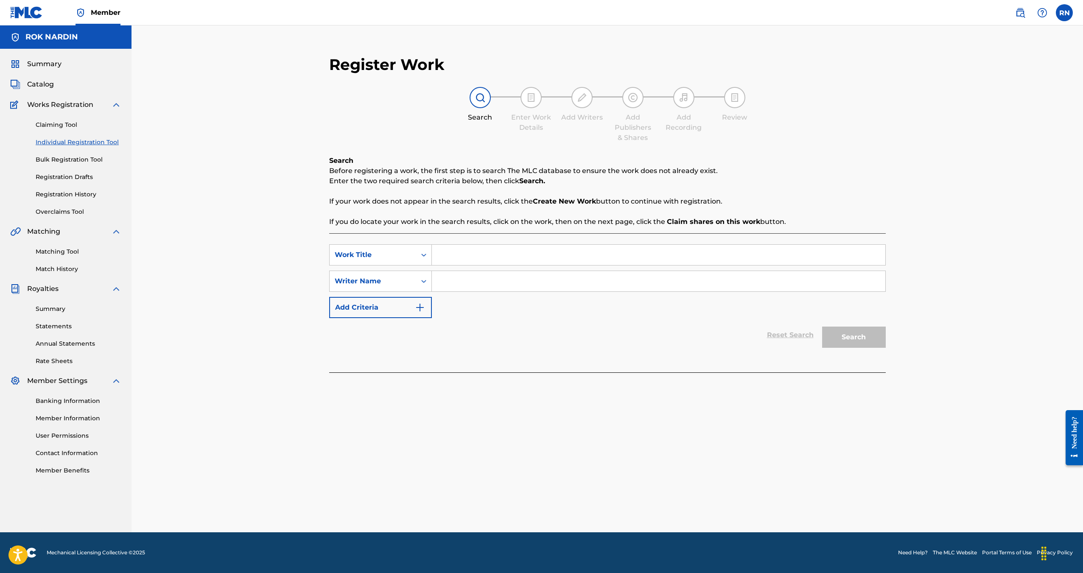
click at [42, 83] on span "Catalog" at bounding box center [40, 84] width 27 height 10
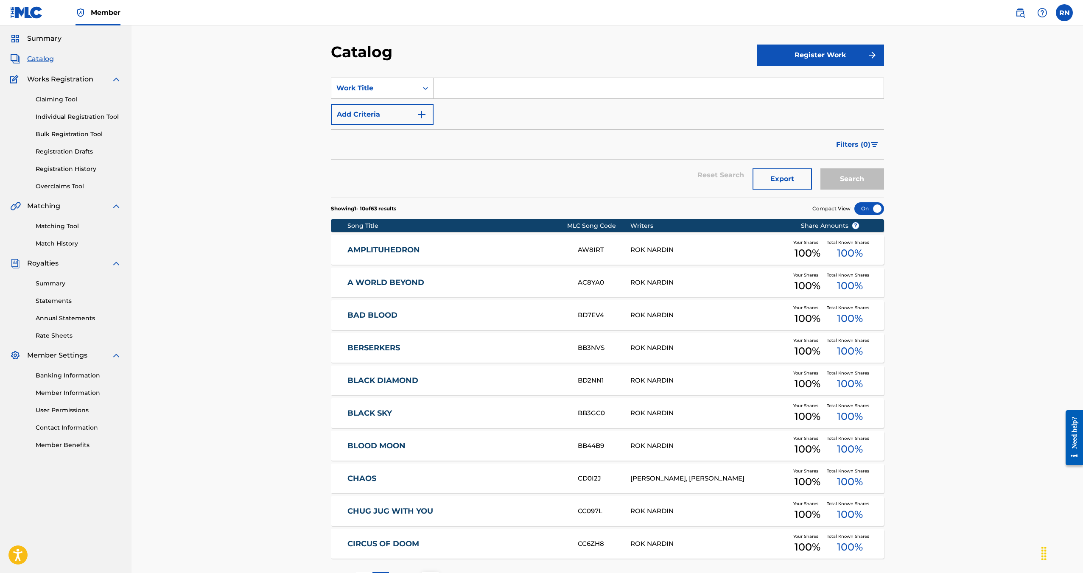
scroll to position [95, 0]
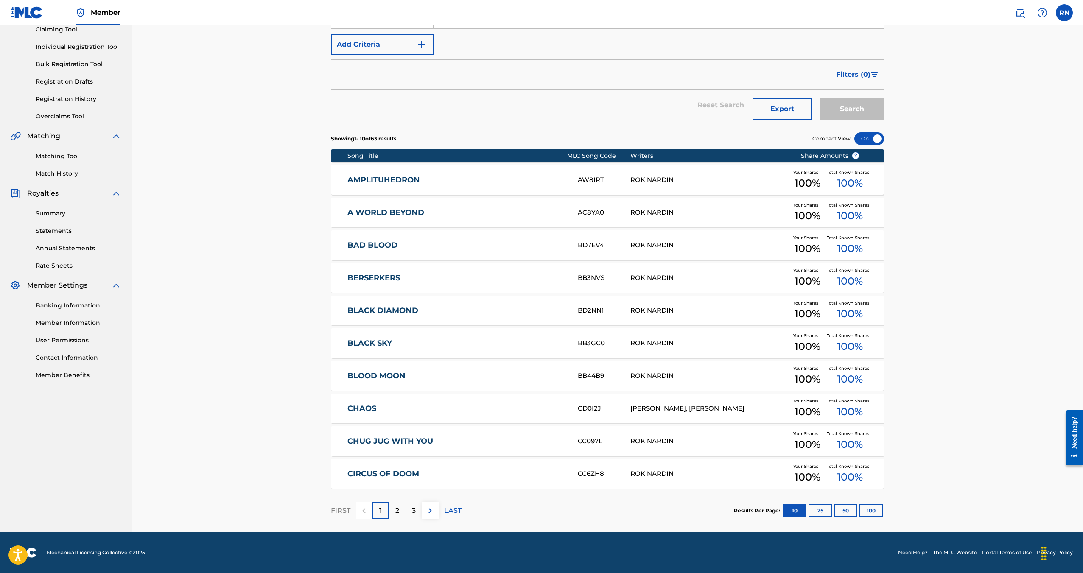
click at [864, 510] on button "100" at bounding box center [870, 510] width 23 height 13
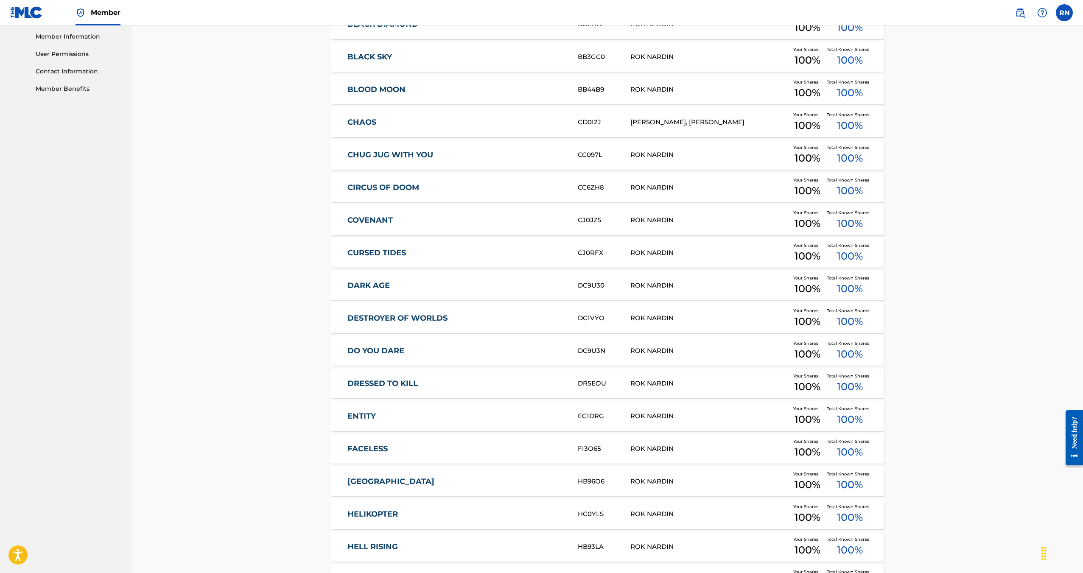
scroll to position [763, 0]
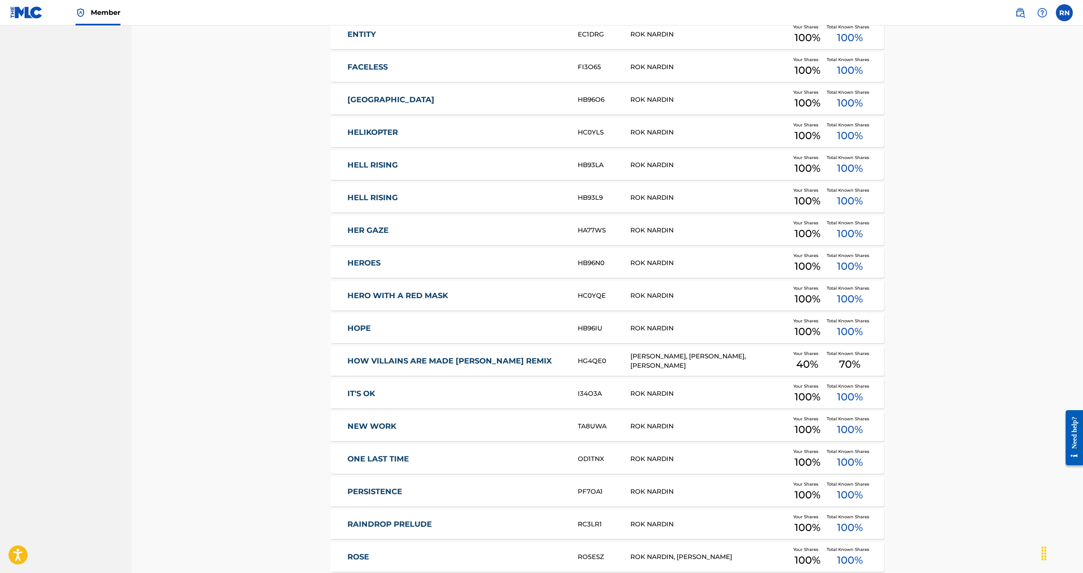
click at [949, 269] on div "Catalog Register Work SearchWithCriteria67333d45-adf9-4b19-a0f0-a7ea6e623eda Wo…" at bounding box center [606, 426] width 951 height 2329
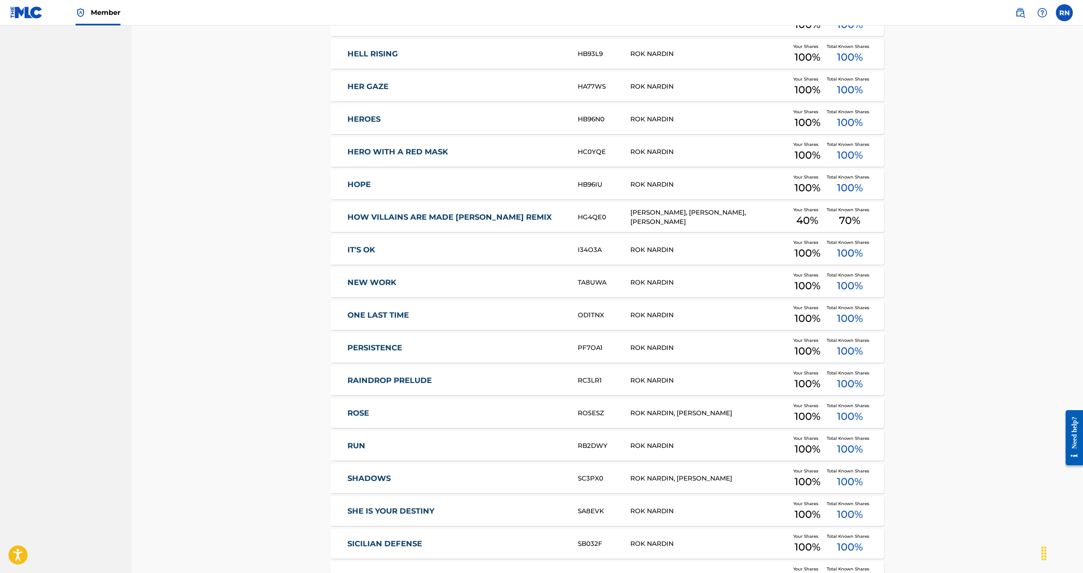
scroll to position [975, 0]
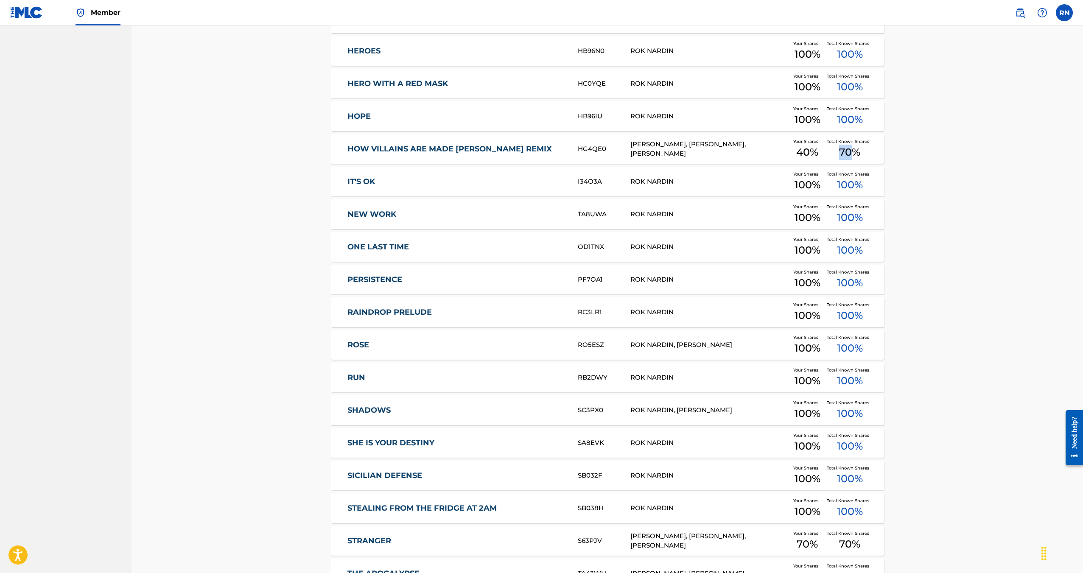
drag, startPoint x: 850, startPoint y: 152, endPoint x: 927, endPoint y: 162, distance: 77.4
click at [926, 162] on div "Catalog Register Work SearchWithCriteria67333d45-adf9-4b19-a0f0-a7ea6e623eda Wo…" at bounding box center [606, 214] width 951 height 2329
click at [927, 162] on div "Catalog Register Work SearchWithCriteria67333d45-adf9-4b19-a0f0-a7ea6e623eda Wo…" at bounding box center [606, 214] width 951 height 2329
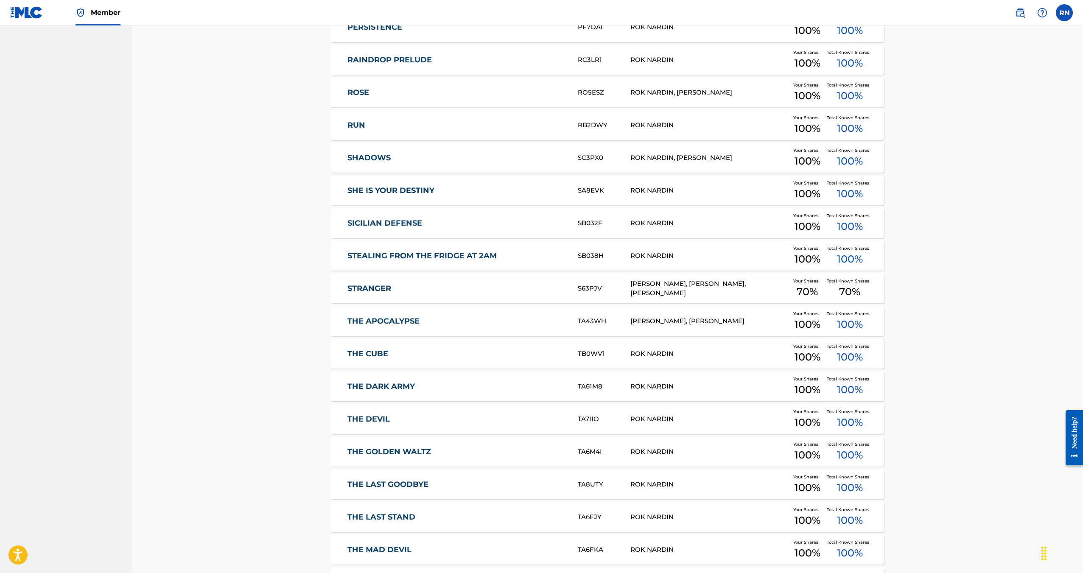
scroll to position [1442, 0]
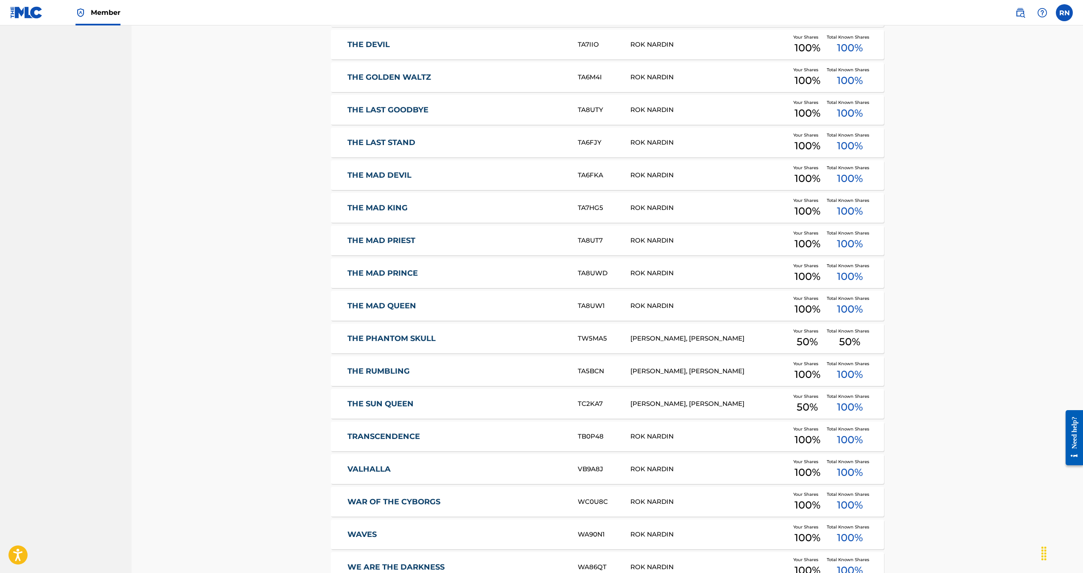
scroll to position [0, 0]
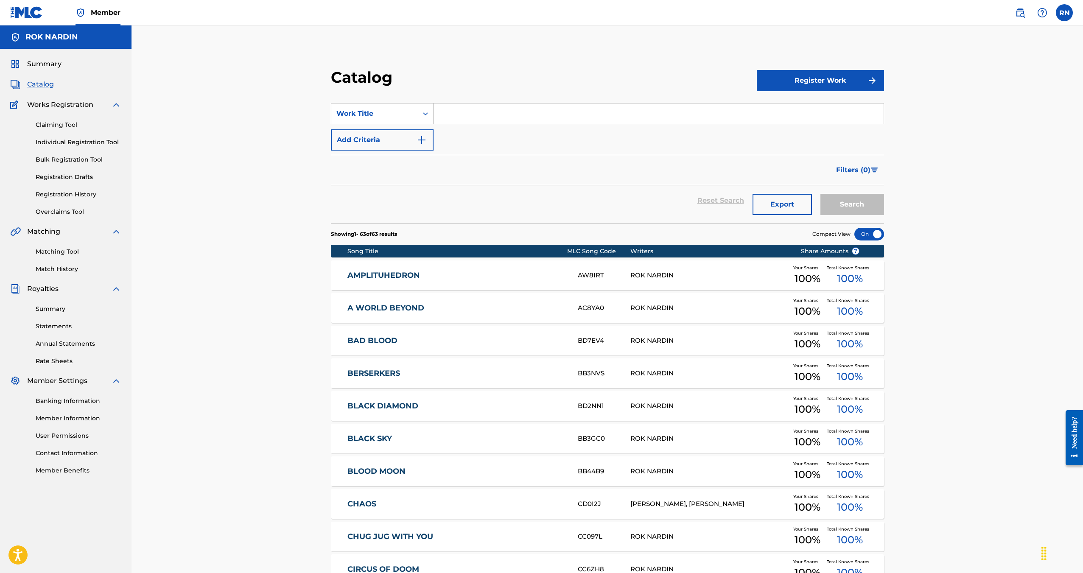
drag, startPoint x: 966, startPoint y: 420, endPoint x: 568, endPoint y: 10, distance: 571.5
